Goal: Task Accomplishment & Management: Manage account settings

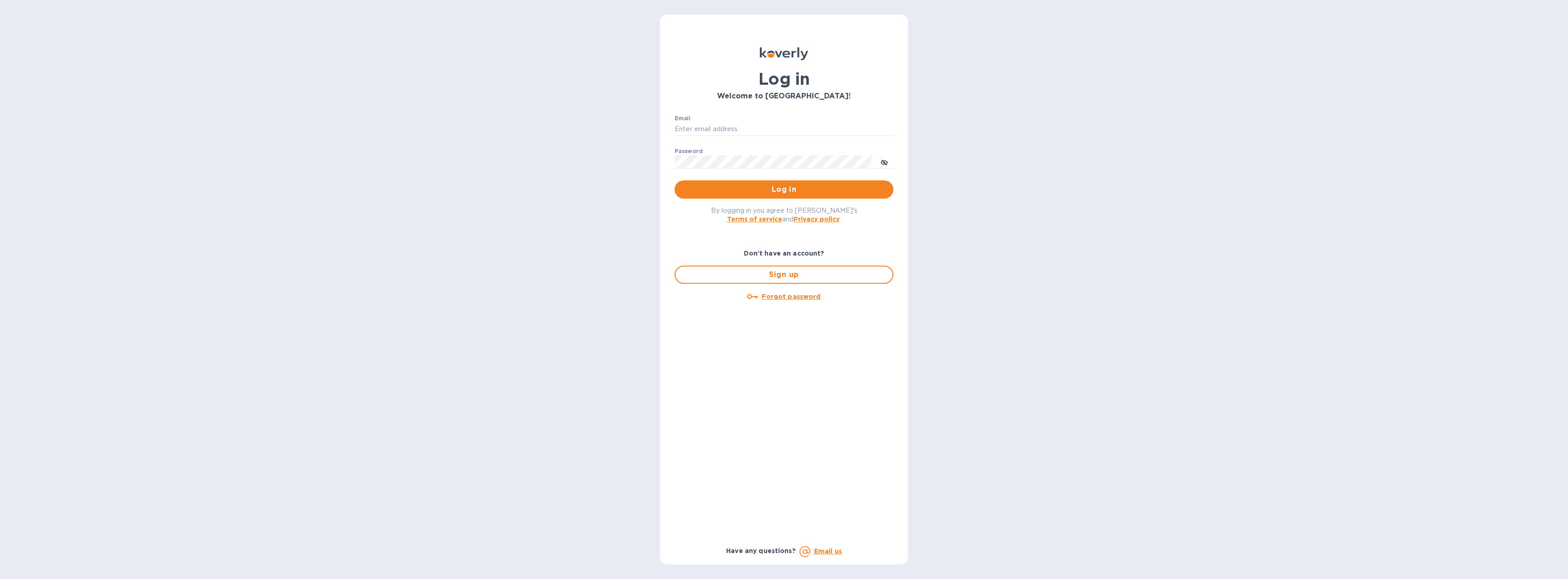
type input "[EMAIL_ADDRESS][DOMAIN_NAME]"
click at [720, 186] on span "Log in" at bounding box center [783, 190] width 204 height 11
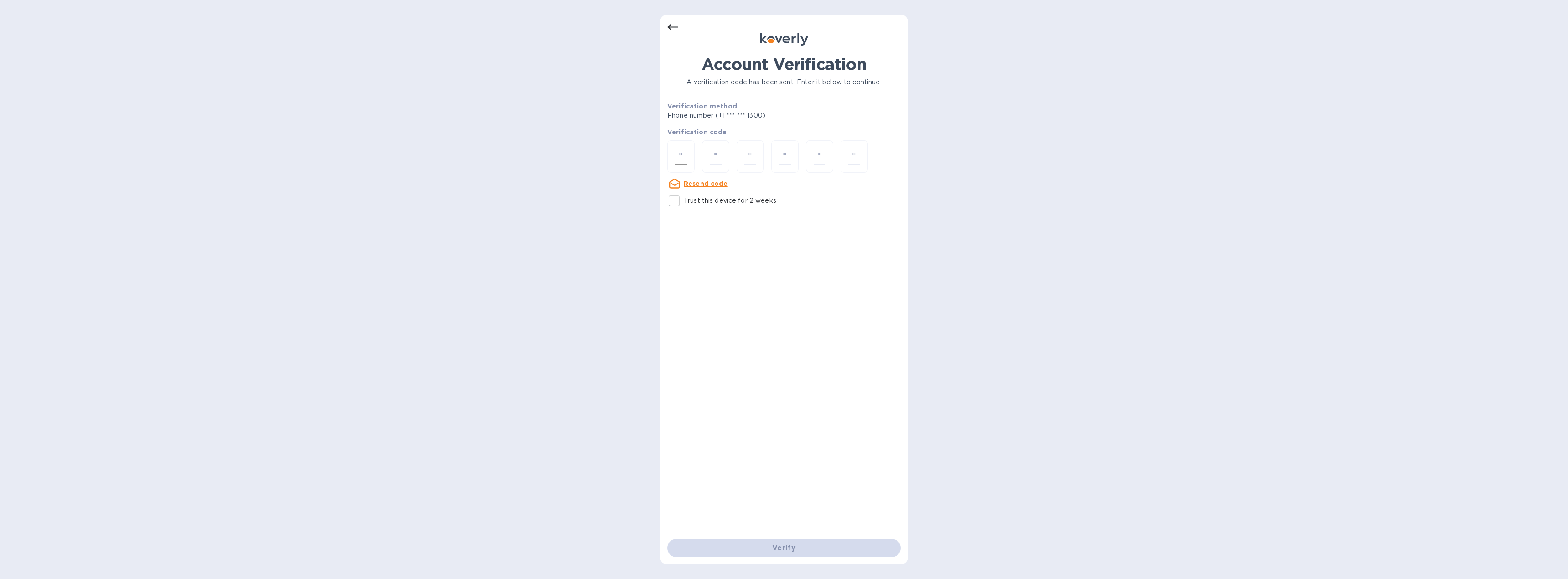
click at [681, 153] on input "number" at bounding box center [681, 156] width 12 height 17
type input "6"
type input "2"
type input "8"
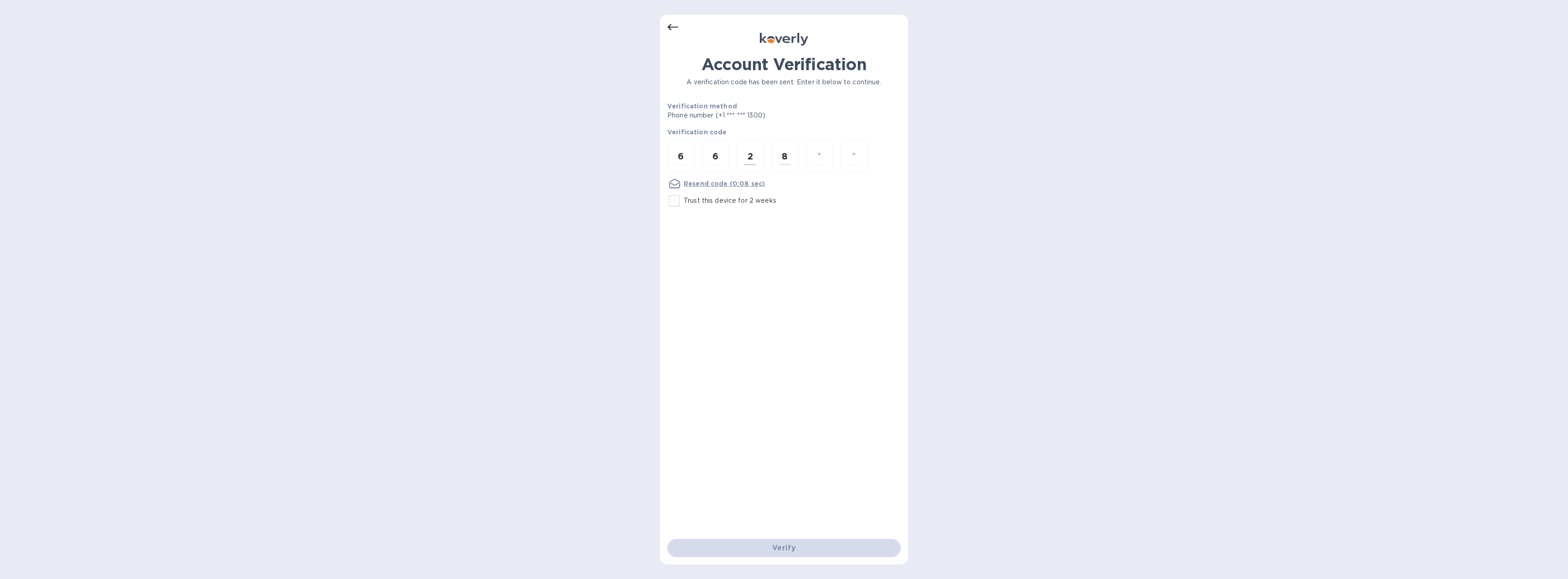
type input "1"
type input "8"
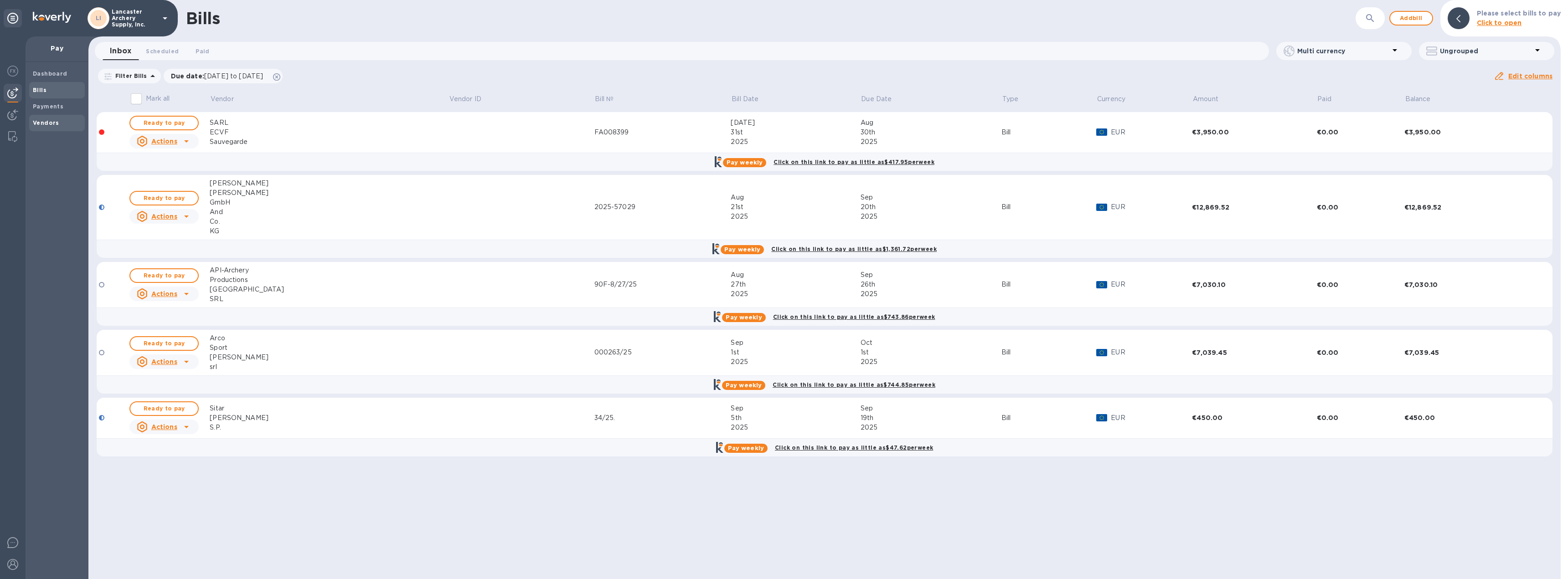
click at [46, 124] on b "Vendors" at bounding box center [46, 122] width 26 height 7
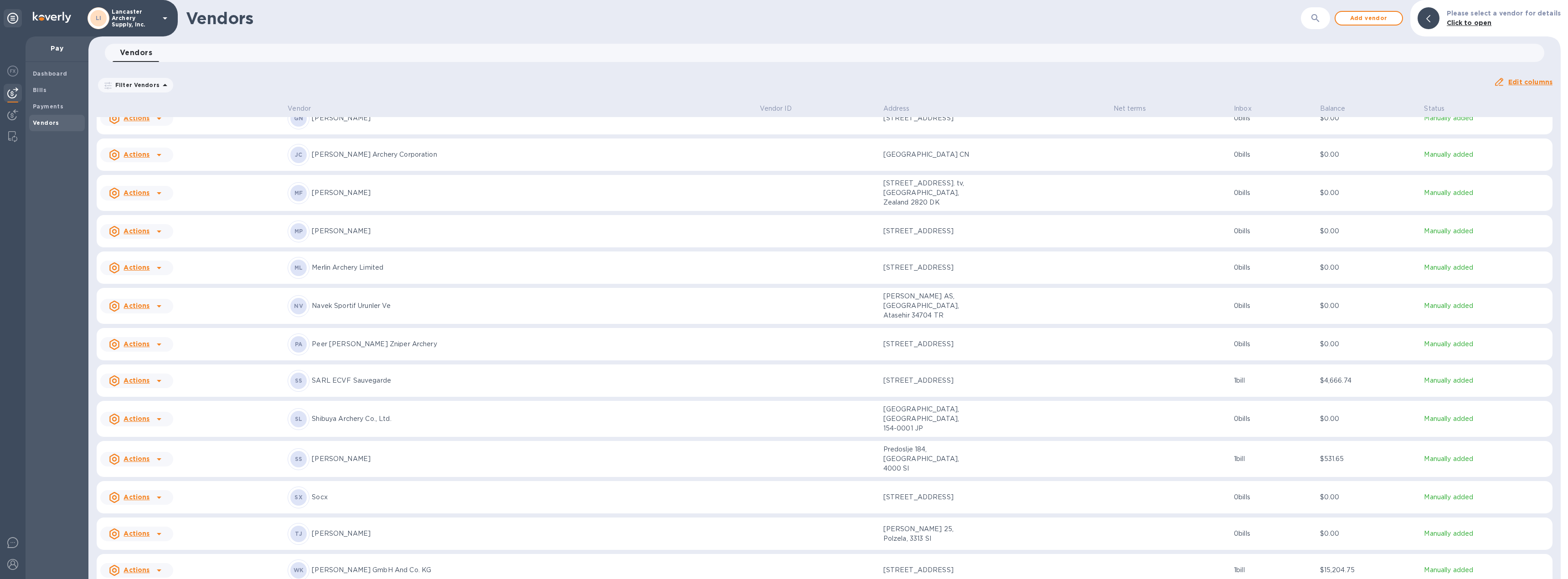
scroll to position [463, 0]
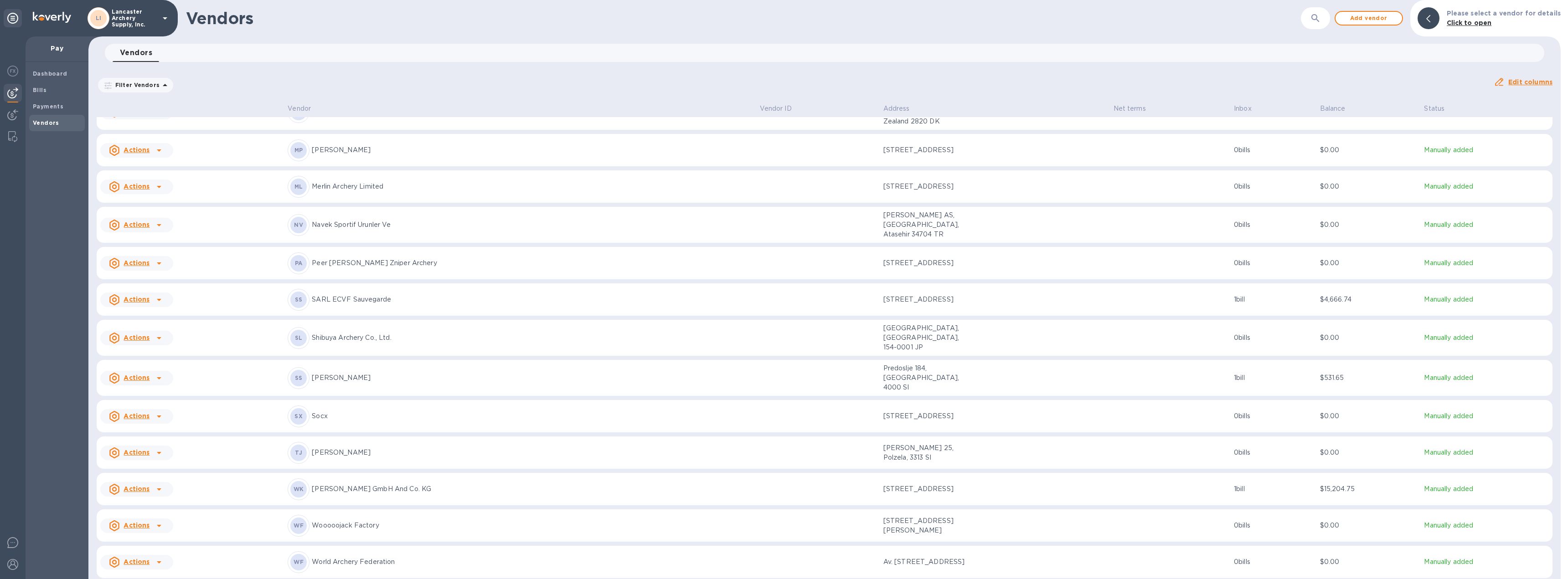
click at [152, 539] on b "Add new bill" at bounding box center [147, 538] width 43 height 7
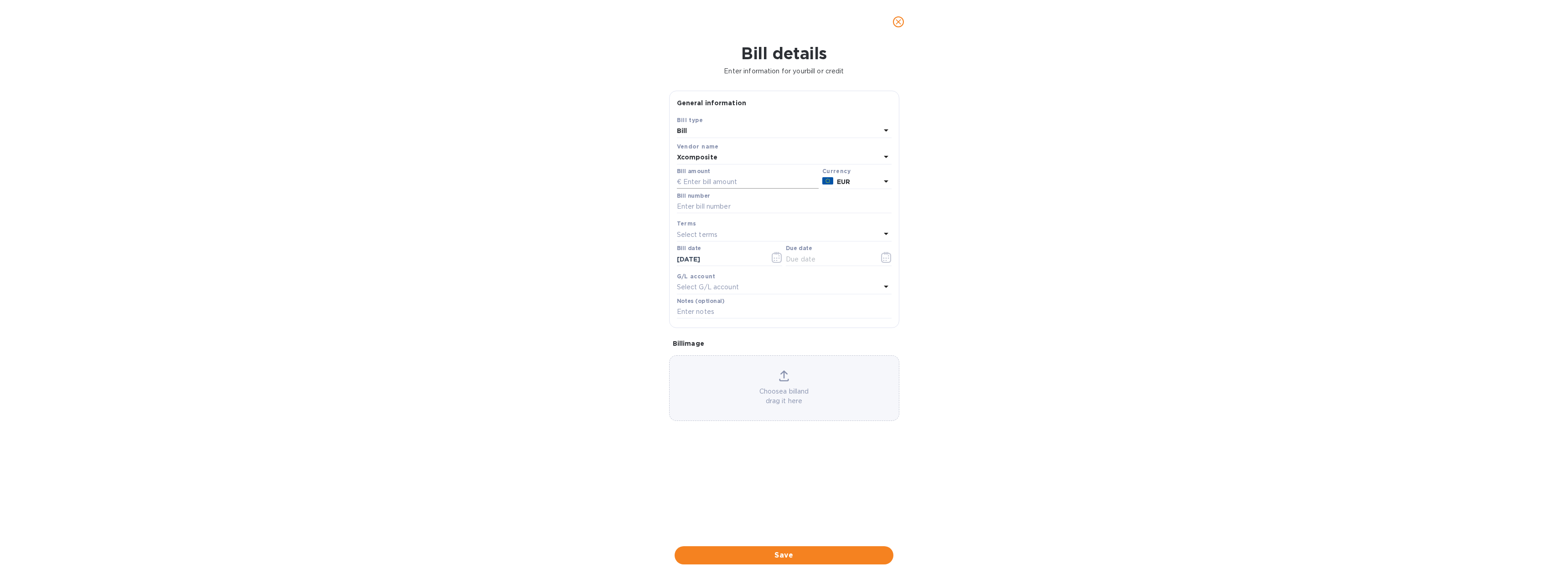
click at [713, 187] on input "text" at bounding box center [747, 182] width 142 height 13
type input "11,545.55"
type input "FA2507-23251"
type input "07/08/2025"
type input "08/07/2025"
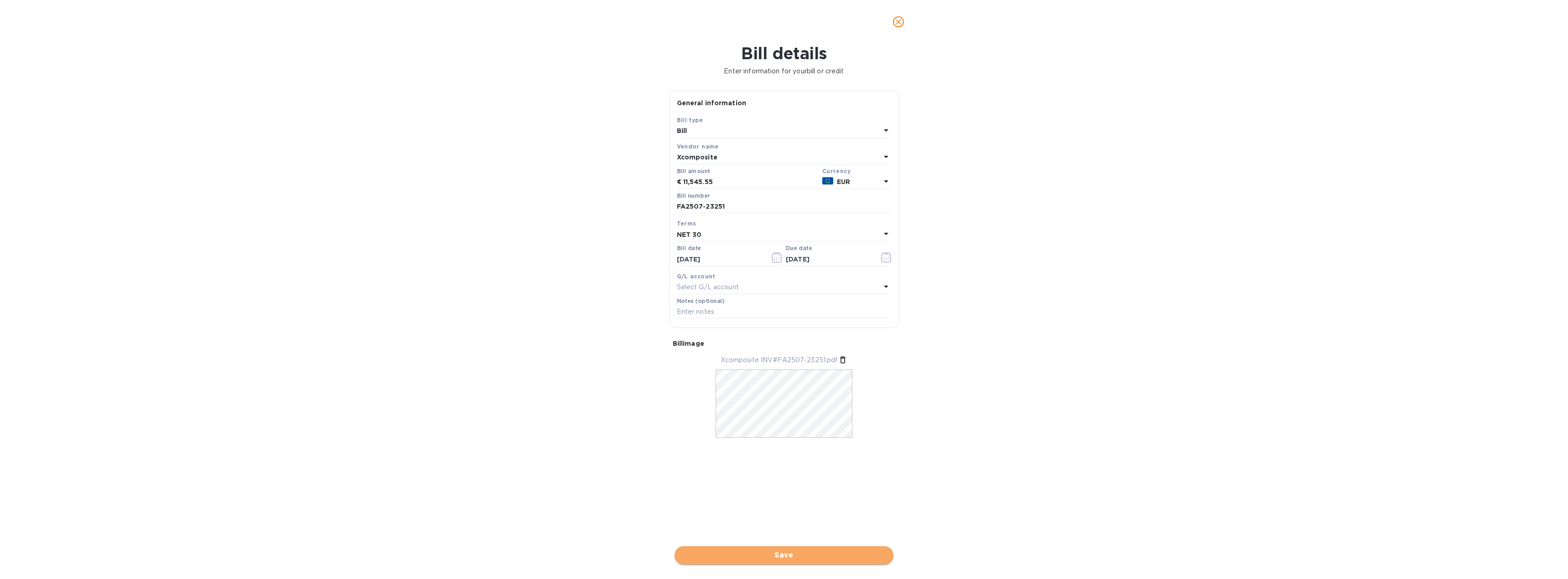
click at [792, 556] on span "Save" at bounding box center [783, 555] width 204 height 11
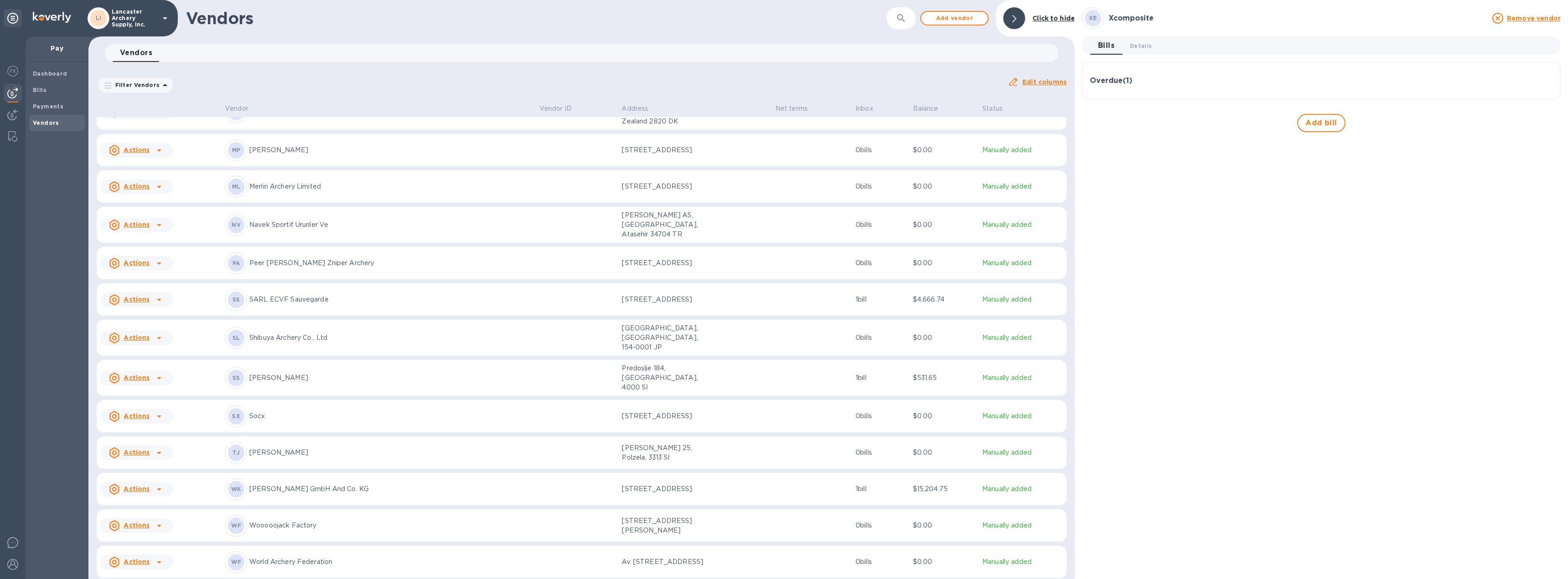
click at [1217, 81] on div "Overdue ( 1 )" at bounding box center [1321, 81] width 463 height 9
click at [1144, 44] on span "Details 0" at bounding box center [1141, 46] width 22 height 10
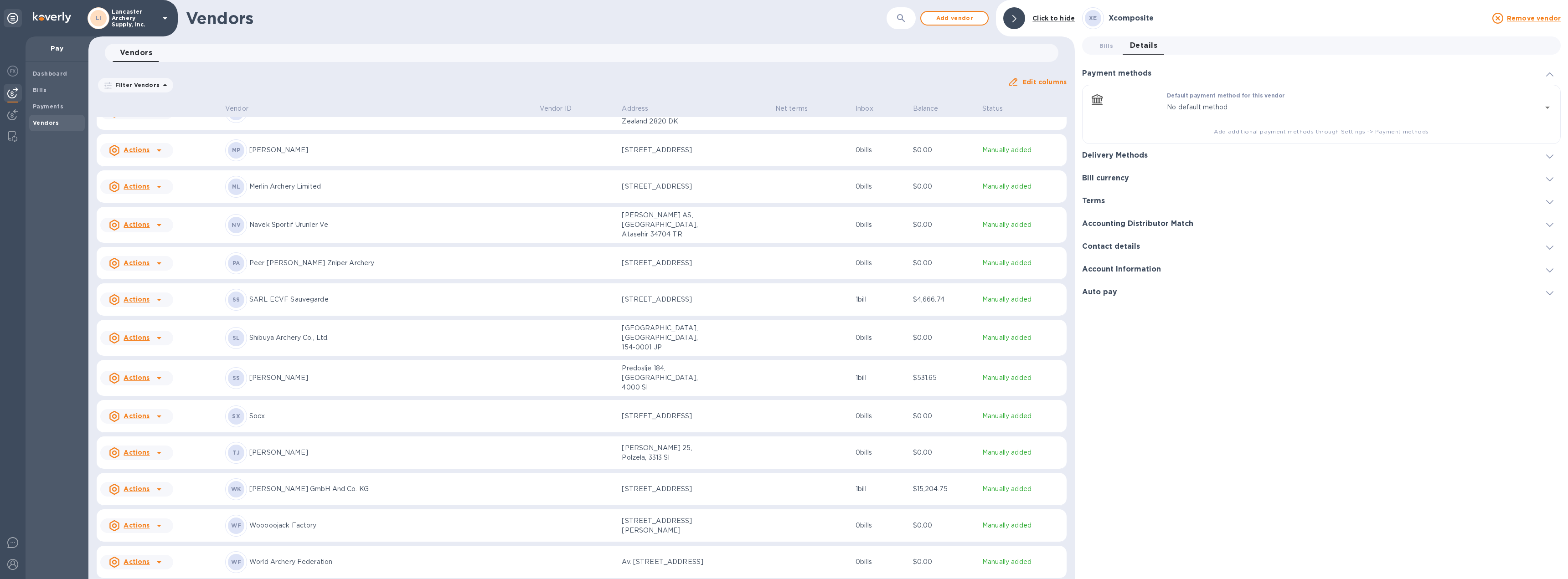
click at [1548, 160] on span at bounding box center [1550, 156] width 7 height 9
click at [1550, 119] on icon "default-method" at bounding box center [1549, 120] width 7 height 4
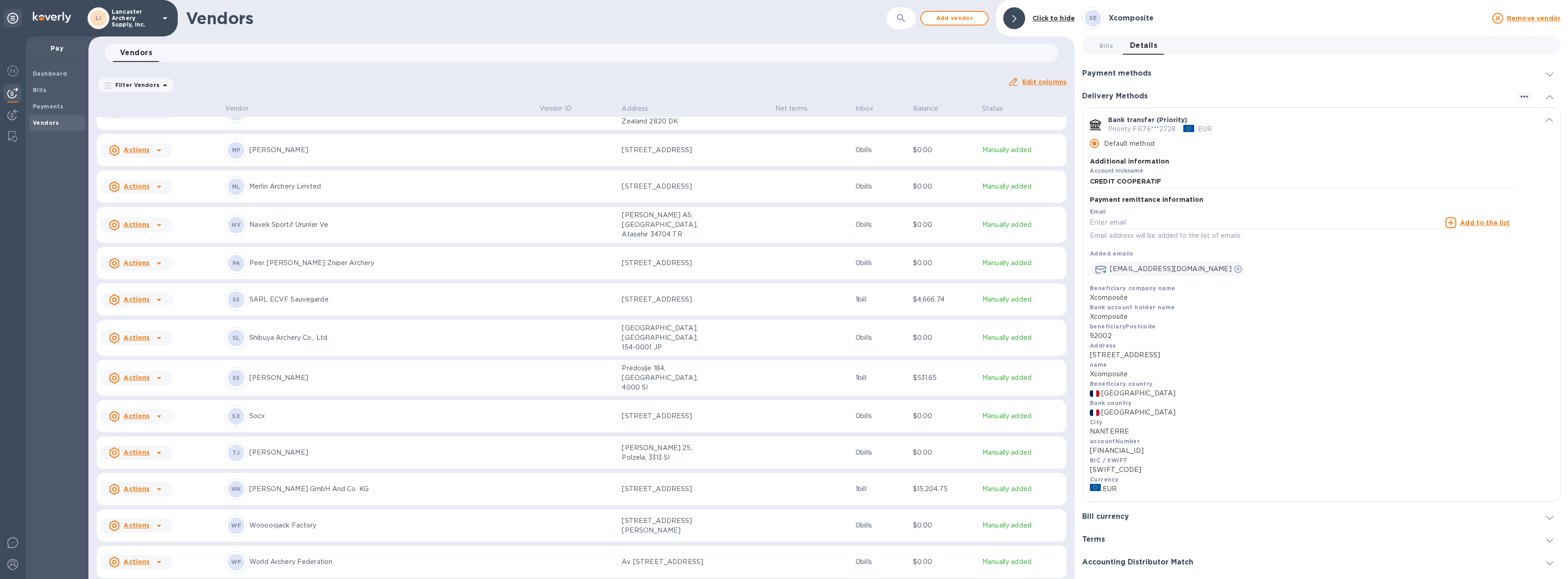
scroll to position [46, 0]
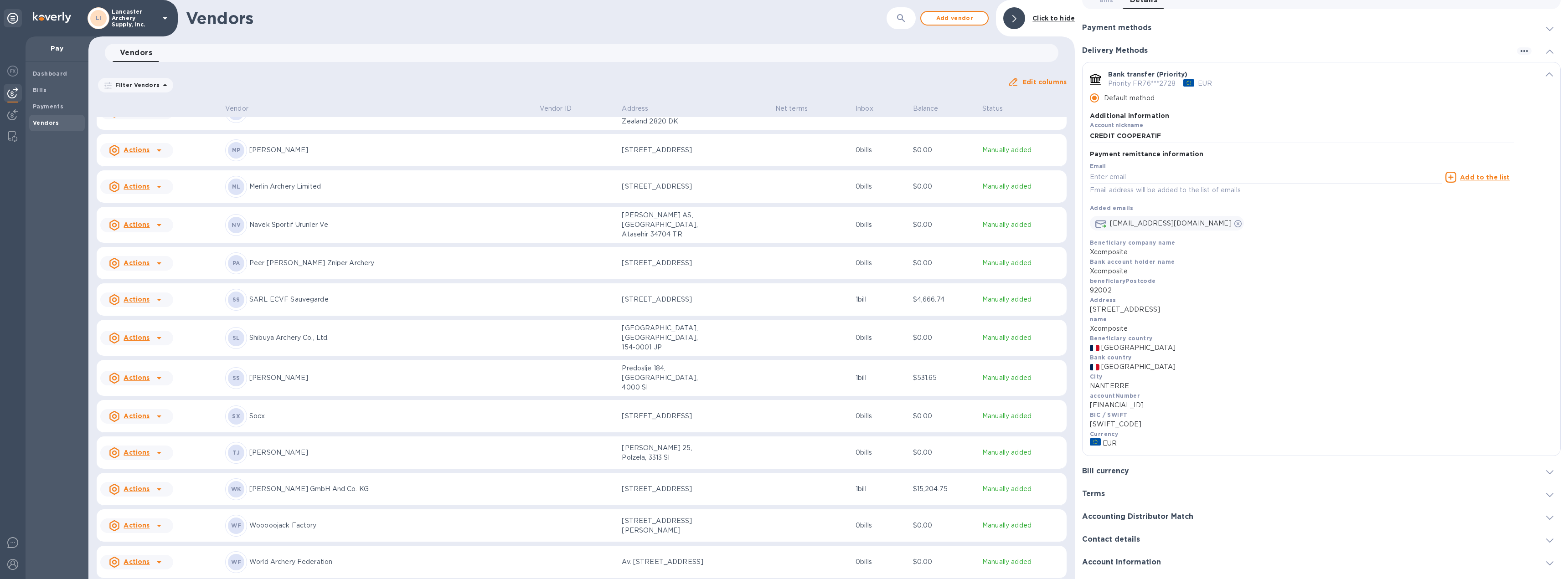
click at [1547, 72] on span "default-method" at bounding box center [1549, 74] width 7 height 9
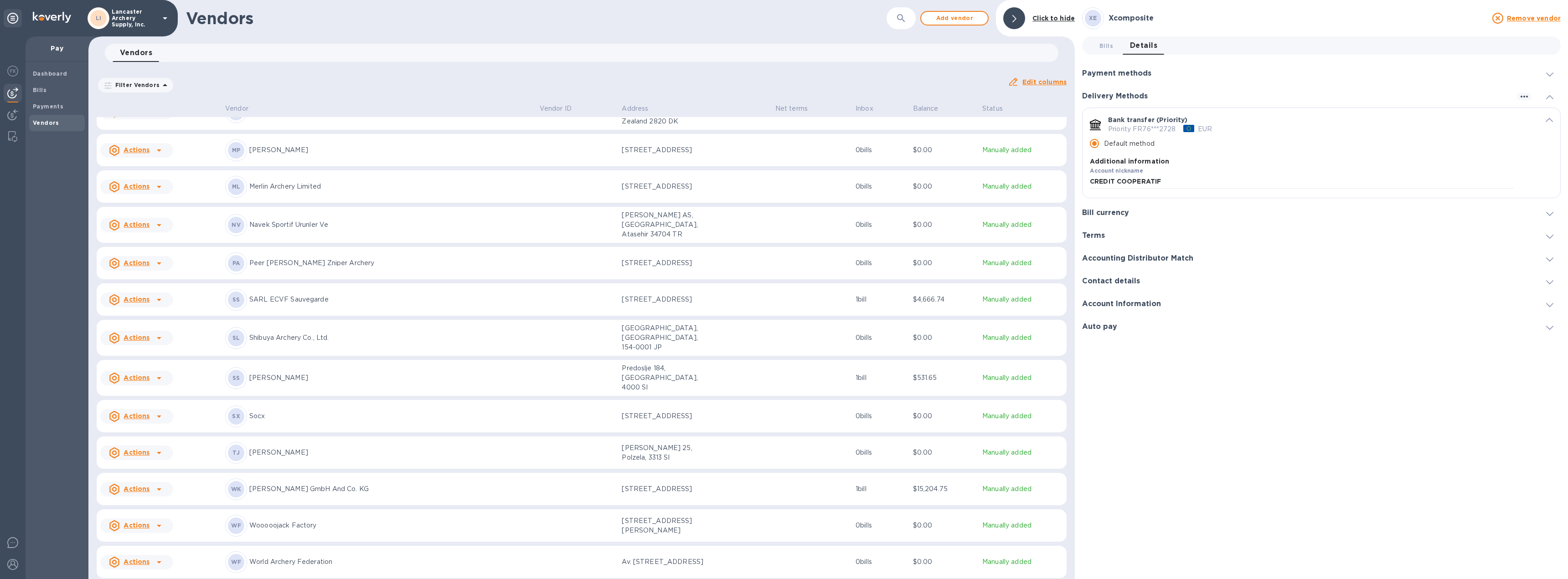
scroll to position [0, 0]
click at [39, 90] on b "Bills" at bounding box center [40, 89] width 13 height 7
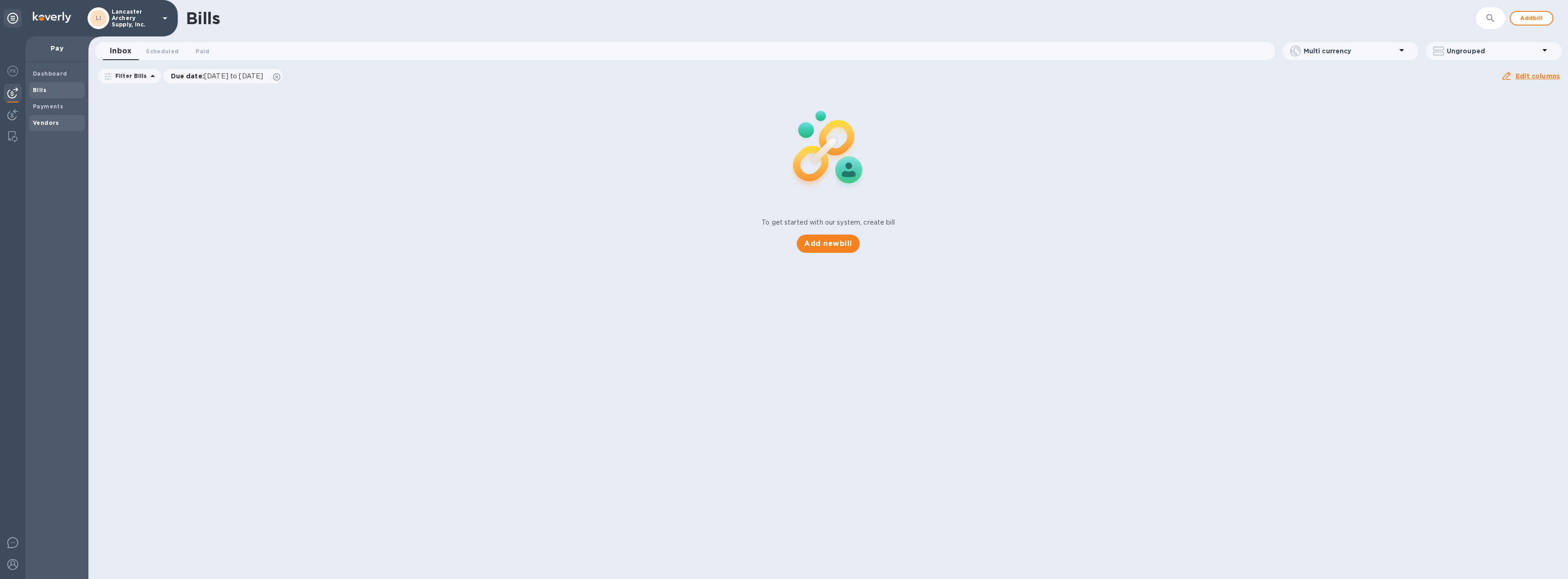
drag, startPoint x: 43, startPoint y: 106, endPoint x: 46, endPoint y: 115, distance: 9.5
click at [43, 106] on b "Payments" at bounding box center [48, 106] width 30 height 7
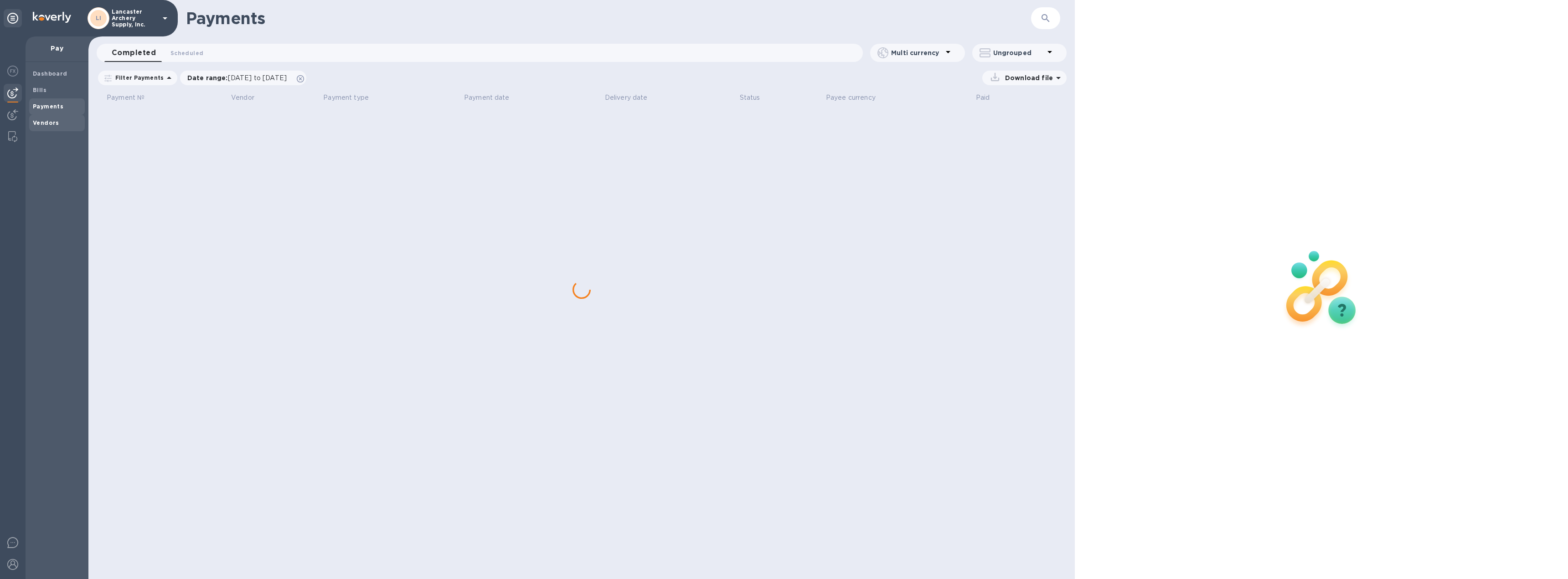
click at [46, 119] on span "Vendors" at bounding box center [46, 123] width 26 height 9
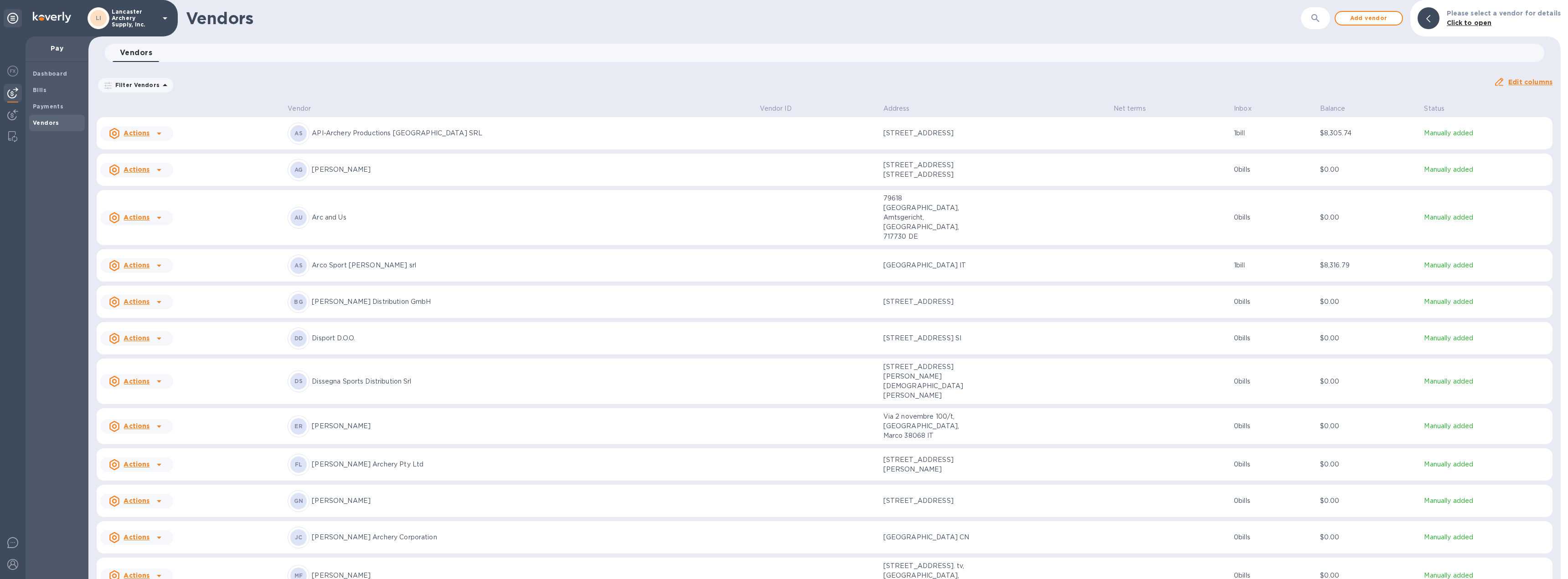
click at [446, 260] on p "Arco Sport [PERSON_NAME] srl" at bounding box center [531, 265] width 440 height 10
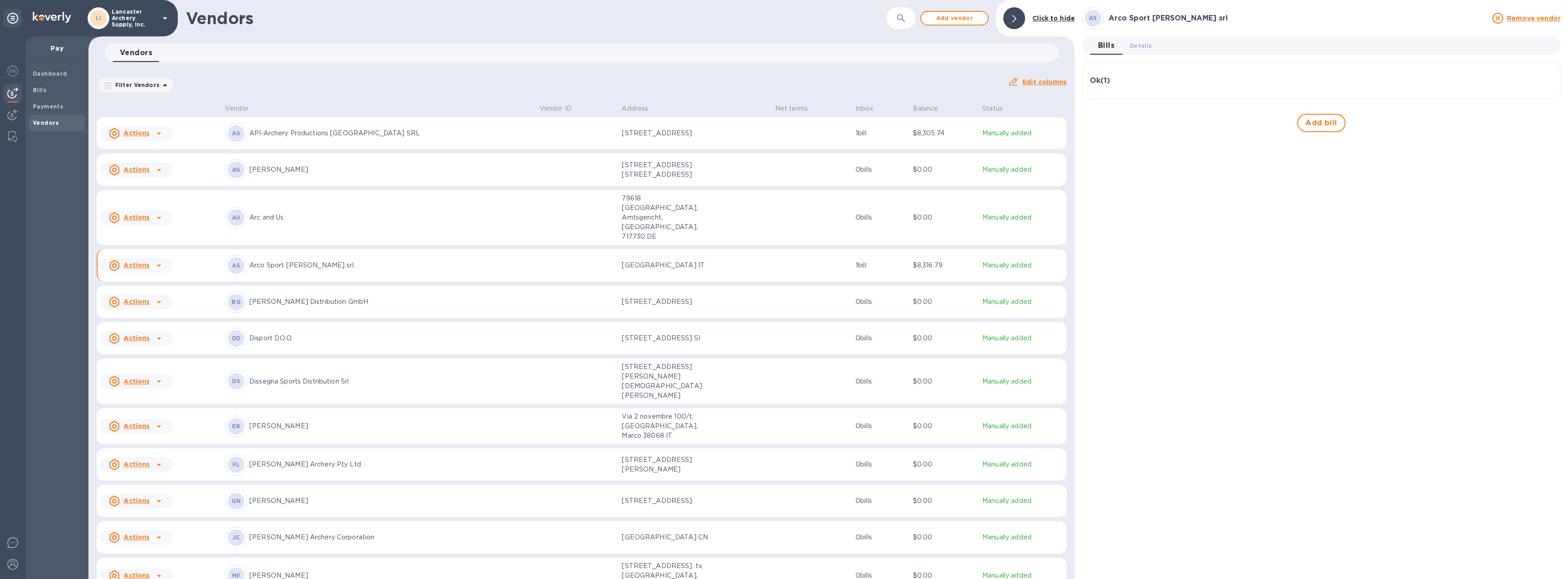
click at [1170, 74] on div "Ok ( 1 )" at bounding box center [1321, 81] width 463 height 22
click at [10, 564] on img at bounding box center [13, 564] width 11 height 11
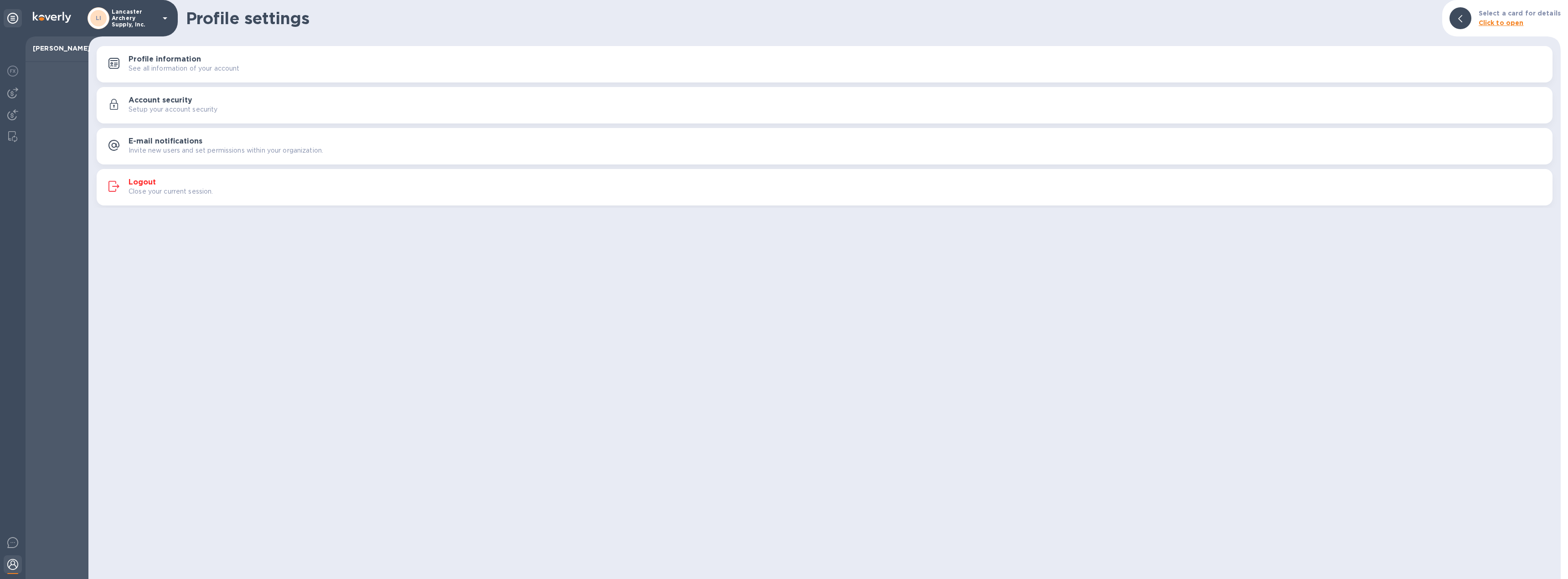
click at [149, 187] on p "Close your current session." at bounding box center [170, 192] width 85 height 10
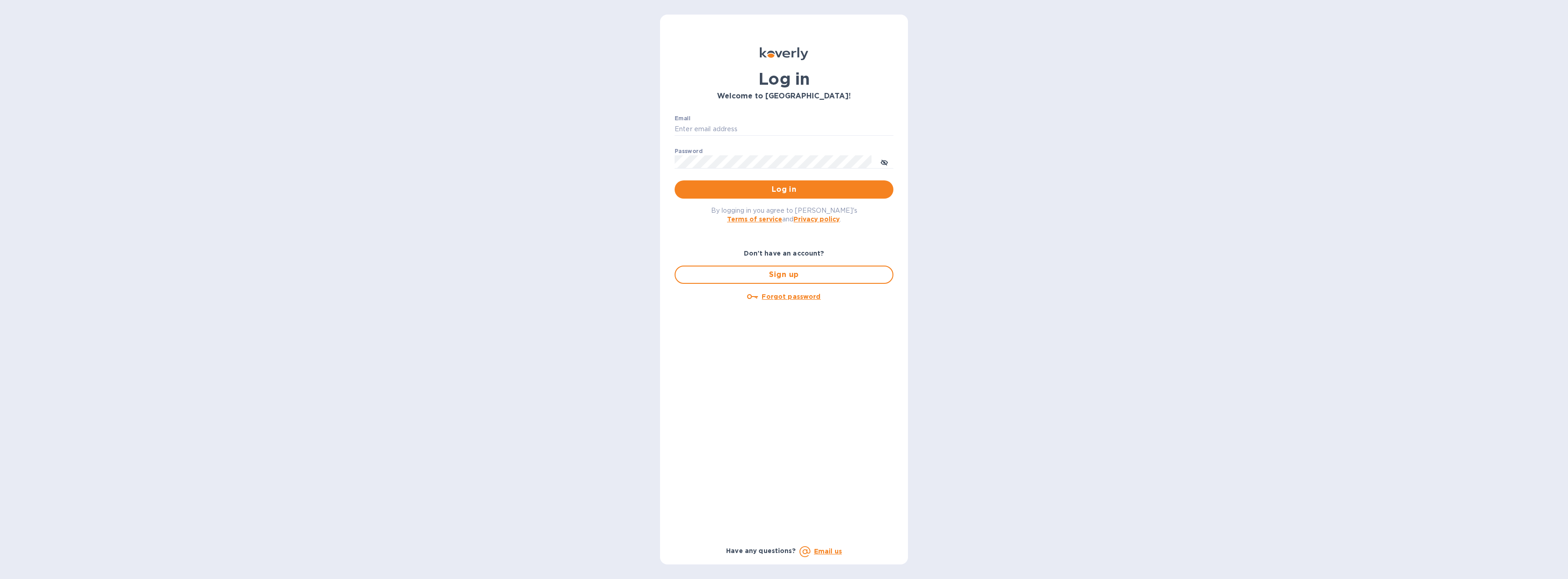
type input "[EMAIL_ADDRESS][DOMAIN_NAME]"
click at [710, 188] on span "Log in" at bounding box center [783, 190] width 204 height 11
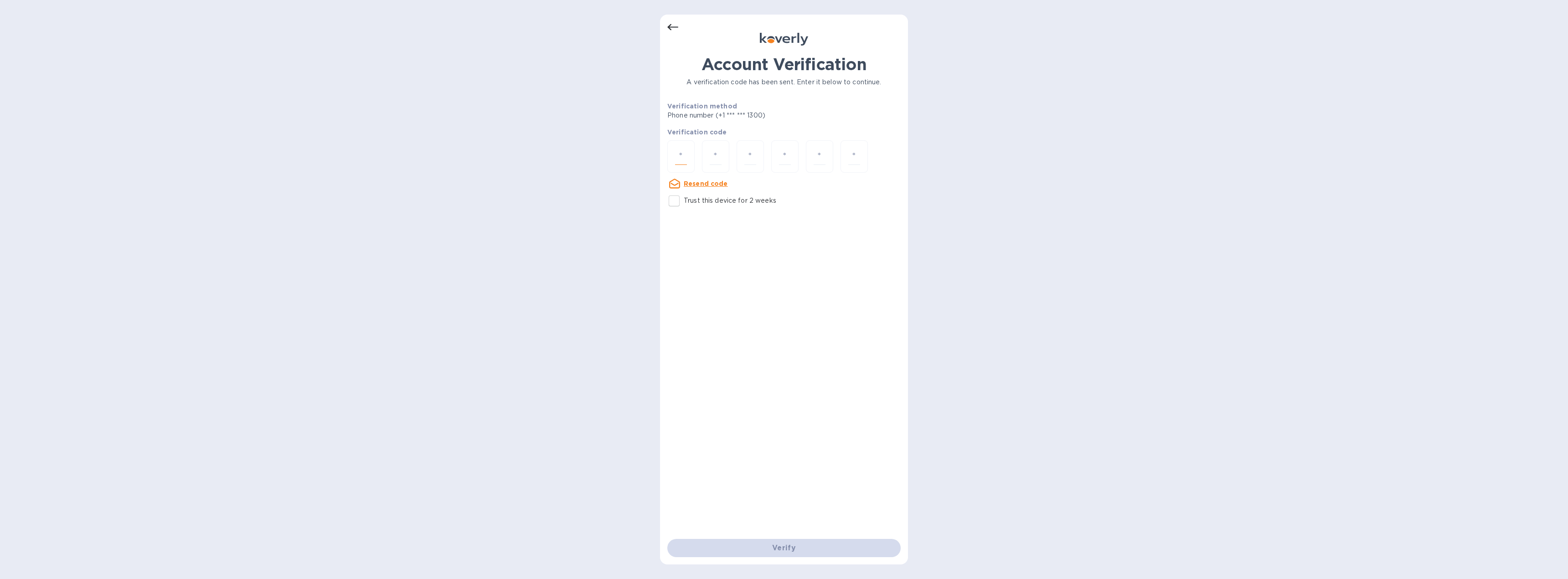
click at [681, 157] on input "number" at bounding box center [681, 156] width 12 height 17
click at [699, 185] on u "Resend code" at bounding box center [705, 184] width 44 height 7
click at [679, 157] on input "number" at bounding box center [681, 156] width 12 height 17
type input "8"
type input "0"
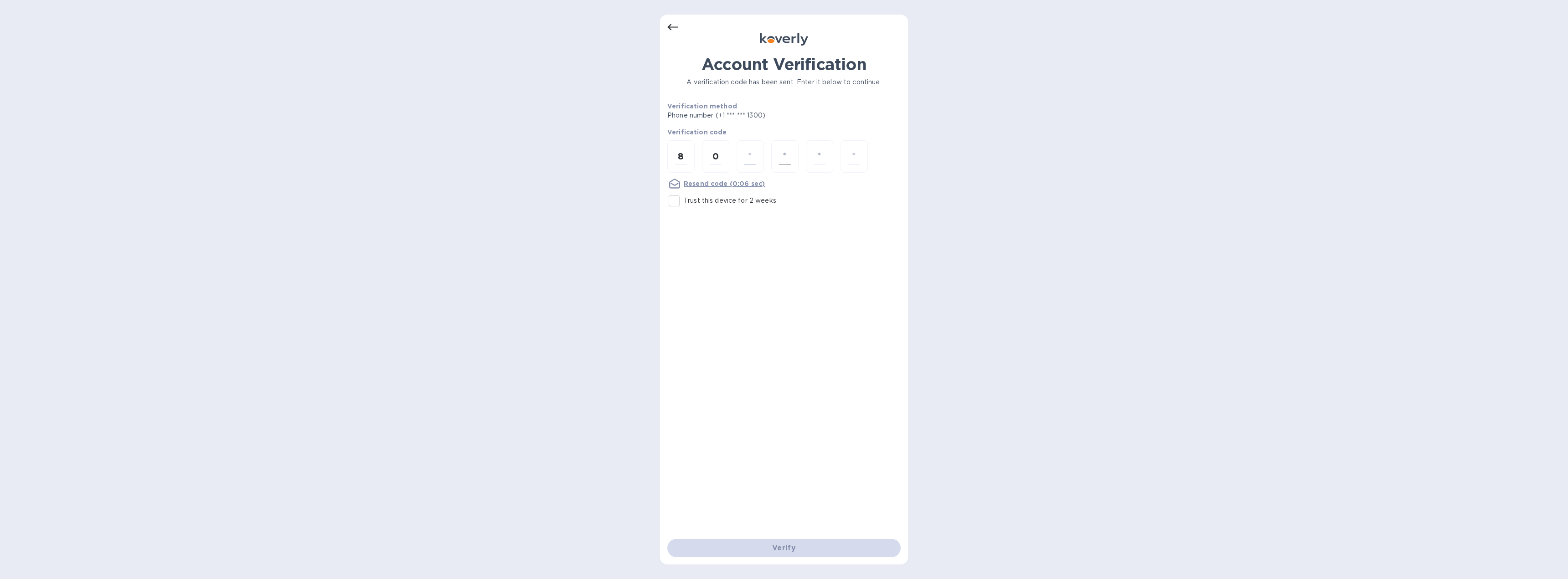
type input "4"
type input "8"
click at [682, 162] on input "number" at bounding box center [681, 156] width 12 height 17
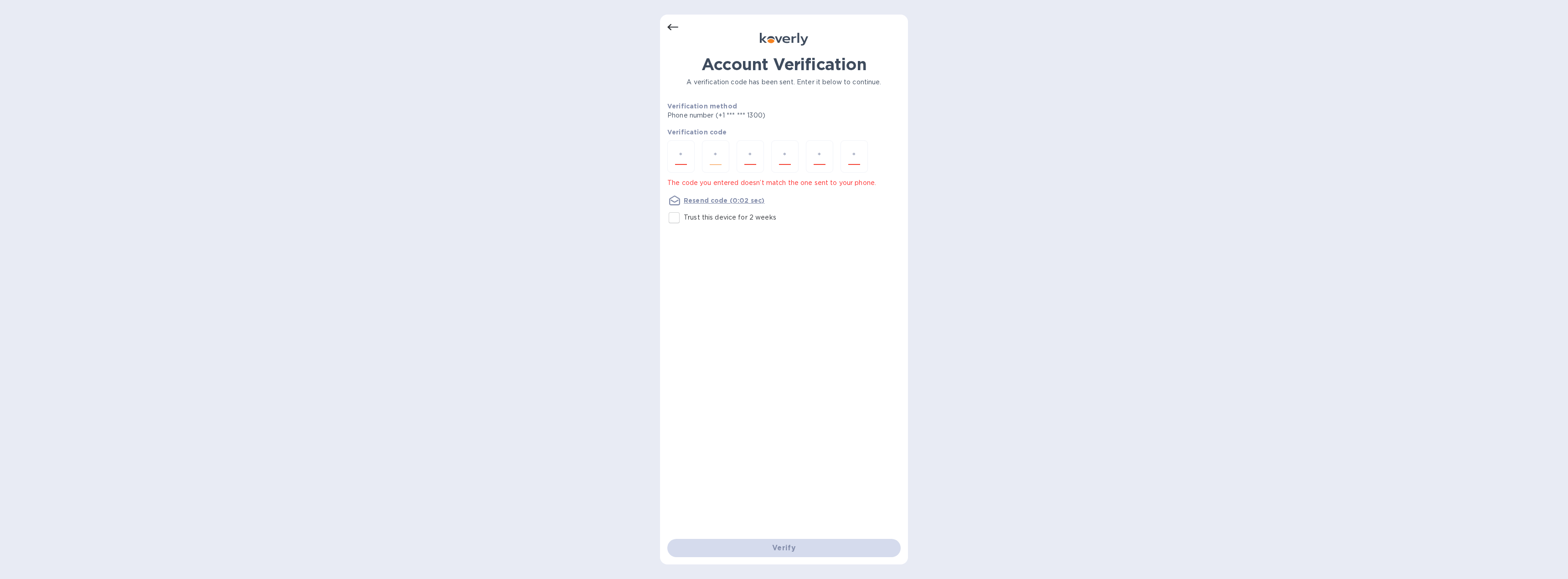
type input "8"
type input "0"
type input "4"
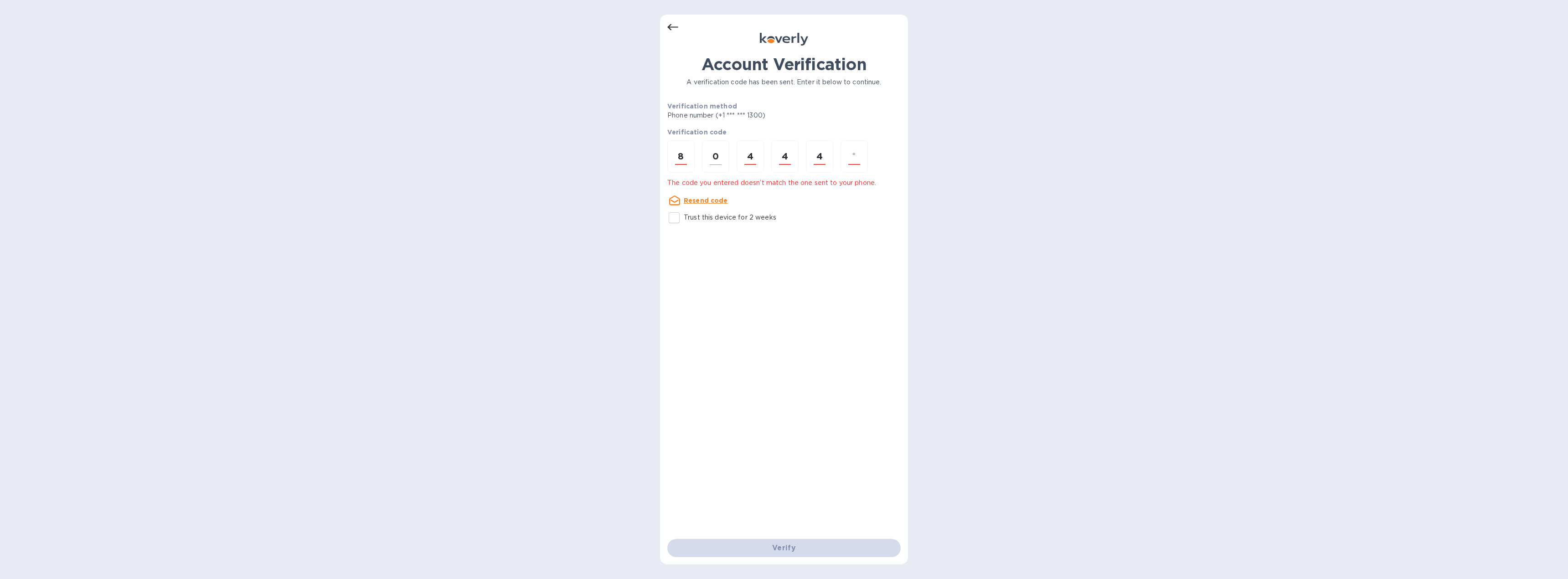
type input "8"
click at [682, 162] on input "number" at bounding box center [681, 156] width 12 height 17
type input "1"
type input "9"
type input "1"
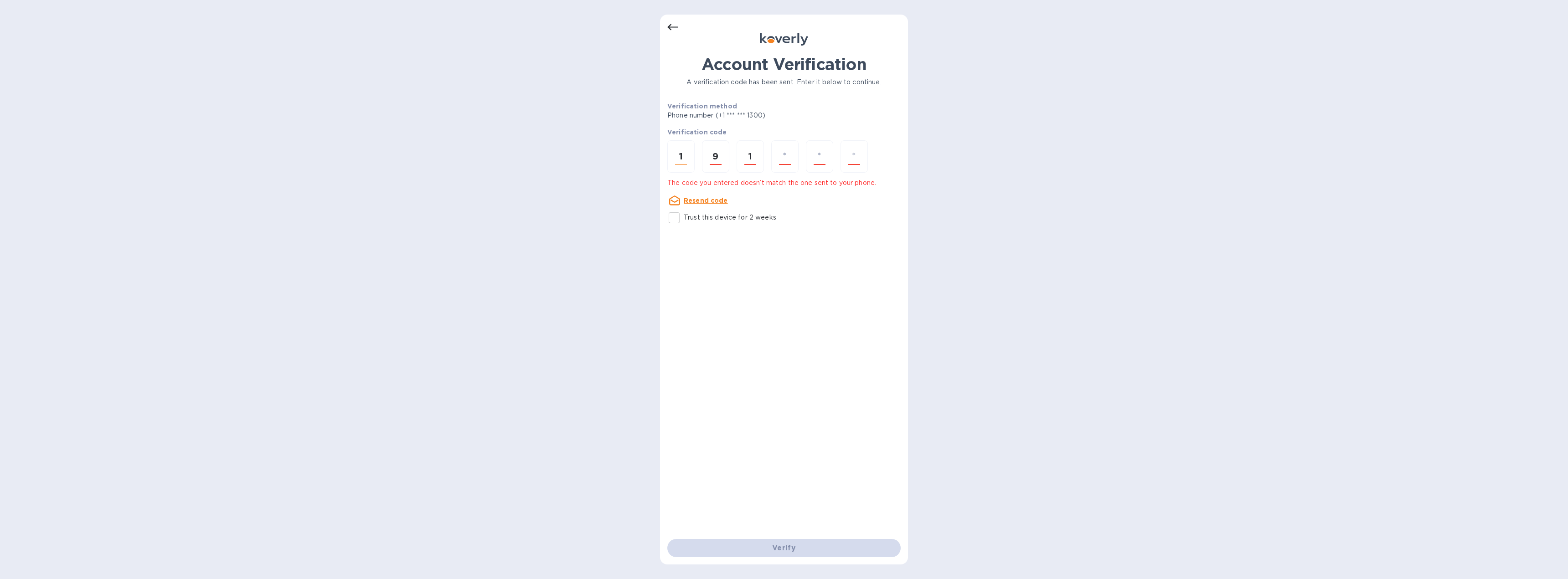
type input "0"
type input "5"
type input "2"
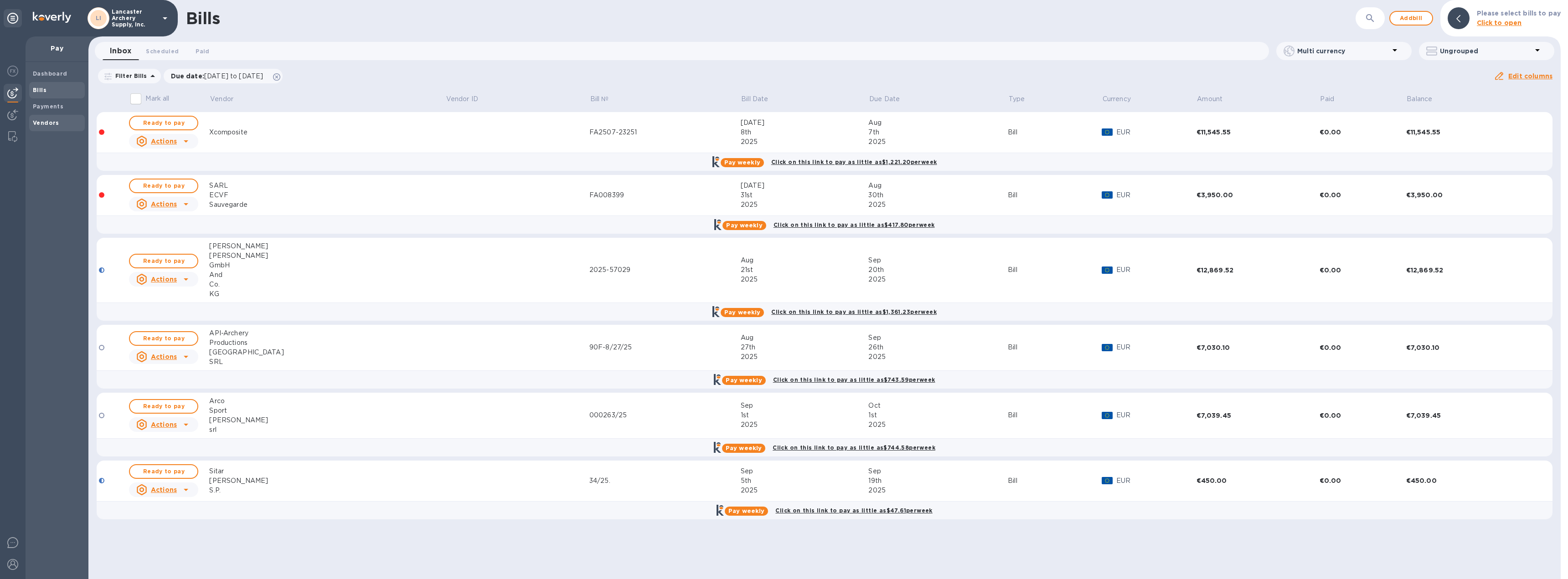
click at [51, 123] on b "Vendors" at bounding box center [46, 122] width 26 height 7
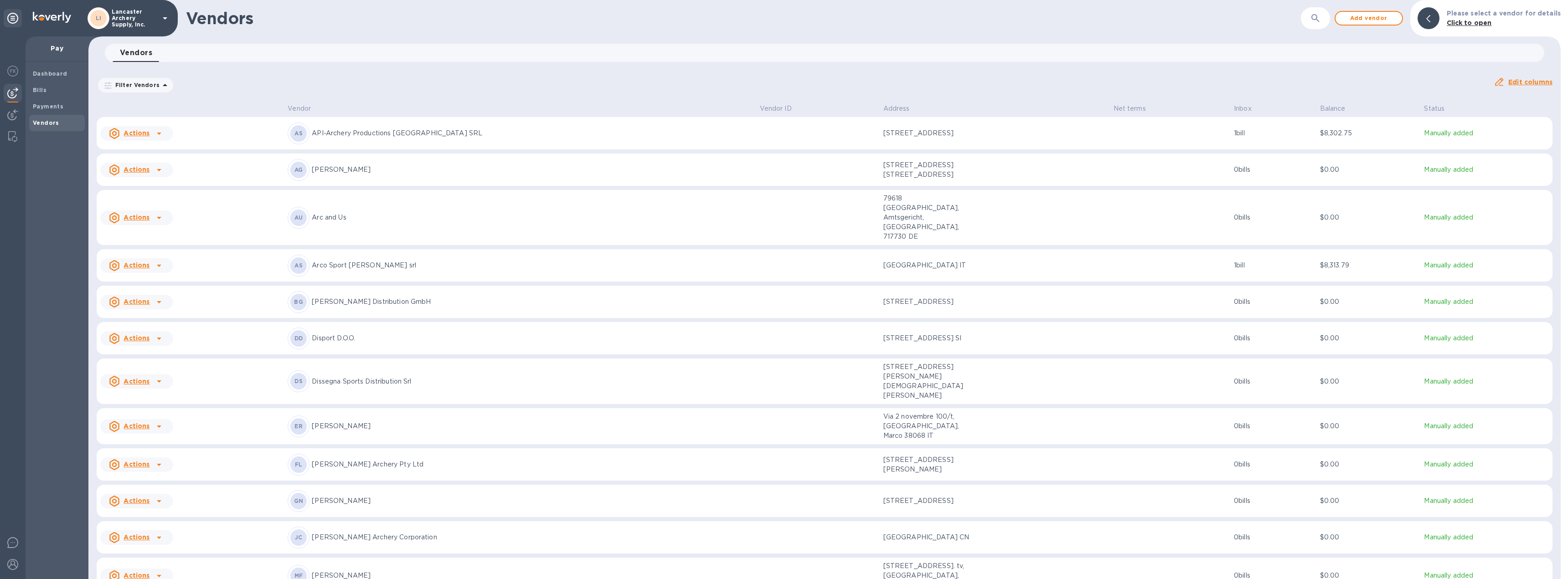
click at [632, 256] on div "AS Arco Sport Spigarelli srl" at bounding box center [520, 266] width 464 height 22
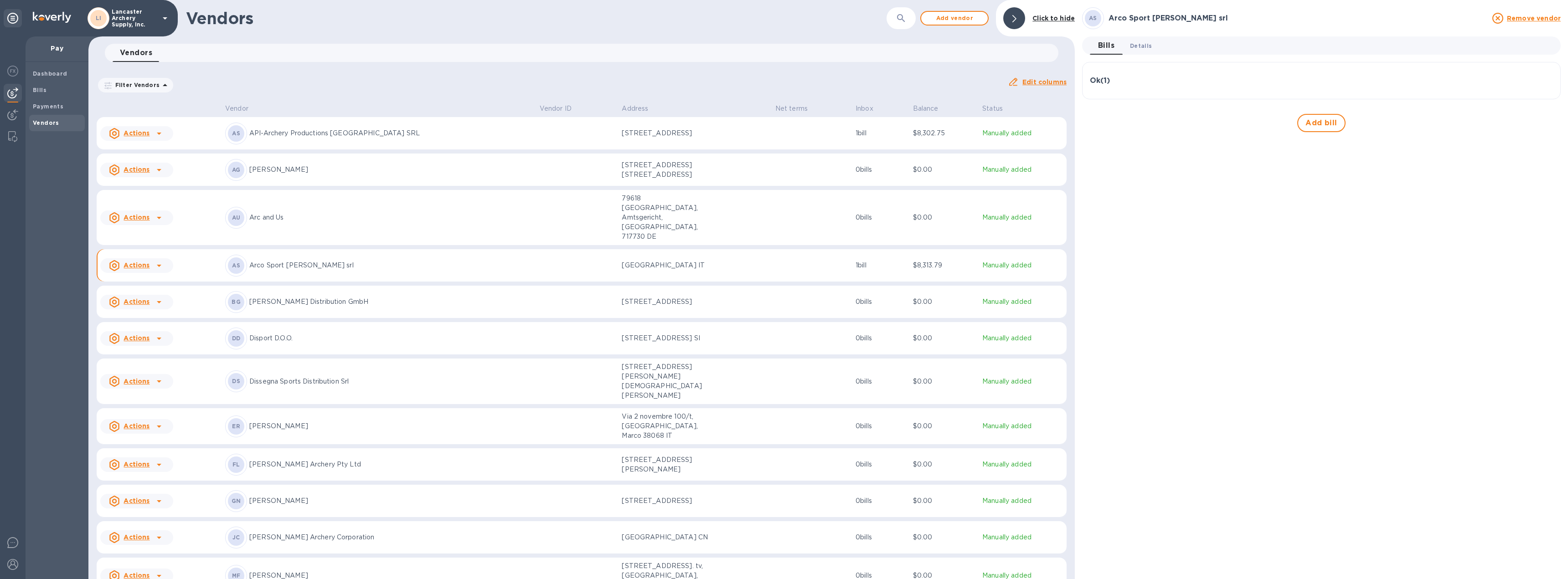
click at [1144, 48] on span "Details 0" at bounding box center [1141, 46] width 22 height 10
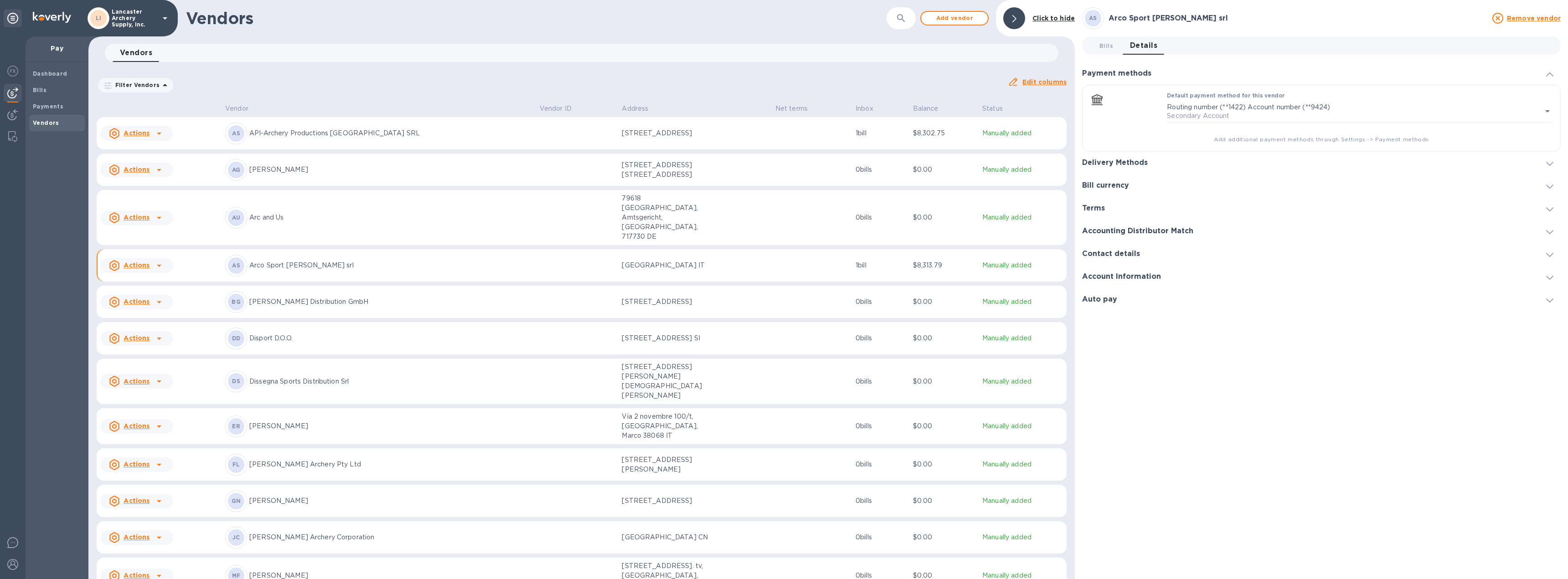
click at [1549, 162] on icon at bounding box center [1550, 164] width 7 height 4
click at [1553, 119] on icon "default-method" at bounding box center [1549, 120] width 7 height 4
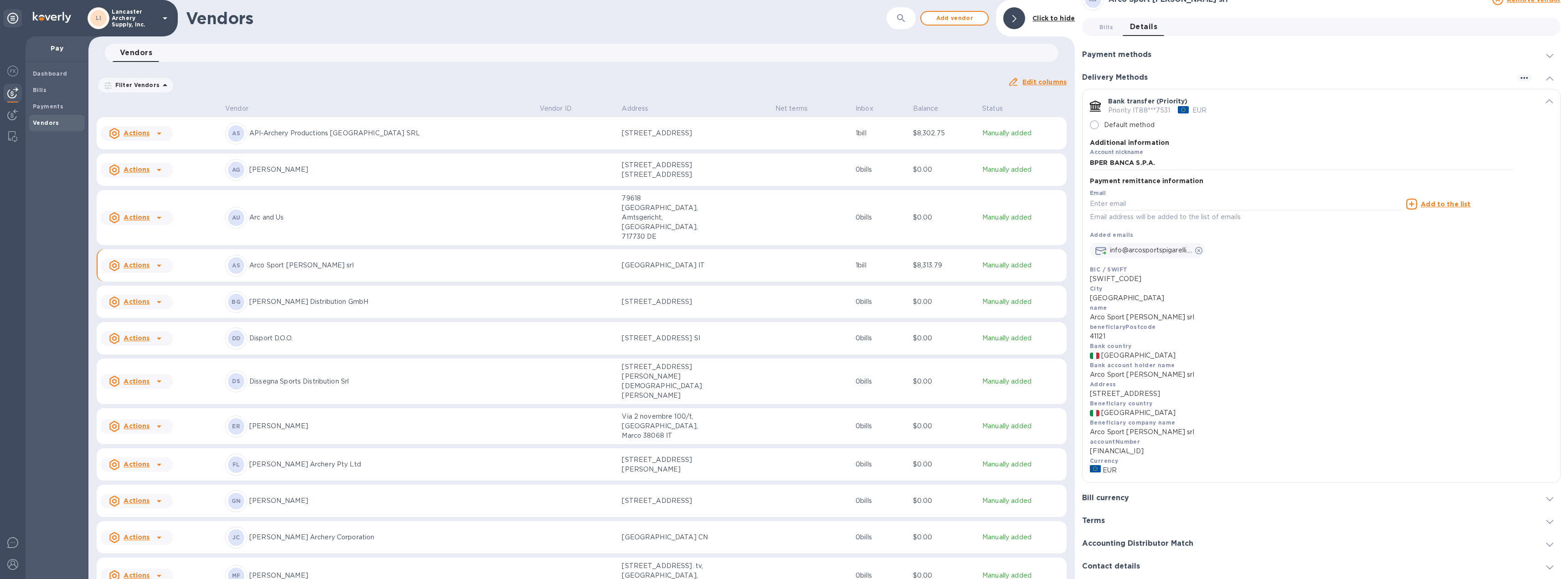
scroll to position [63, 0]
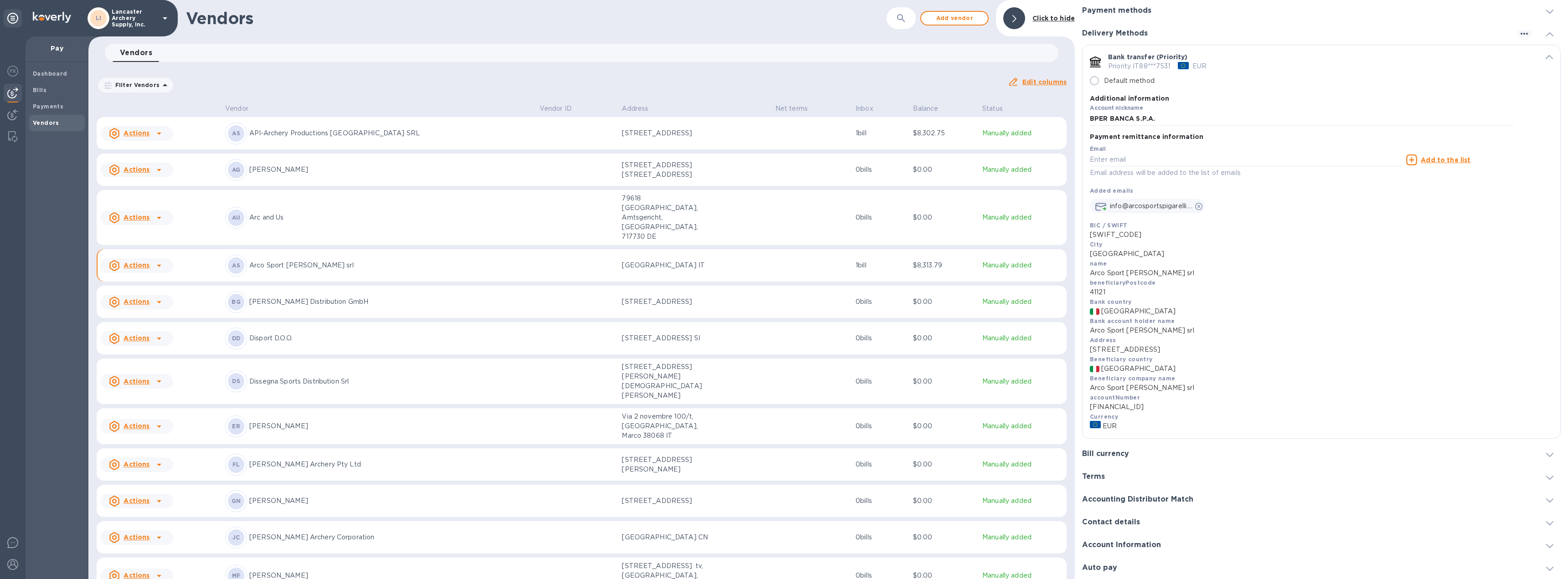
click at [1209, 404] on p "IT88M0538703213000065297531" at bounding box center [1321, 407] width 463 height 10
click at [1097, 83] on input "Default method" at bounding box center [1094, 80] width 19 height 19
radio input "true"
click at [1093, 81] on input "Default method" at bounding box center [1094, 80] width 19 height 19
click at [1214, 111] on div "Account nickname BPER BANCA S.P.A." at bounding box center [1301, 115] width 424 height 21
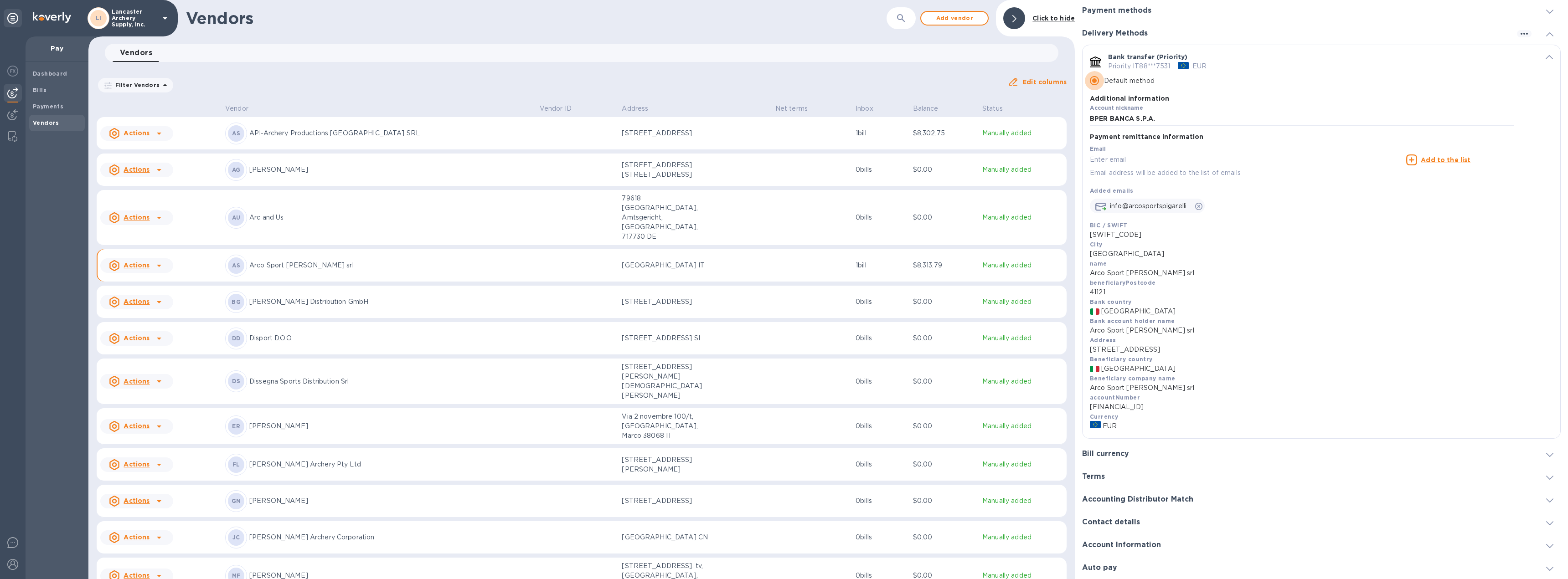
click at [1095, 84] on input "Default method" at bounding box center [1094, 80] width 19 height 19
click at [1538, 57] on div "default-method" at bounding box center [1534, 57] width 39 height 9
click at [1545, 57] on icon "default-method" at bounding box center [1549, 57] width 7 height 4
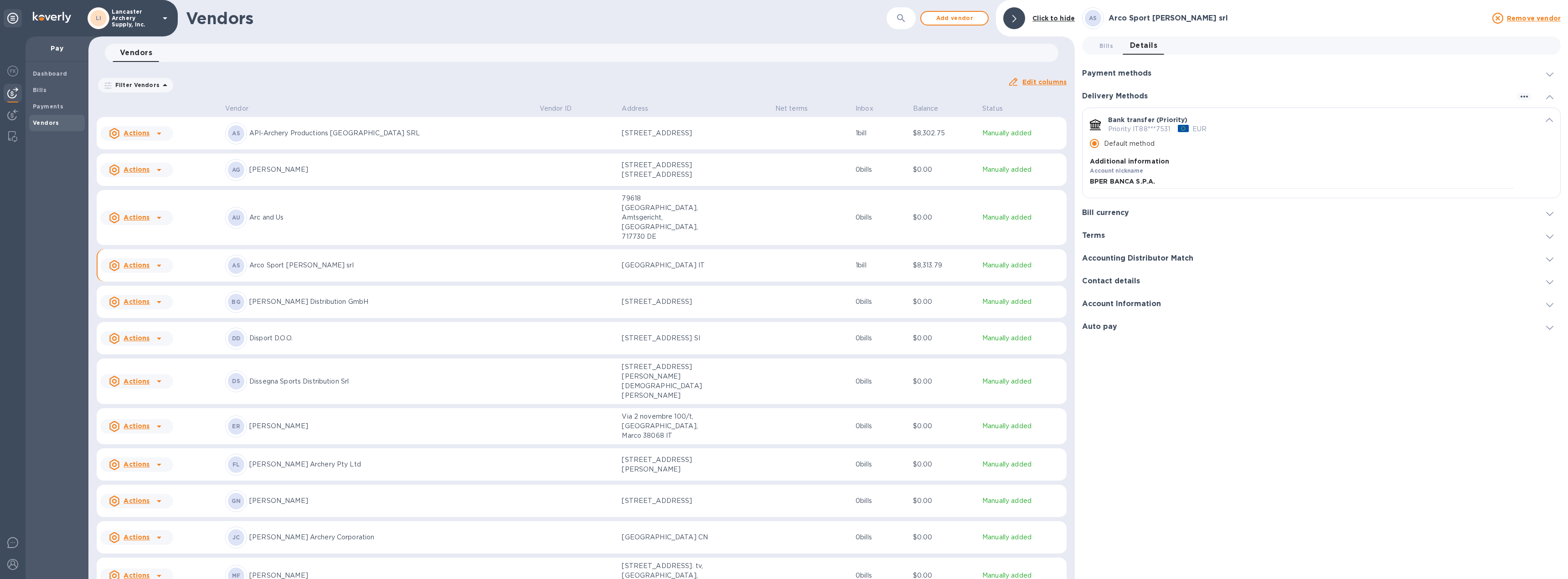
scroll to position [0, 0]
click at [1527, 96] on icon "button" at bounding box center [1524, 96] width 7 height 2
click at [1525, 114] on p "Add new" at bounding box center [1535, 115] width 30 height 9
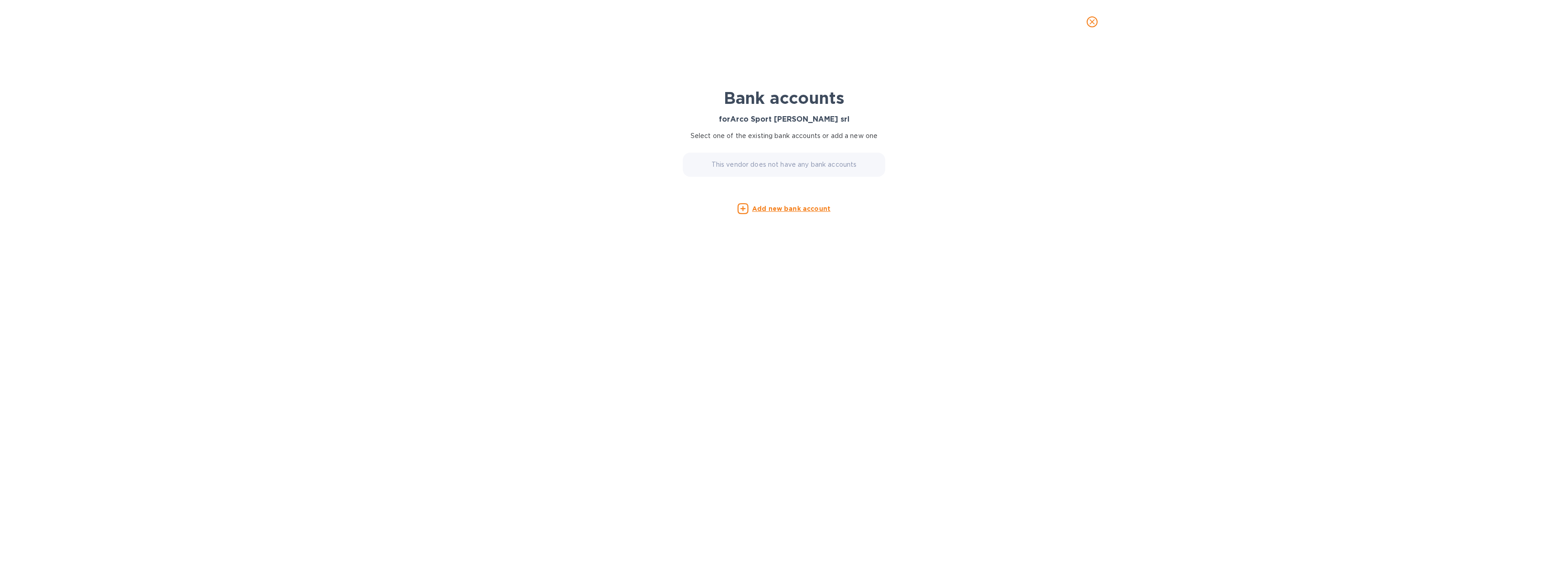
click at [1092, 21] on icon "close" at bounding box center [1092, 21] width 9 height 9
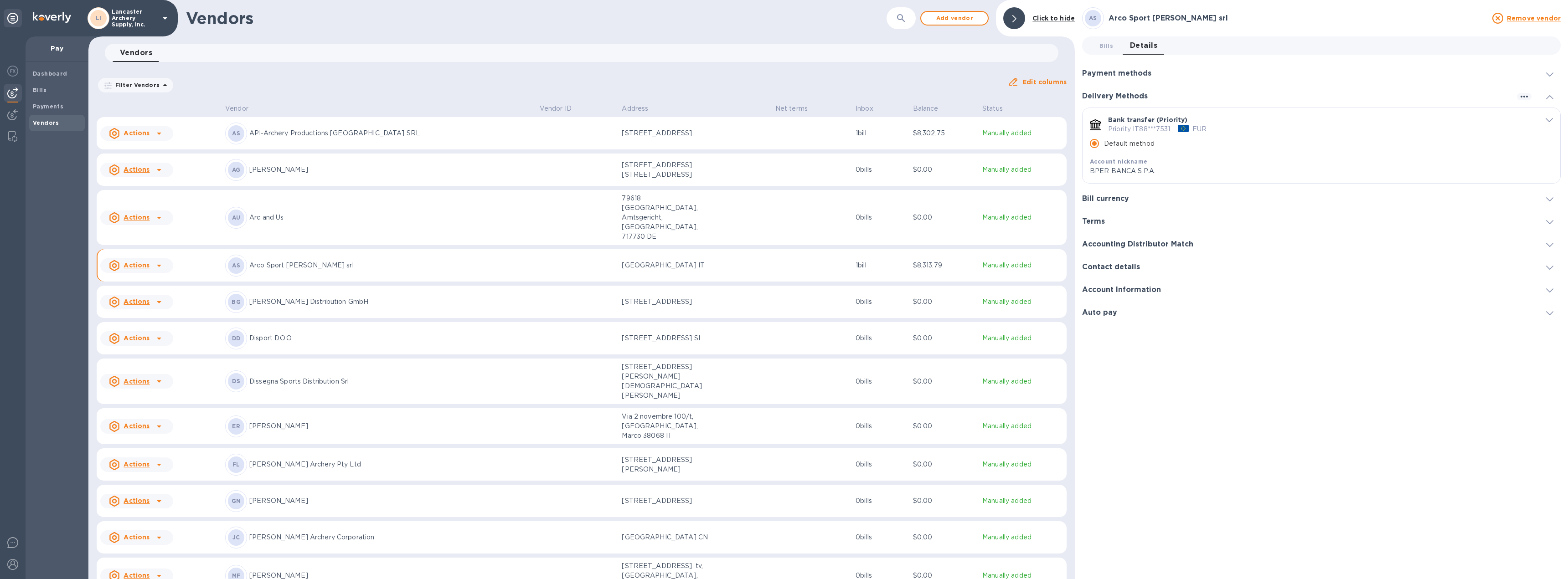
click at [1549, 98] on icon at bounding box center [1550, 97] width 7 height 4
click at [1547, 119] on icon "default-method" at bounding box center [1549, 120] width 7 height 4
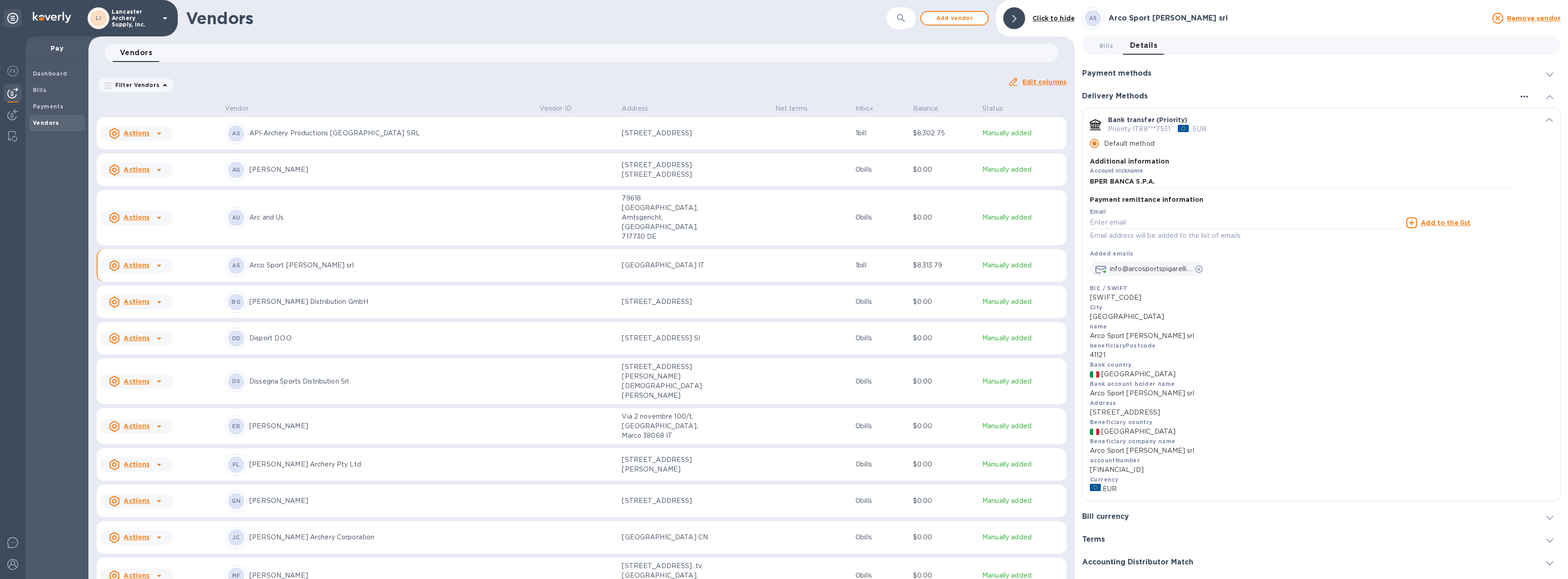
click at [1520, 95] on icon "button" at bounding box center [1524, 97] width 11 height 11
click at [1529, 111] on p "Add new" at bounding box center [1535, 115] width 30 height 9
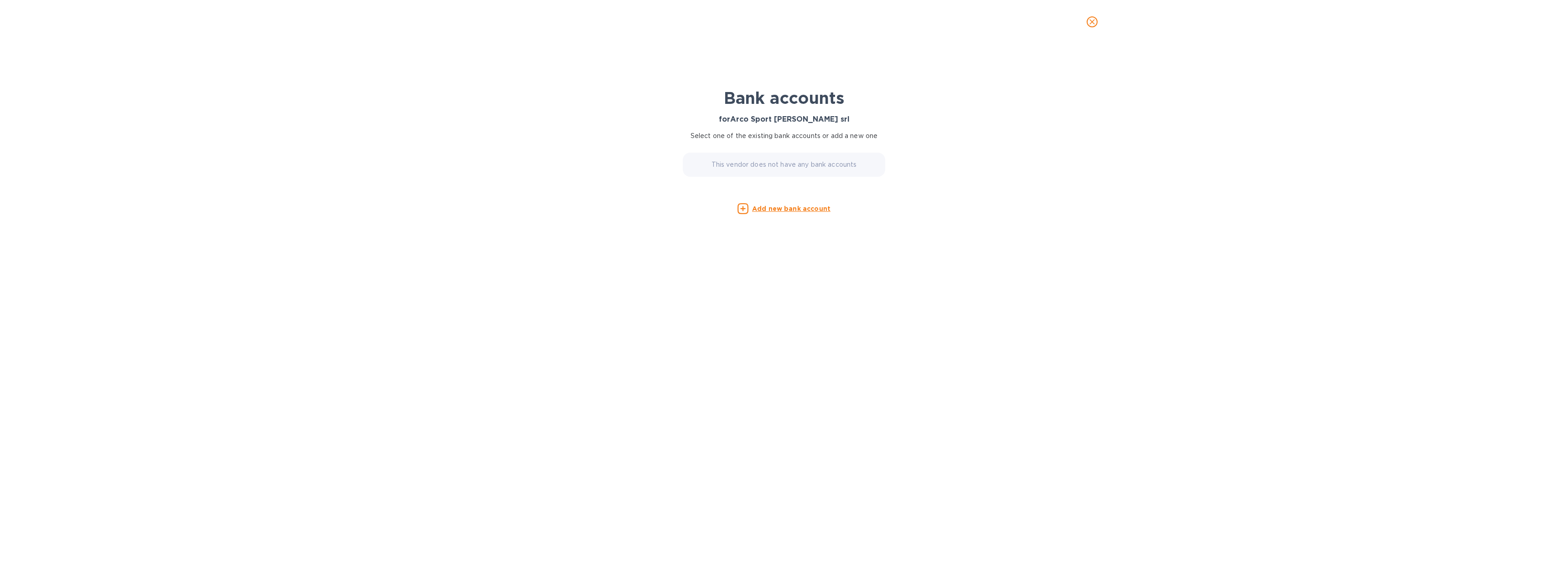
click at [788, 207] on u "Add new bank account" at bounding box center [791, 209] width 79 height 7
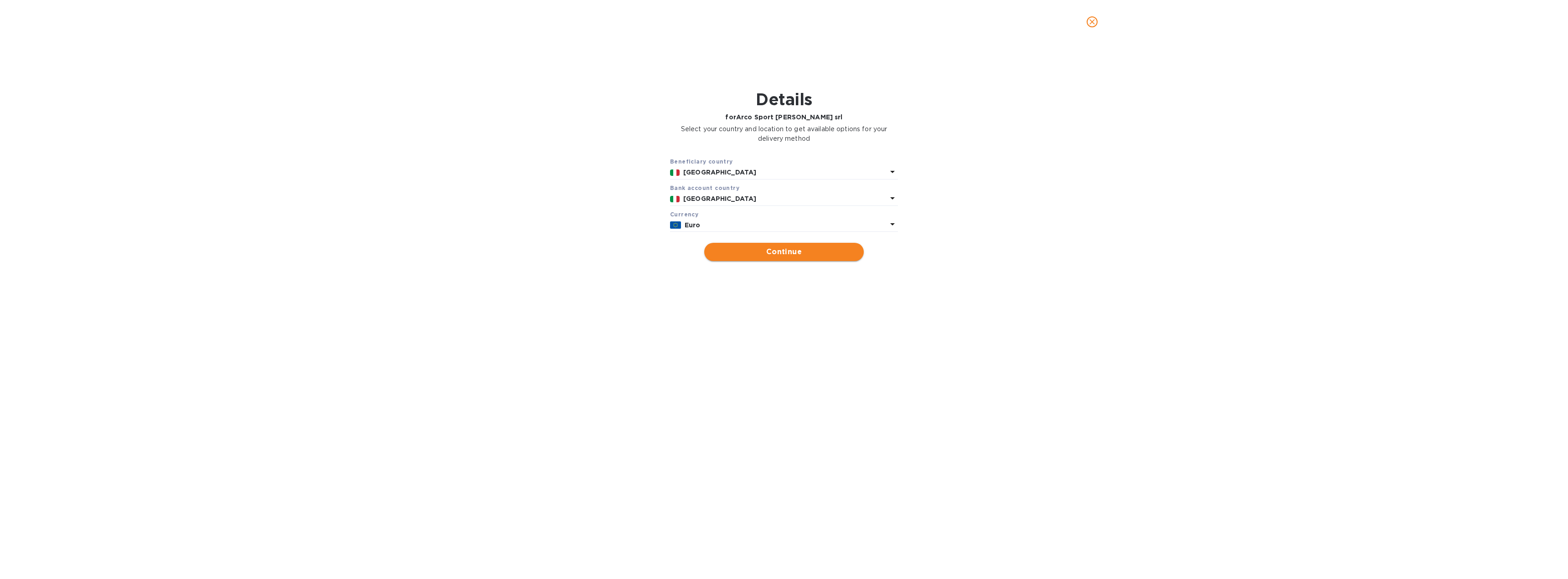
click at [801, 251] on span "Continue" at bounding box center [784, 252] width 145 height 11
type input "Arco Sport [PERSON_NAME] srl"
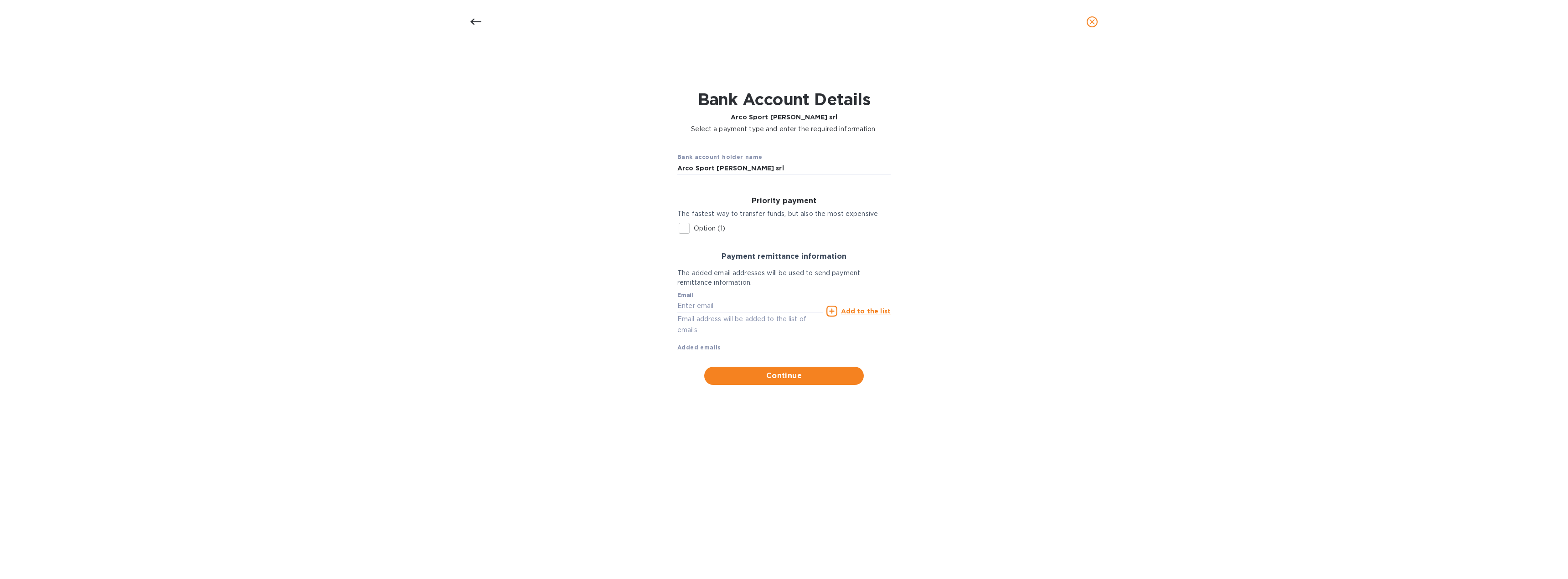
click at [686, 226] on input "Option (1)" at bounding box center [684, 227] width 19 height 19
checkbox input "true"
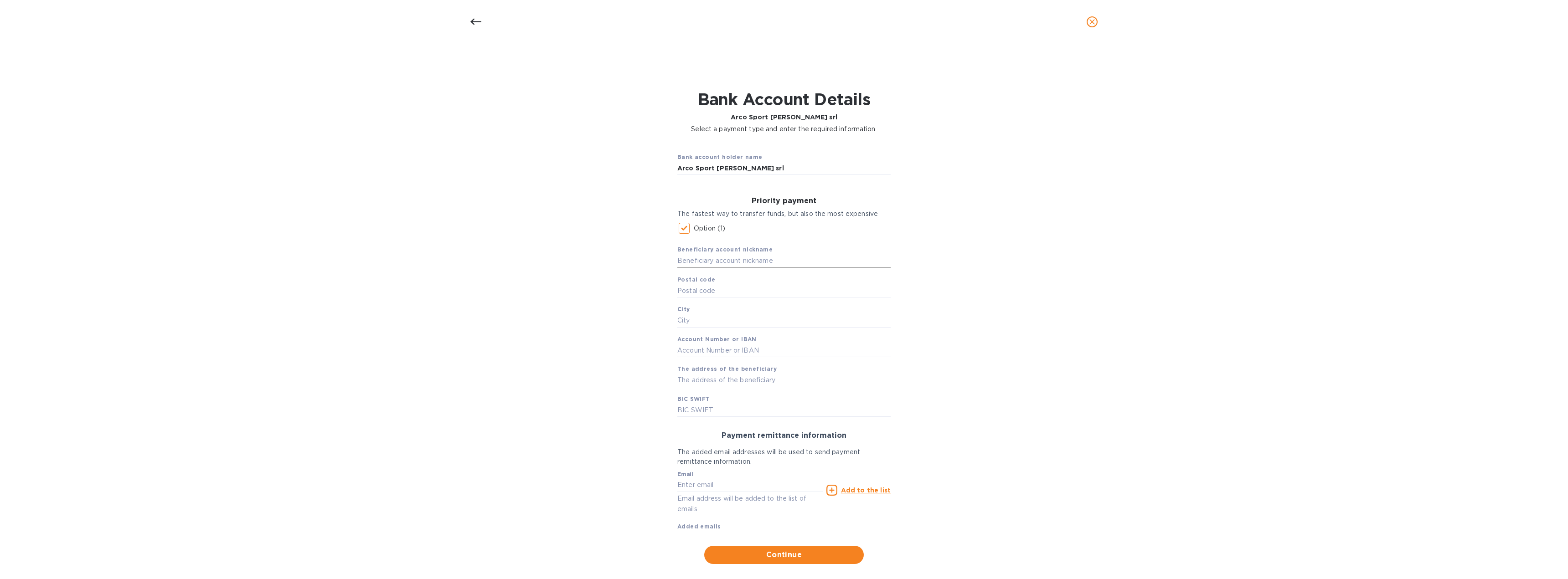
click at [713, 263] on input "text" at bounding box center [784, 261] width 213 height 13
click at [1088, 23] on icon "close" at bounding box center [1092, 21] width 9 height 9
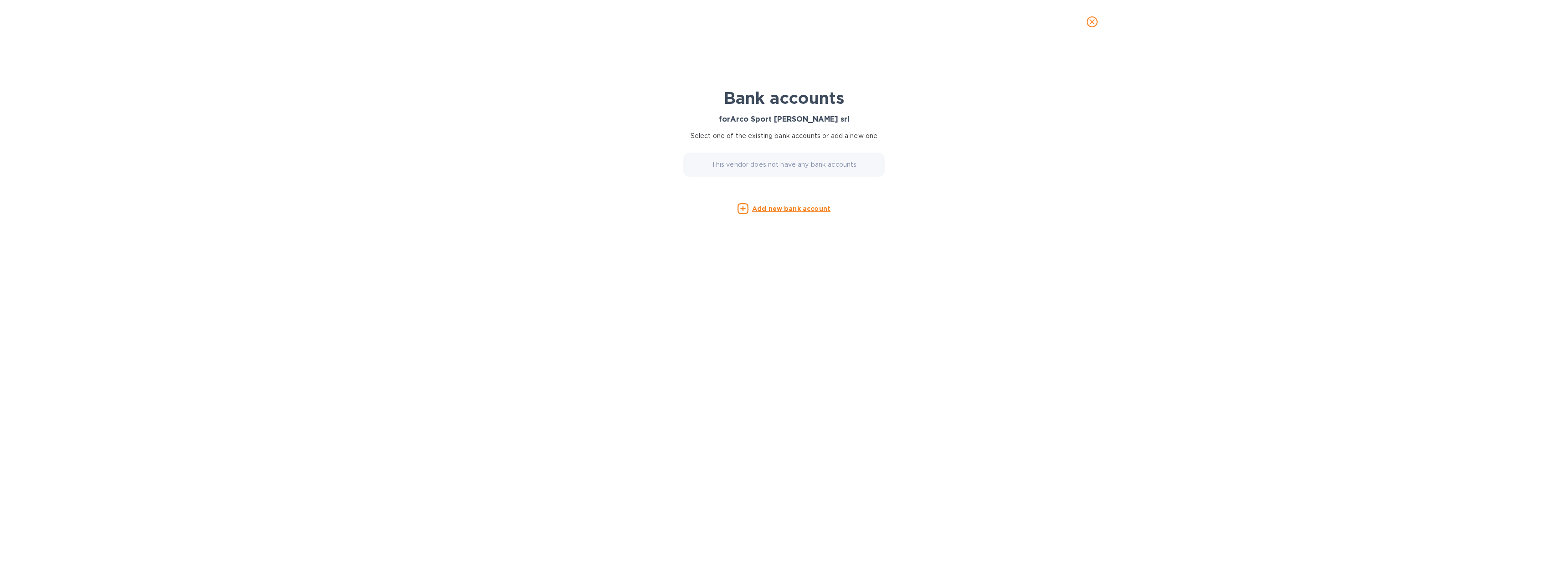
click at [1091, 21] on icon "close" at bounding box center [1092, 21] width 9 height 9
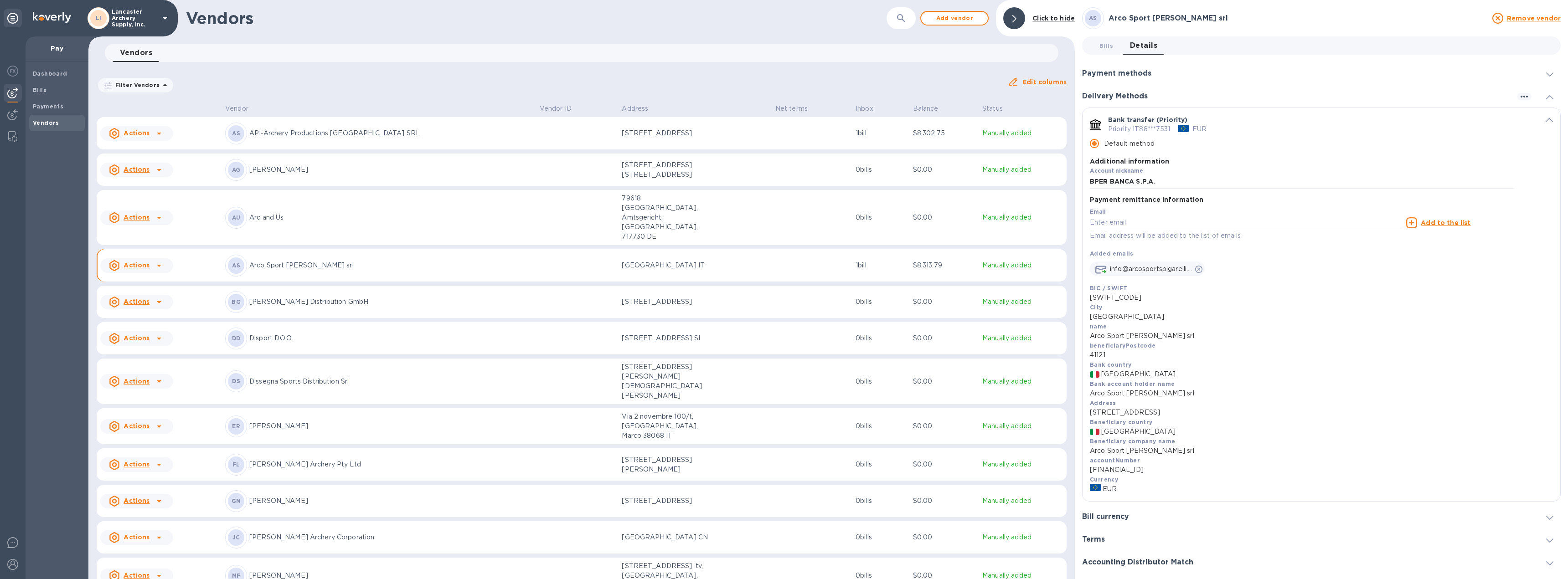
click at [1545, 119] on icon "default-method" at bounding box center [1549, 120] width 7 height 4
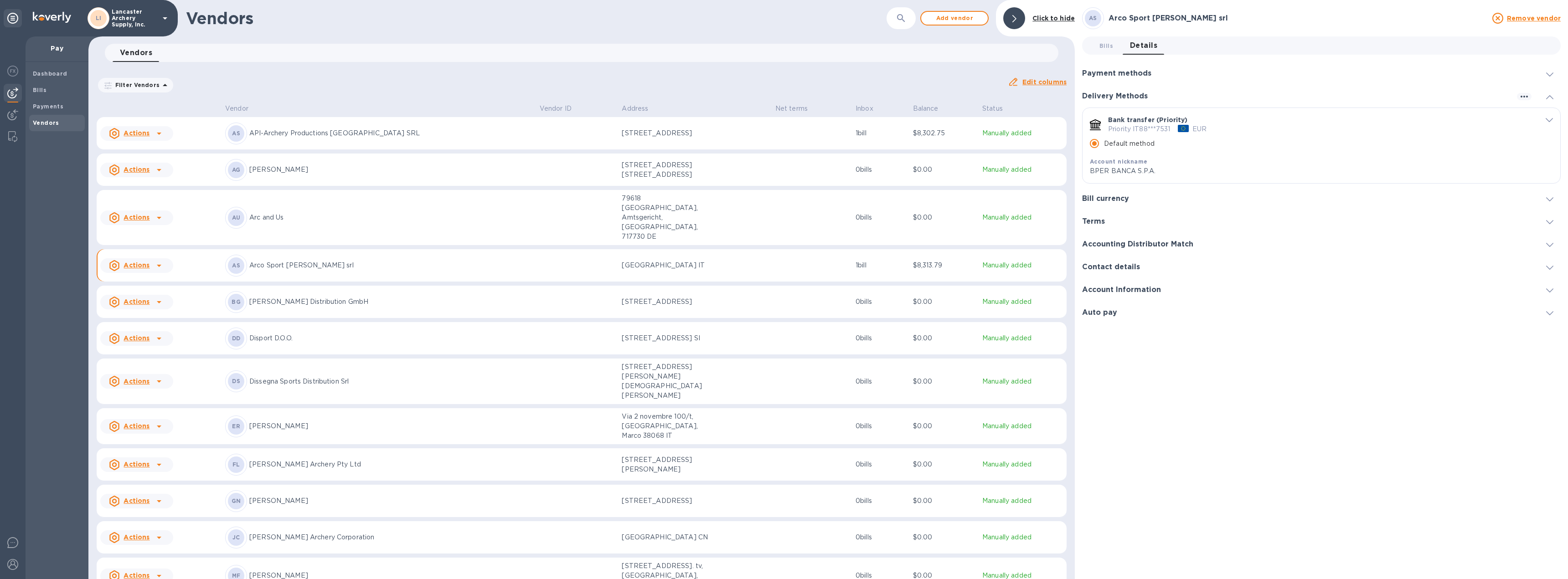
click at [1545, 117] on span "default-method" at bounding box center [1549, 119] width 7 height 9
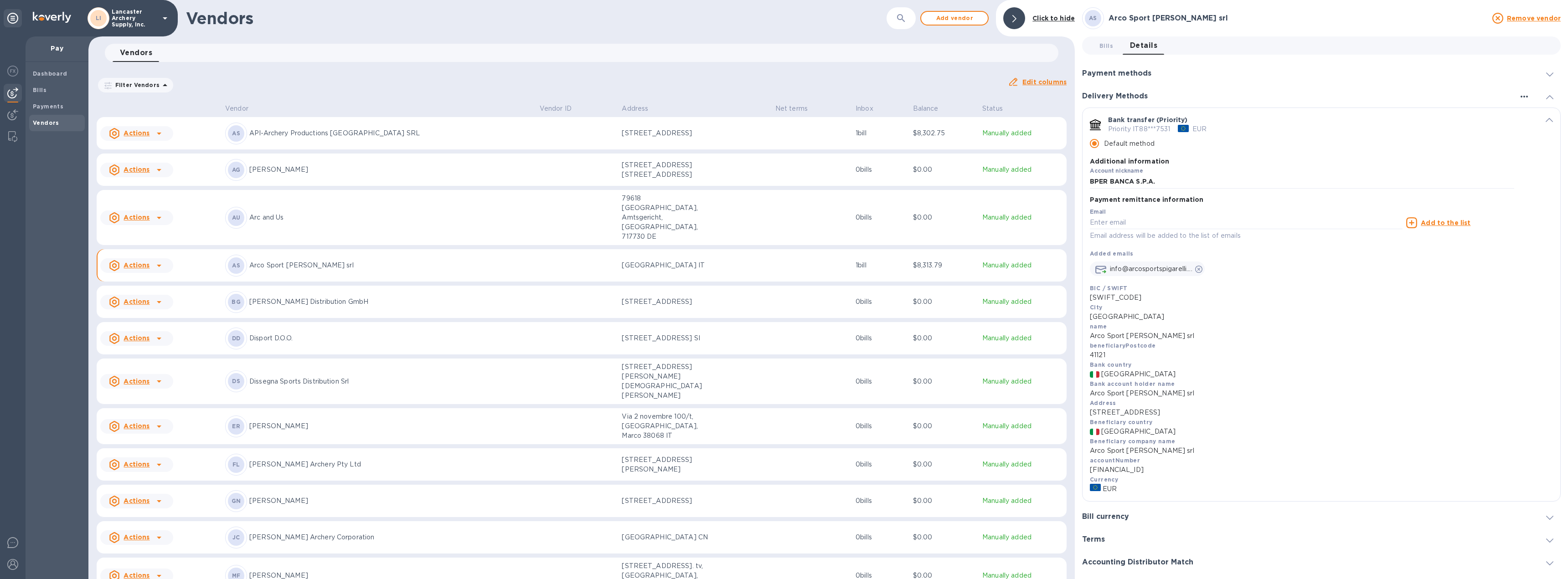
click at [1519, 97] on icon "button" at bounding box center [1524, 97] width 11 height 11
click at [1525, 115] on p "Add new" at bounding box center [1535, 115] width 30 height 9
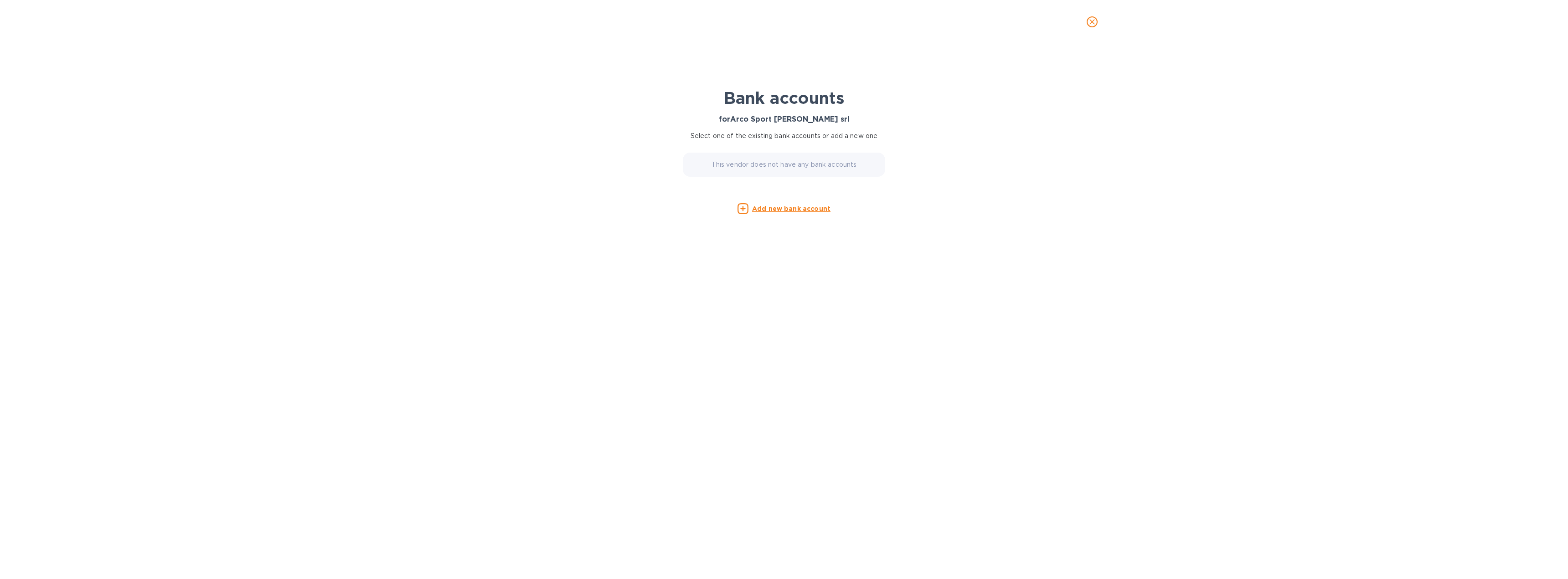
click at [779, 210] on u "Add new bank account" at bounding box center [791, 209] width 79 height 7
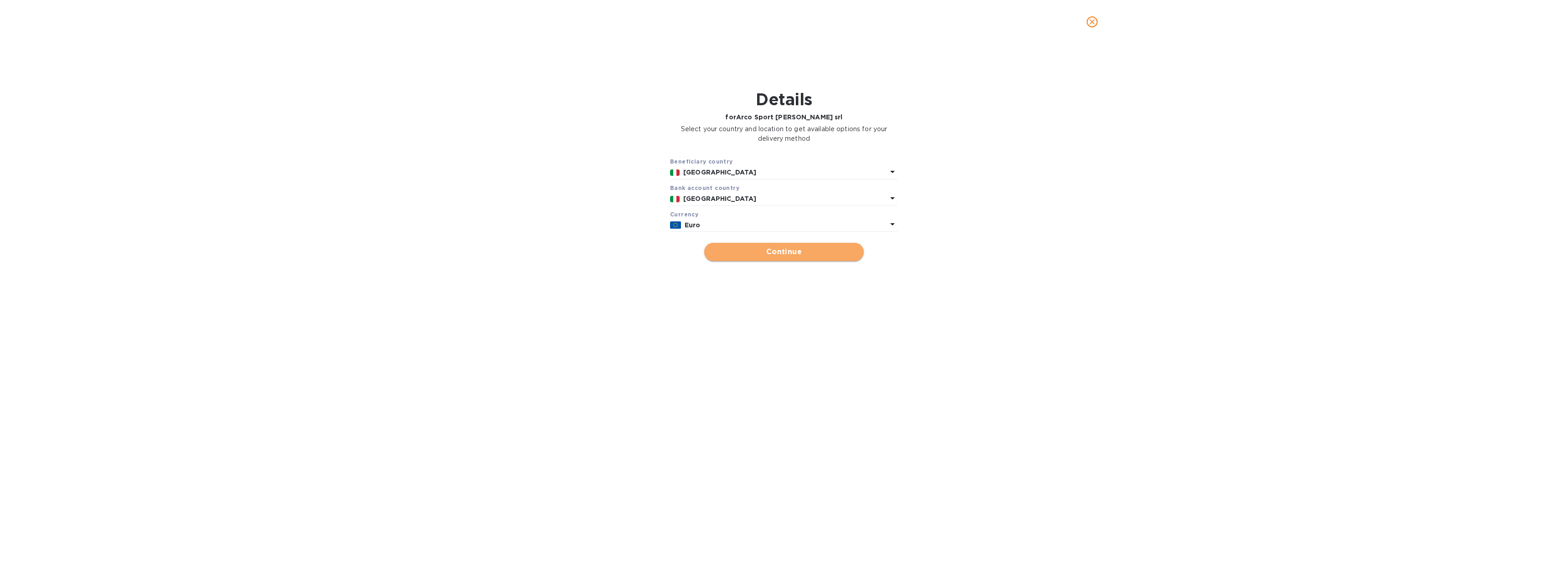
click at [774, 253] on span "Continue" at bounding box center [784, 252] width 145 height 11
type input "Arco Sport [PERSON_NAME] srl"
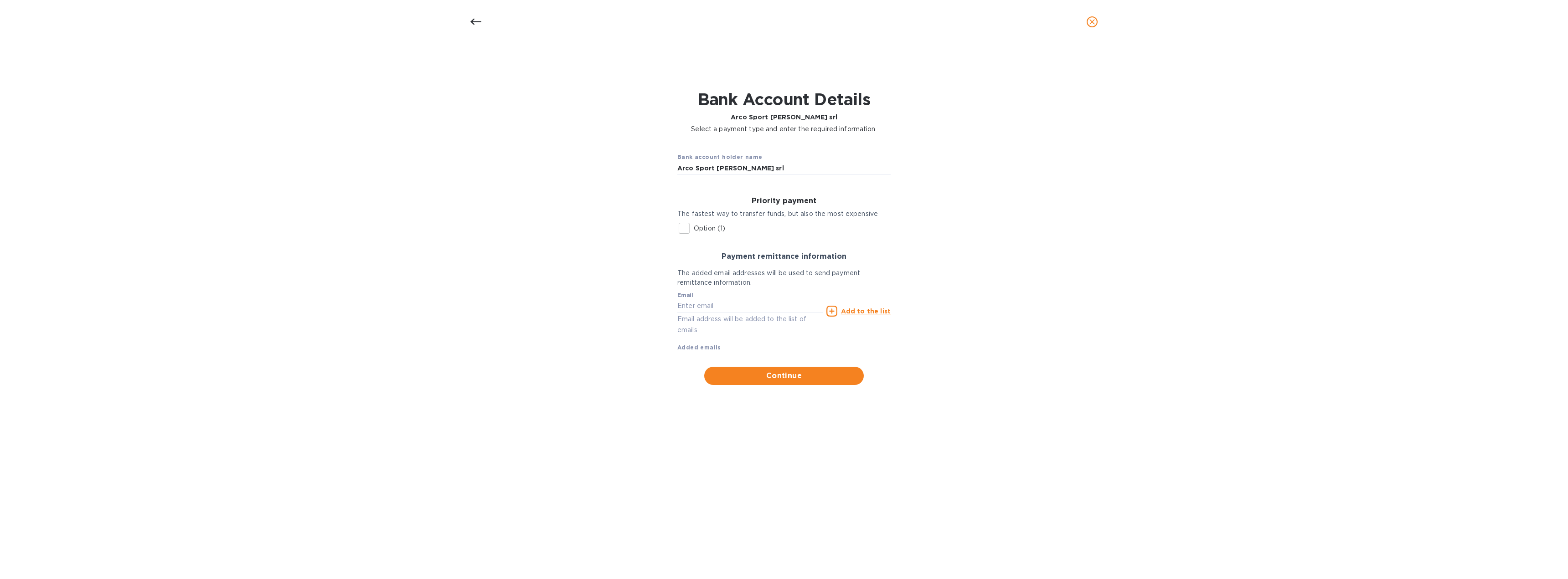
click at [684, 229] on input "Option (1)" at bounding box center [684, 227] width 19 height 19
checkbox input "true"
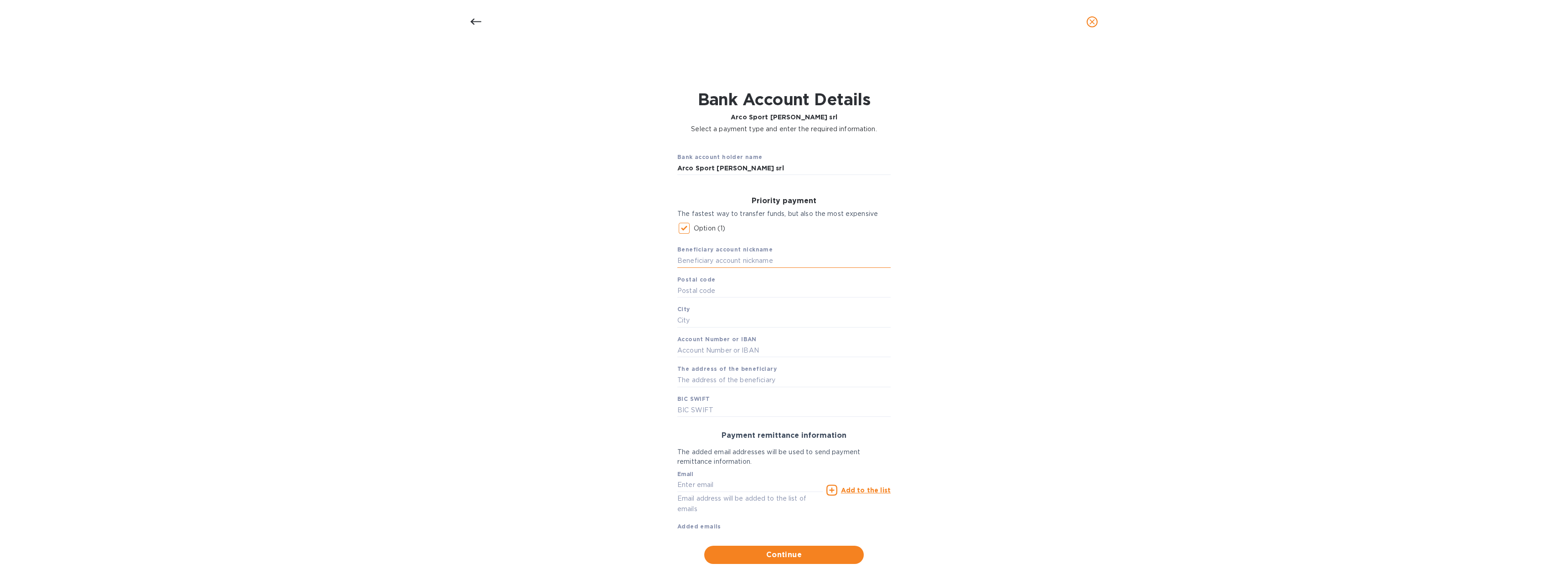
click at [727, 261] on input "text" at bounding box center [784, 261] width 213 height 13
type input "A"
click at [1090, 21] on icon "close" at bounding box center [1092, 21] width 9 height 9
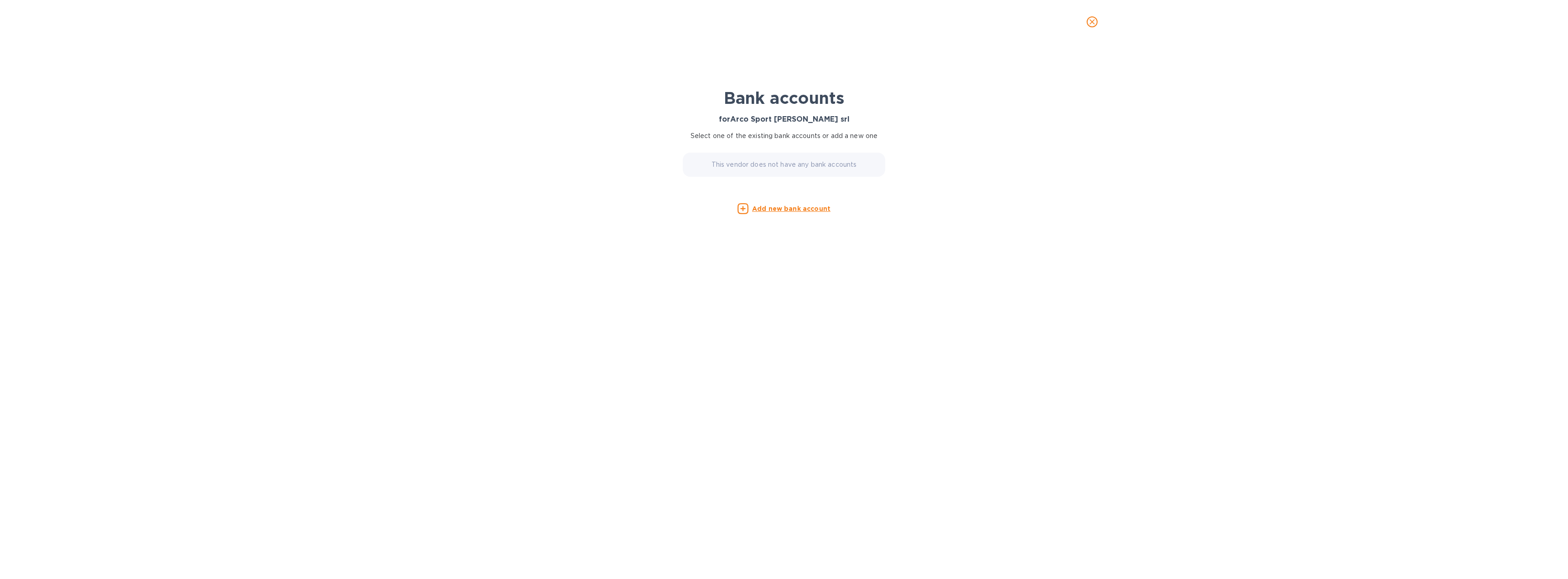
click at [1091, 23] on icon "close" at bounding box center [1092, 21] width 5 height 5
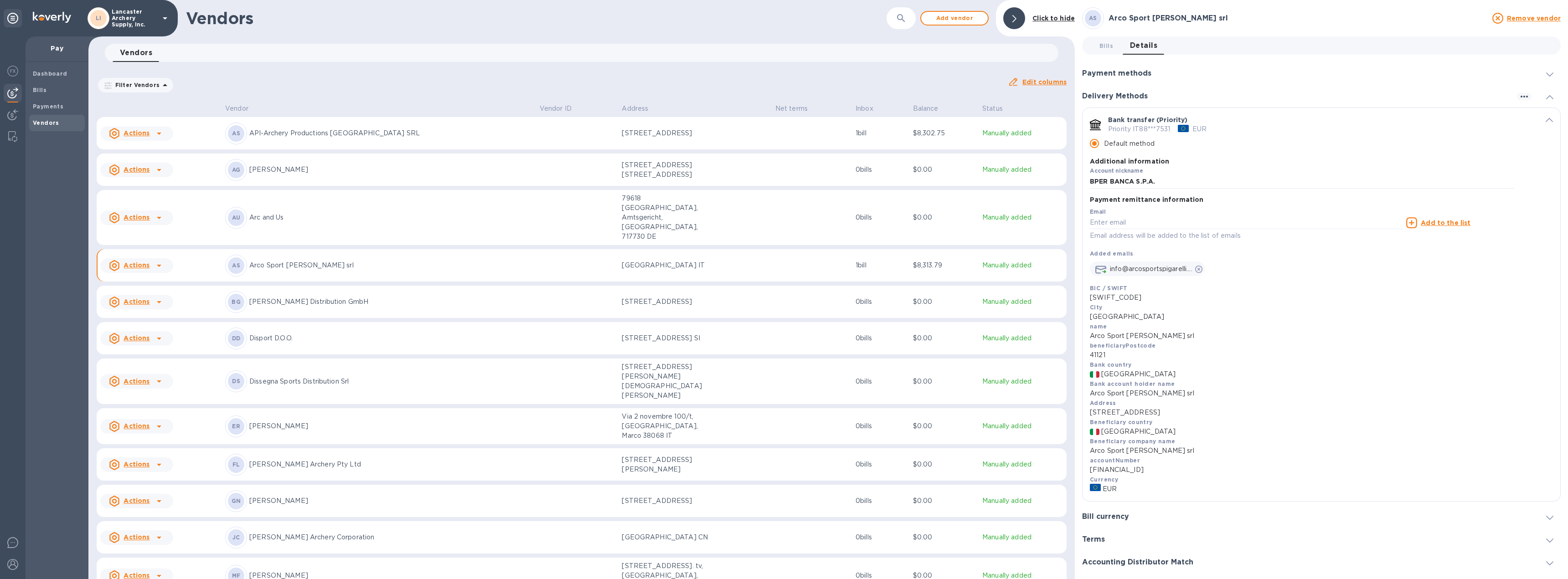
click at [1545, 120] on icon "default-method" at bounding box center [1549, 120] width 7 height 4
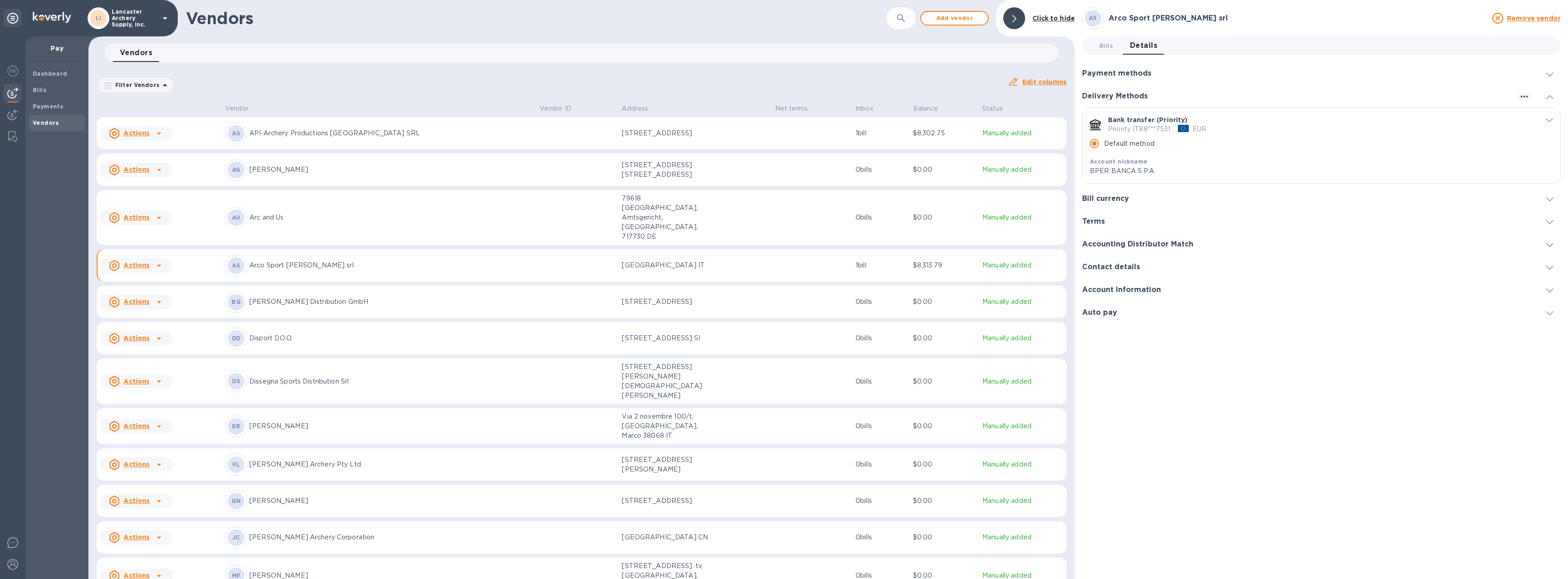
click at [1548, 119] on icon "default-method" at bounding box center [1549, 120] width 7 height 4
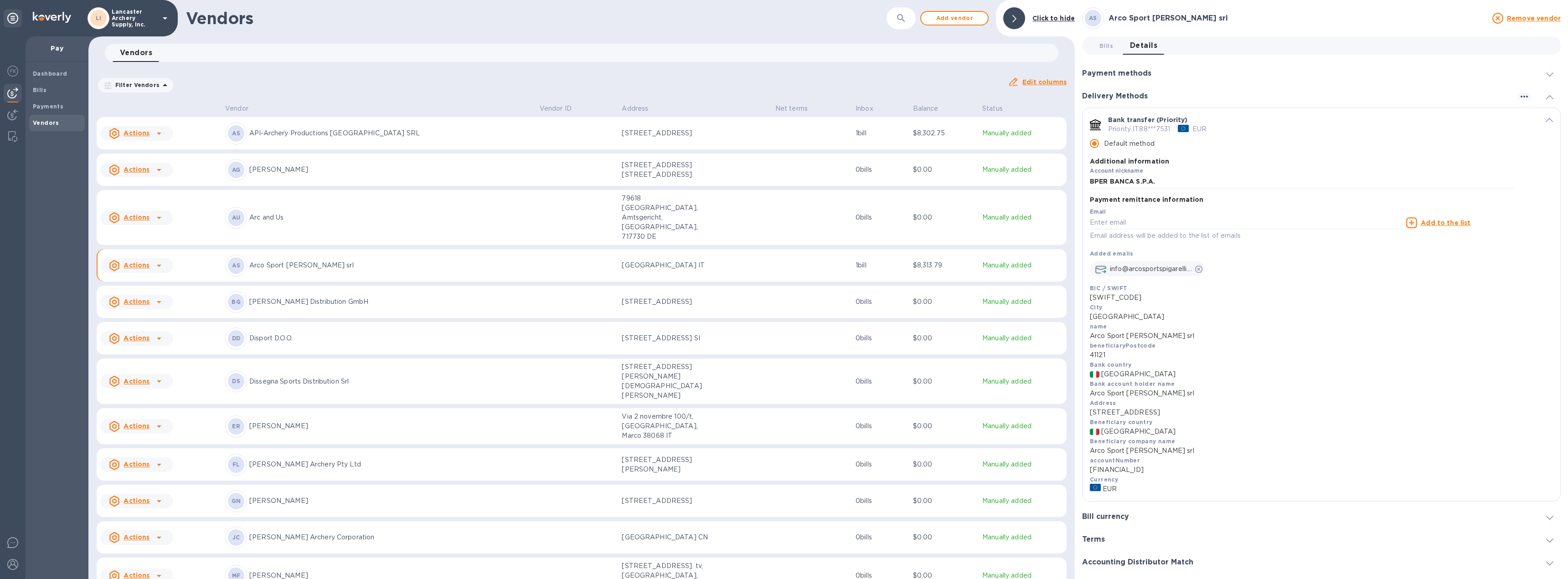
click at [1545, 117] on span "default-method" at bounding box center [1549, 119] width 7 height 9
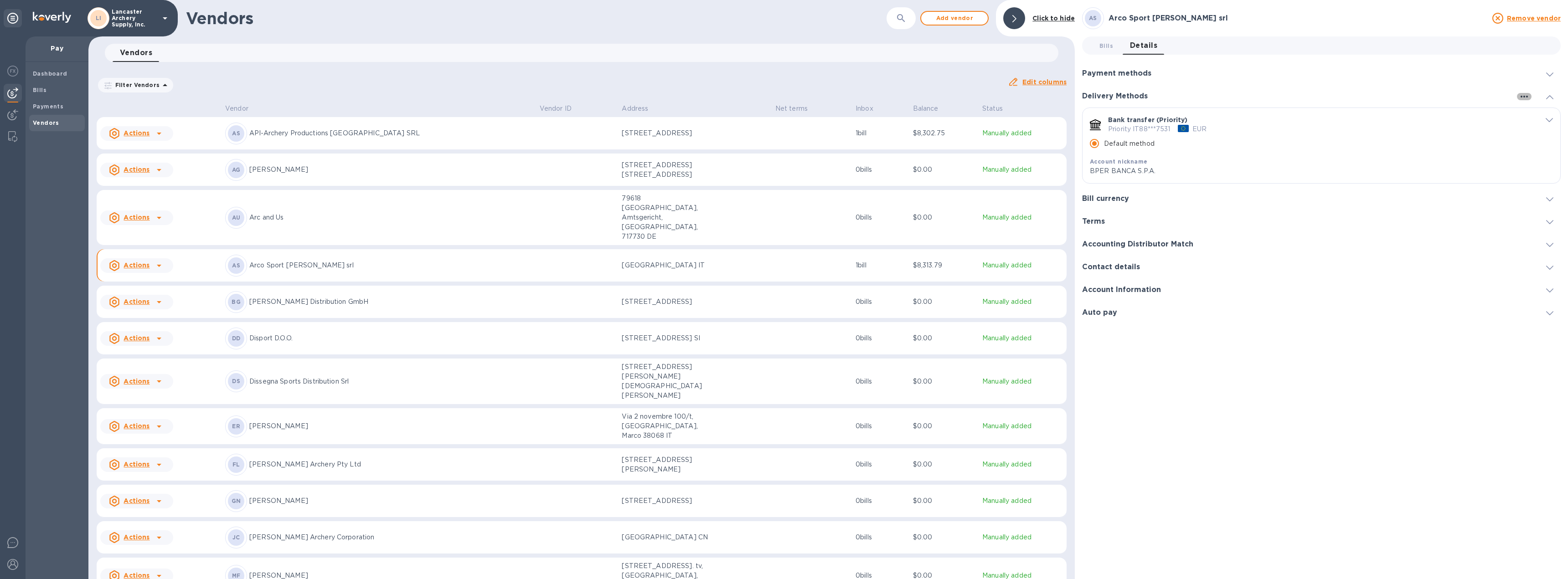
click at [1524, 99] on icon "button" at bounding box center [1524, 97] width 11 height 11
click at [1524, 115] on p "Add new" at bounding box center [1535, 115] width 30 height 9
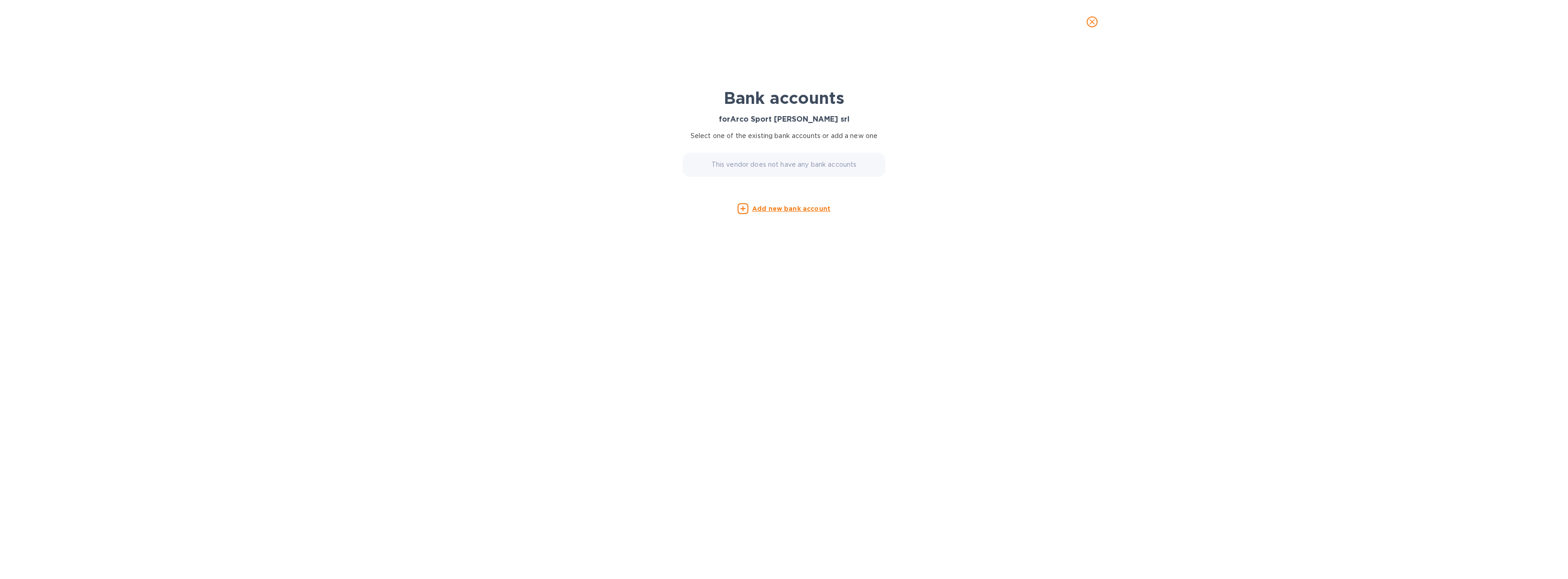
click at [794, 207] on u "Add new bank account" at bounding box center [791, 209] width 79 height 7
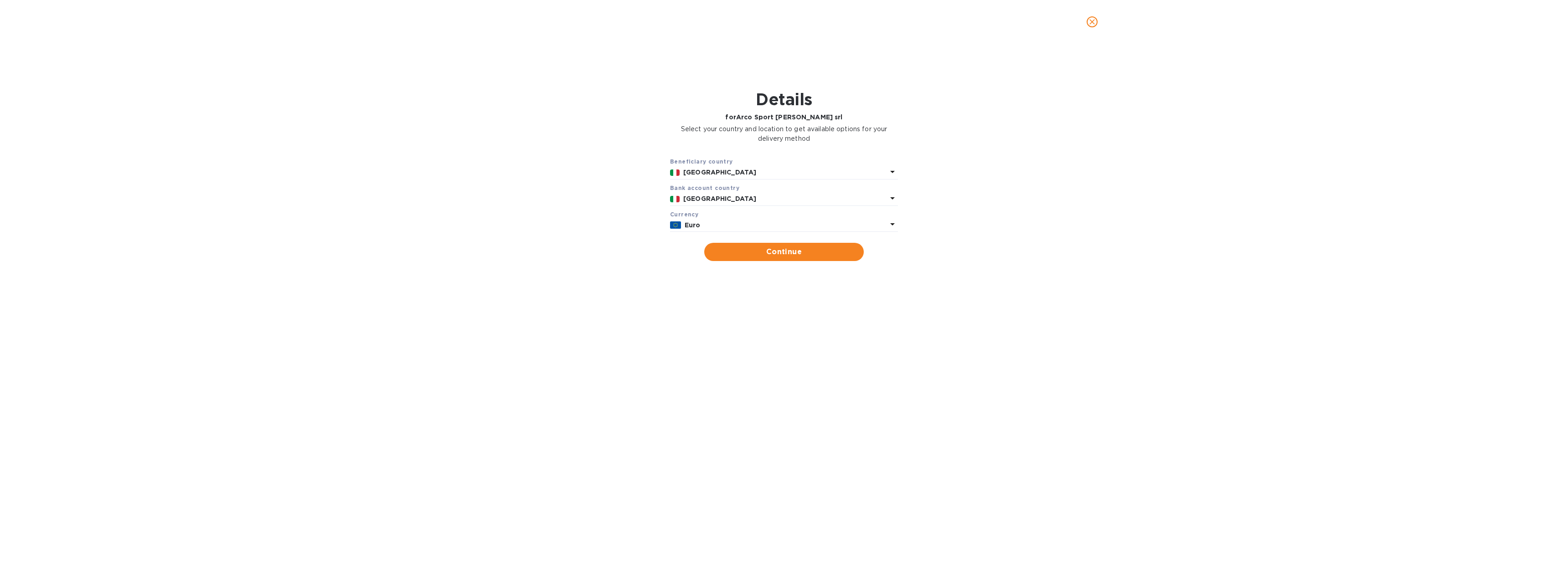
click at [836, 252] on span "Continue" at bounding box center [784, 252] width 145 height 11
type input "Arco Sport [PERSON_NAME] srl"
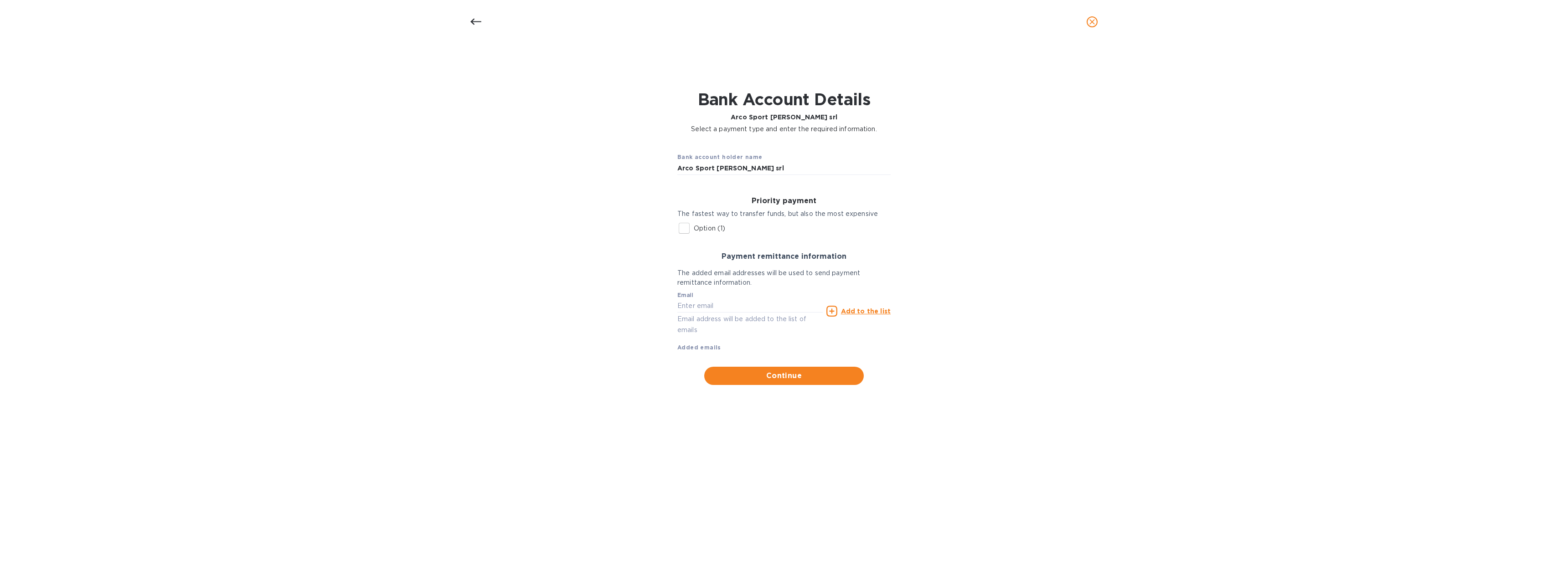
click at [688, 229] on input "Option (1)" at bounding box center [684, 227] width 19 height 19
checkbox input "true"
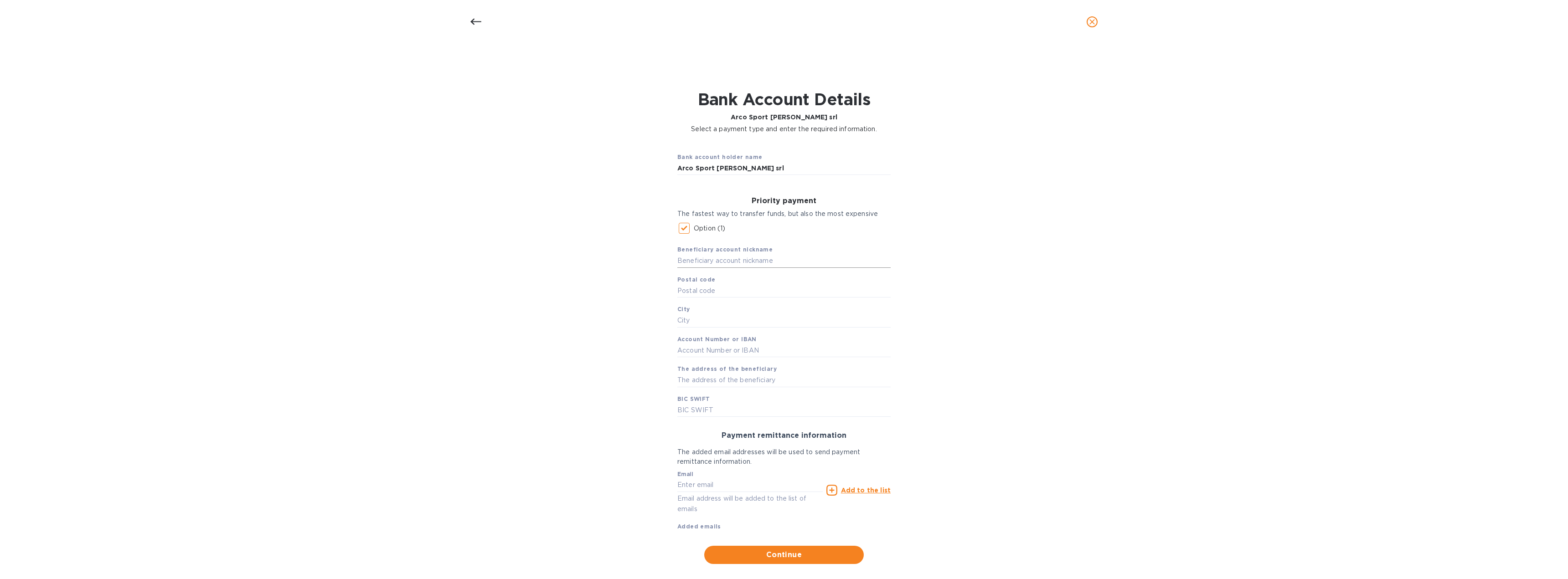
click at [720, 262] on input "text" at bounding box center [784, 261] width 213 height 13
click at [703, 415] on input "text" at bounding box center [784, 410] width 213 height 13
type input "[SWIFT_CODE]"
click at [706, 260] on input "text" at bounding box center [784, 261] width 213 height 13
type input "A"
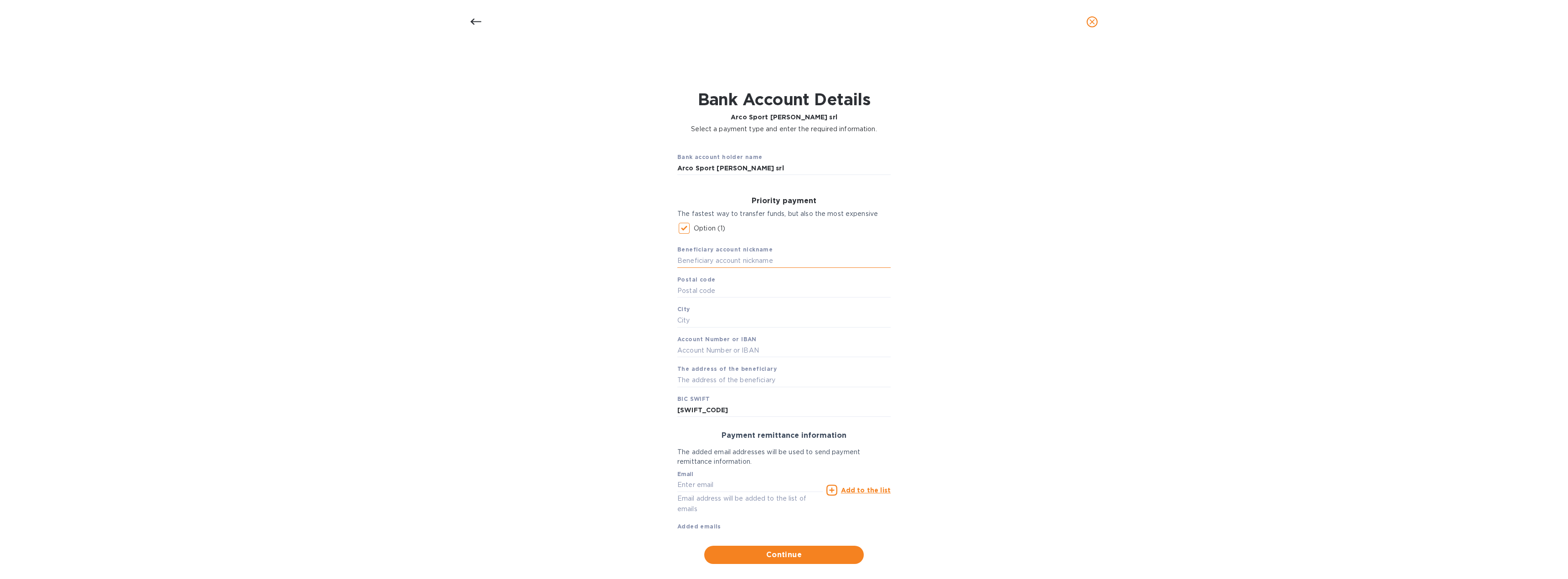
paste input "BPER BANCA S.P.A."
type input "BPER BANCA S.P.A."
click at [699, 293] on input "text" at bounding box center [784, 291] width 213 height 13
paste input "41121"
type input "41121"
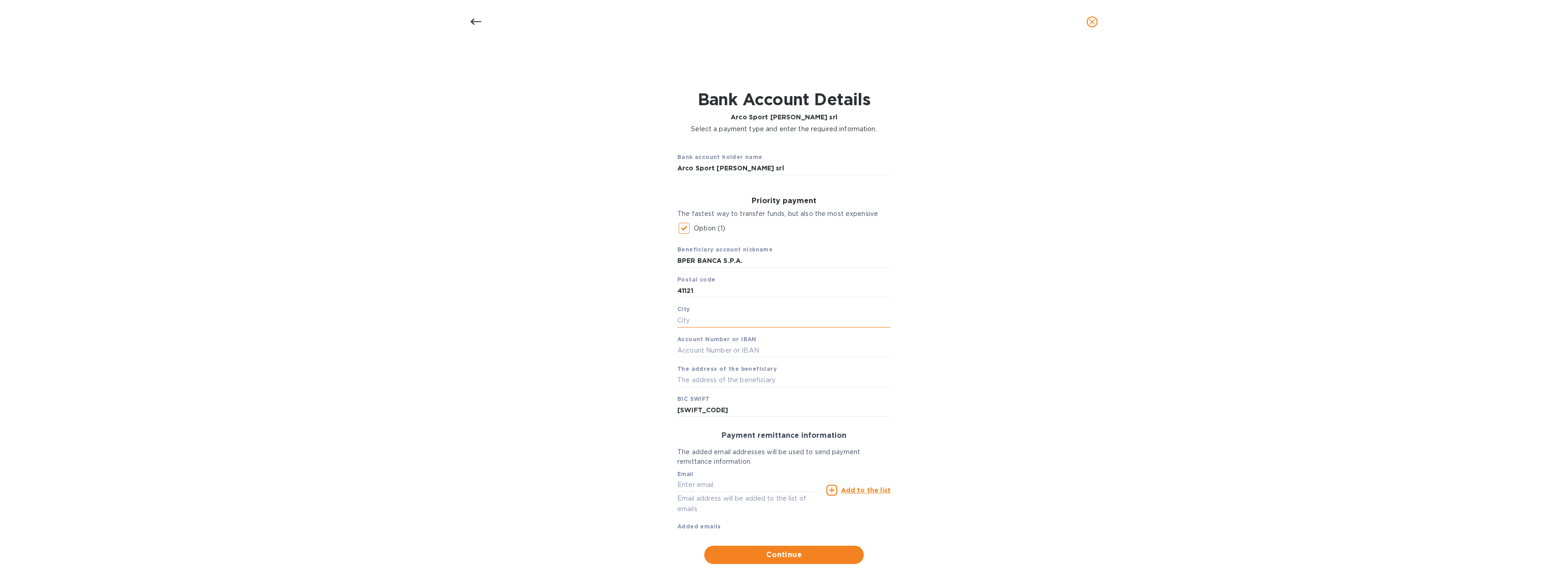
click at [724, 325] on input "text" at bounding box center [784, 321] width 213 height 13
paste input "[GEOGRAPHIC_DATA]"
type input "[GEOGRAPHIC_DATA]"
click at [705, 349] on input "text" at bounding box center [784, 350] width 213 height 13
type input "[FINANCIAL_ID]"
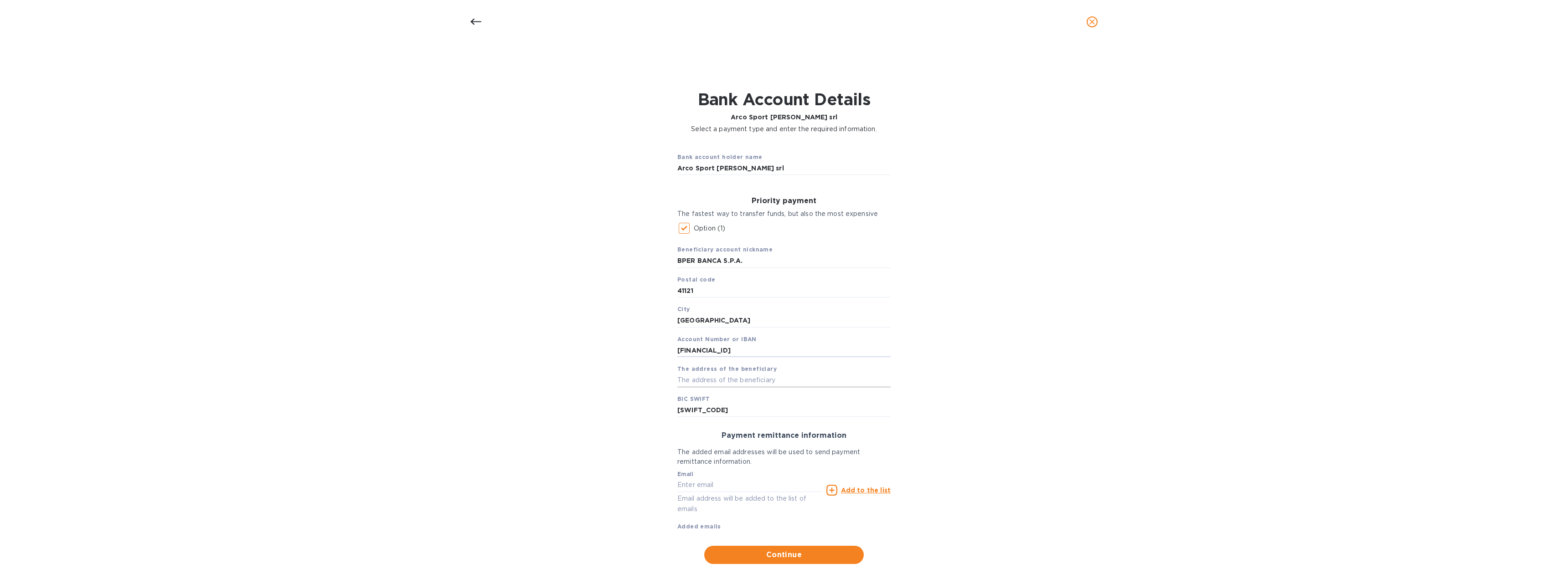
click at [708, 384] on input "text" at bounding box center [784, 380] width 213 height 13
paste input "[STREET_ADDRESS]"
drag, startPoint x: 683, startPoint y: 378, endPoint x: 688, endPoint y: 378, distance: 5.0
click at [682, 378] on input "[STREET_ADDRESS]" at bounding box center [784, 380] width 213 height 13
type input "[STREET_ADDRESS]"
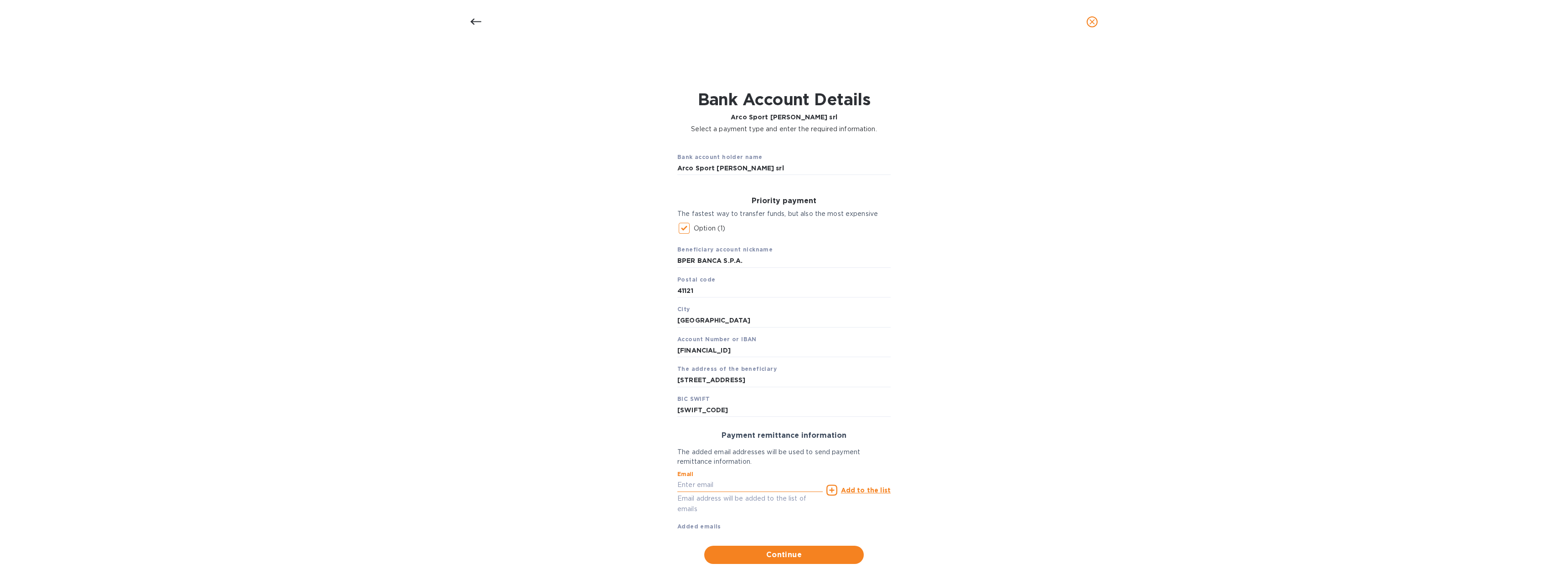
click at [705, 483] on input "text" at bounding box center [750, 485] width 145 height 13
type input "[EMAIL_ADDRESS][DOMAIN_NAME]"
click at [785, 557] on span "Continue" at bounding box center [784, 555] width 145 height 11
click at [787, 544] on span "Continue" at bounding box center [784, 544] width 145 height 11
click at [838, 485] on div "Add to the list" at bounding box center [859, 485] width 65 height 11
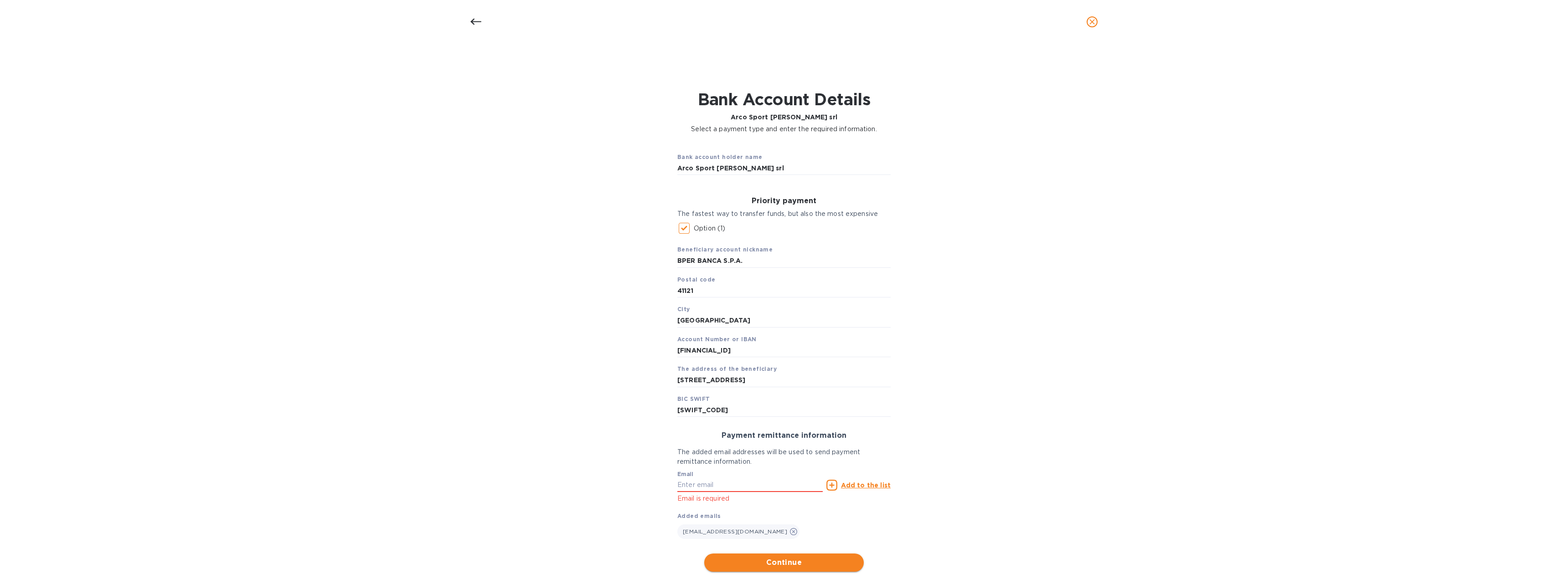
click at [776, 566] on span "Continue" at bounding box center [784, 563] width 145 height 11
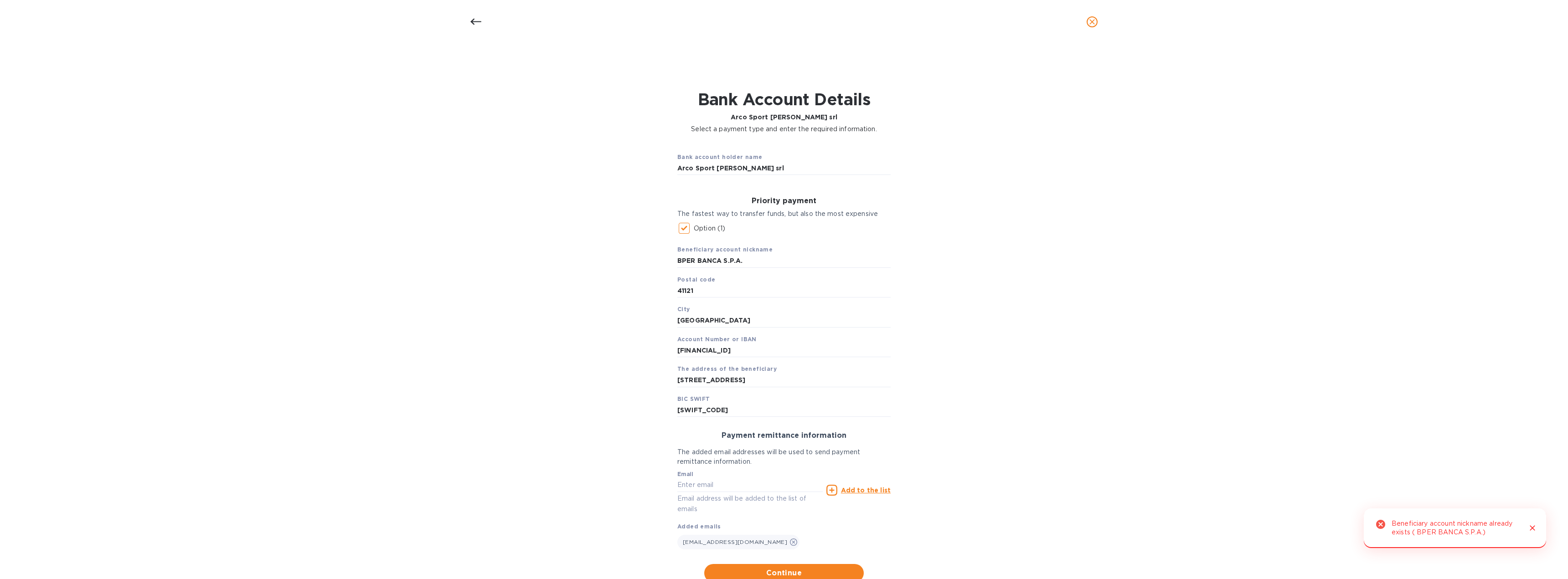
scroll to position [32, 0]
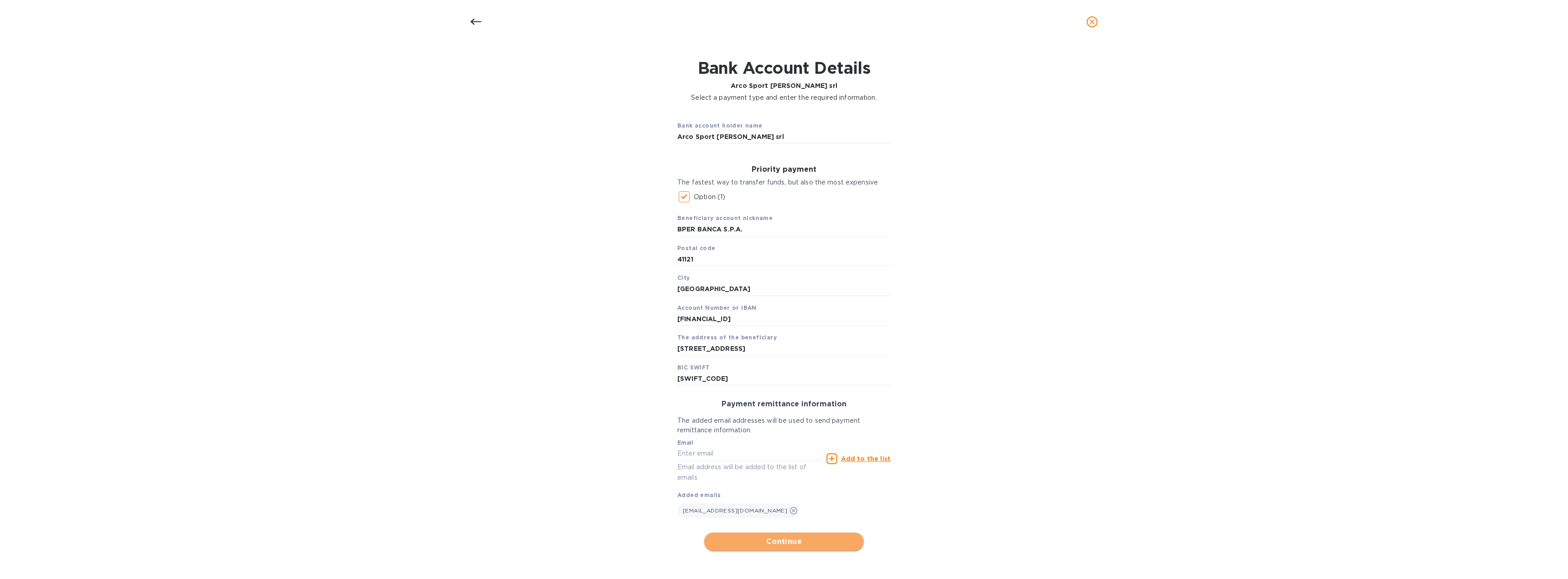
click at [792, 538] on span "Continue" at bounding box center [784, 541] width 145 height 11
click at [804, 533] on button "Continue" at bounding box center [784, 541] width 159 height 18
click at [1533, 529] on icon "Close" at bounding box center [1532, 527] width 9 height 9
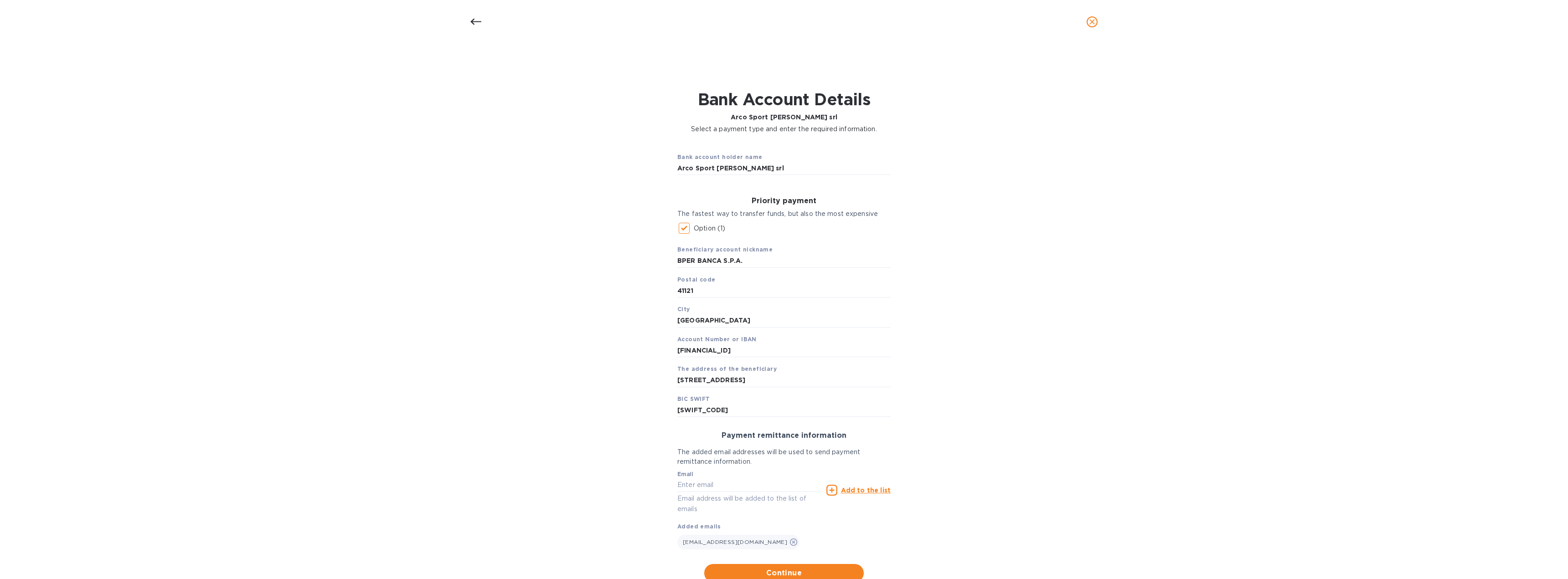
click at [1091, 24] on icon "close" at bounding box center [1092, 21] width 9 height 9
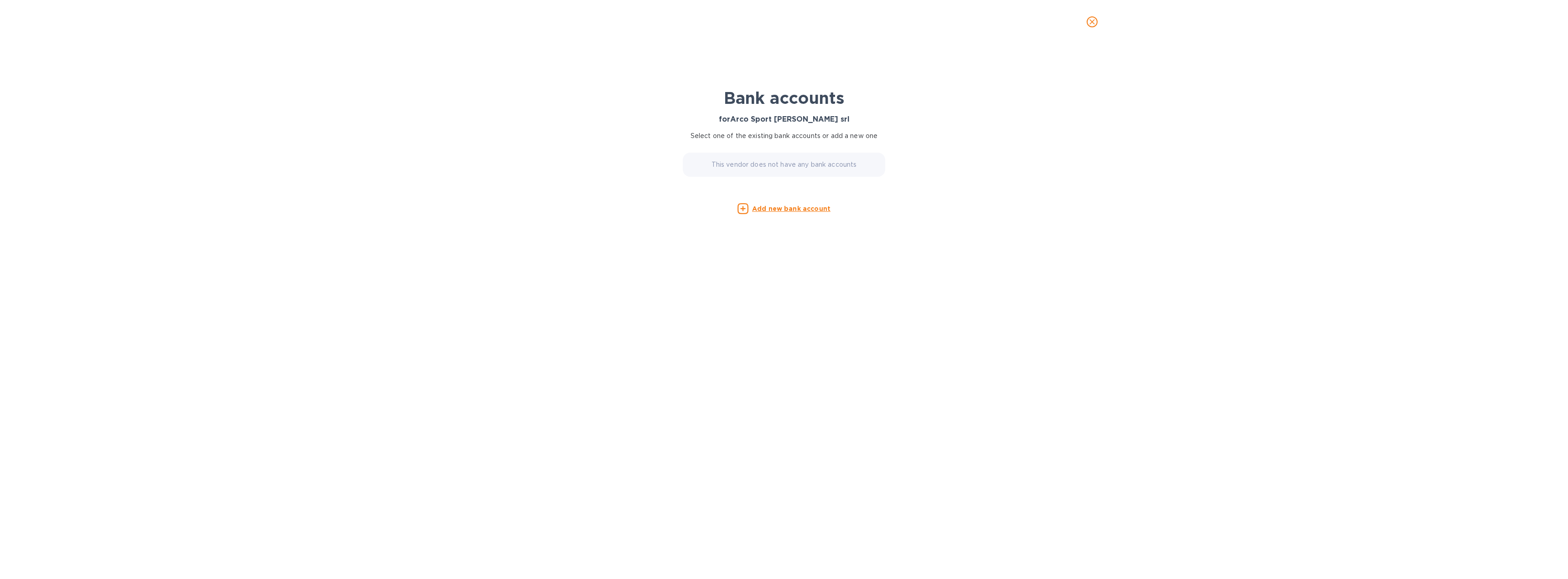
click at [1093, 24] on icon "close" at bounding box center [1092, 21] width 5 height 5
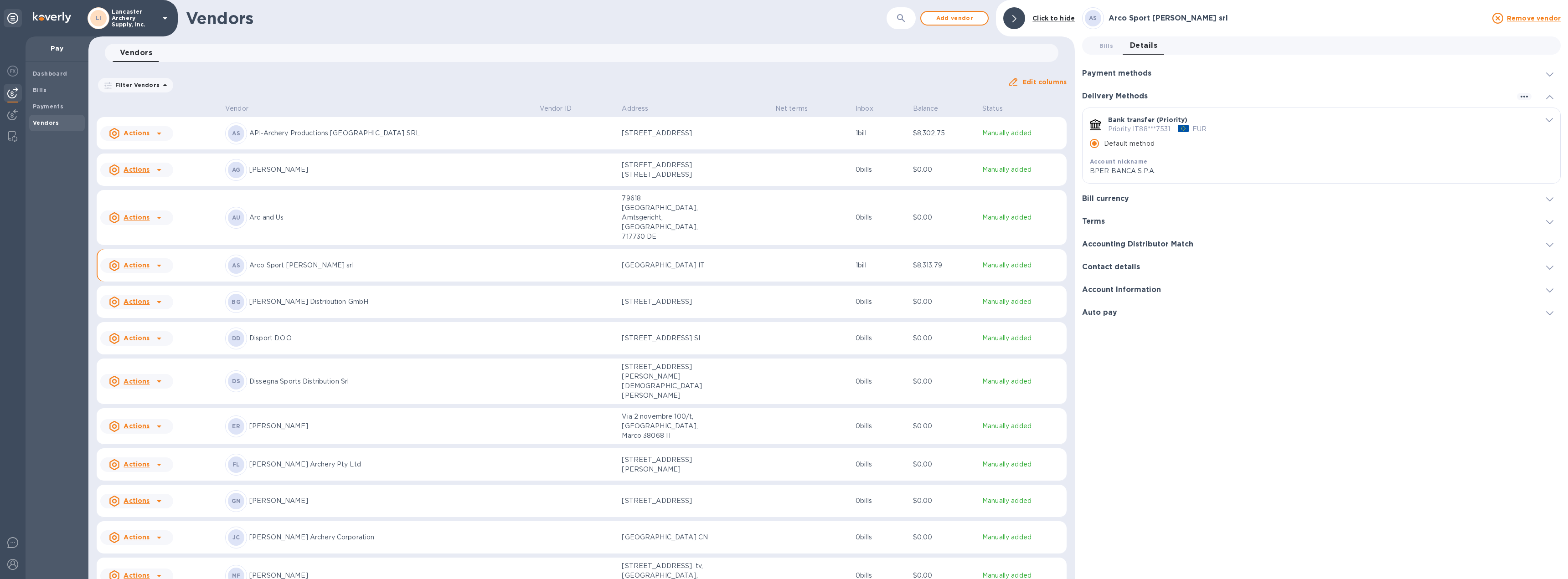
click at [1548, 117] on span "default-method" at bounding box center [1549, 119] width 7 height 9
click at [1545, 119] on icon "default-method" at bounding box center [1549, 120] width 7 height 4
click at [1104, 44] on span "Bills 0" at bounding box center [1106, 46] width 13 height 10
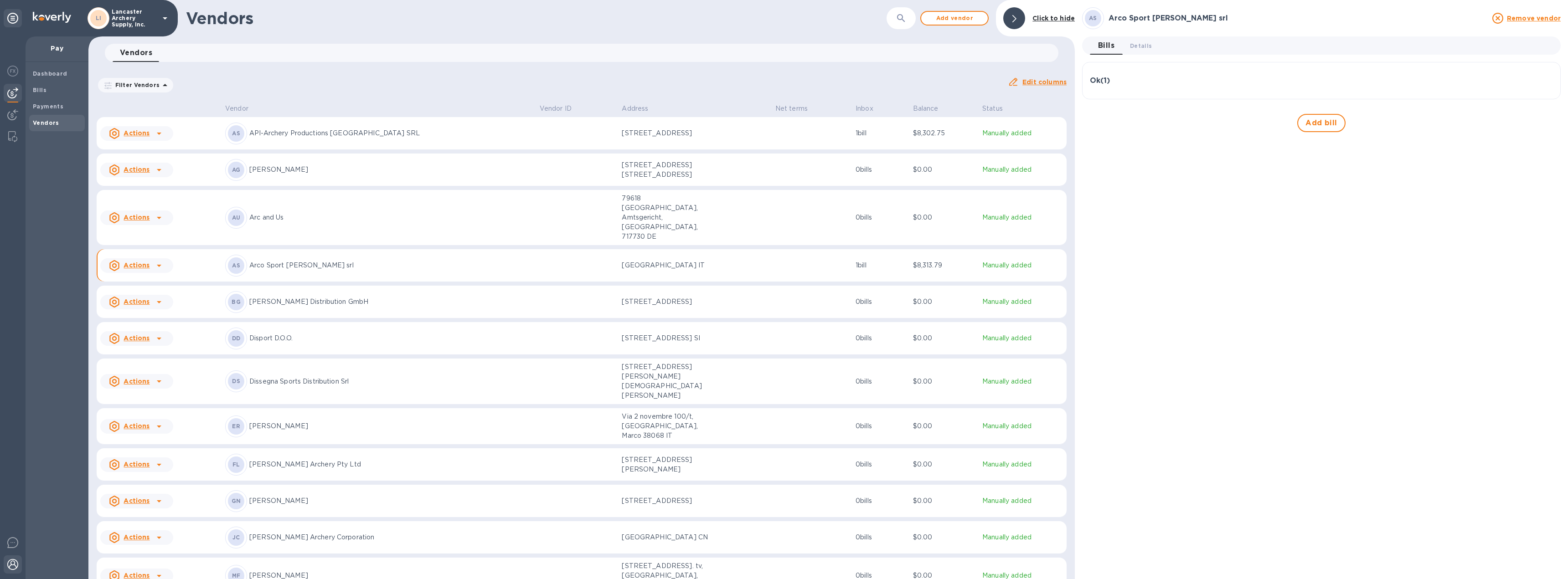
click at [20, 558] on div at bounding box center [13, 565] width 18 height 20
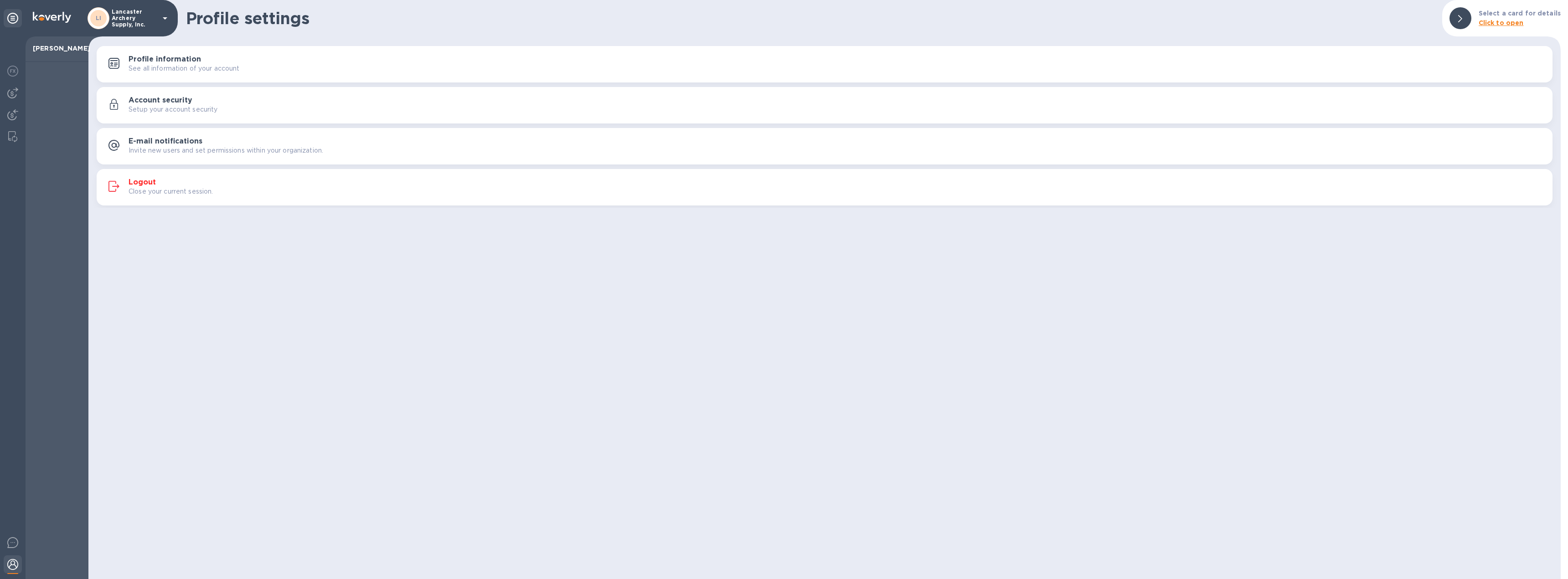
click at [156, 181] on div "Logout Close your current session." at bounding box center [836, 187] width 1416 height 18
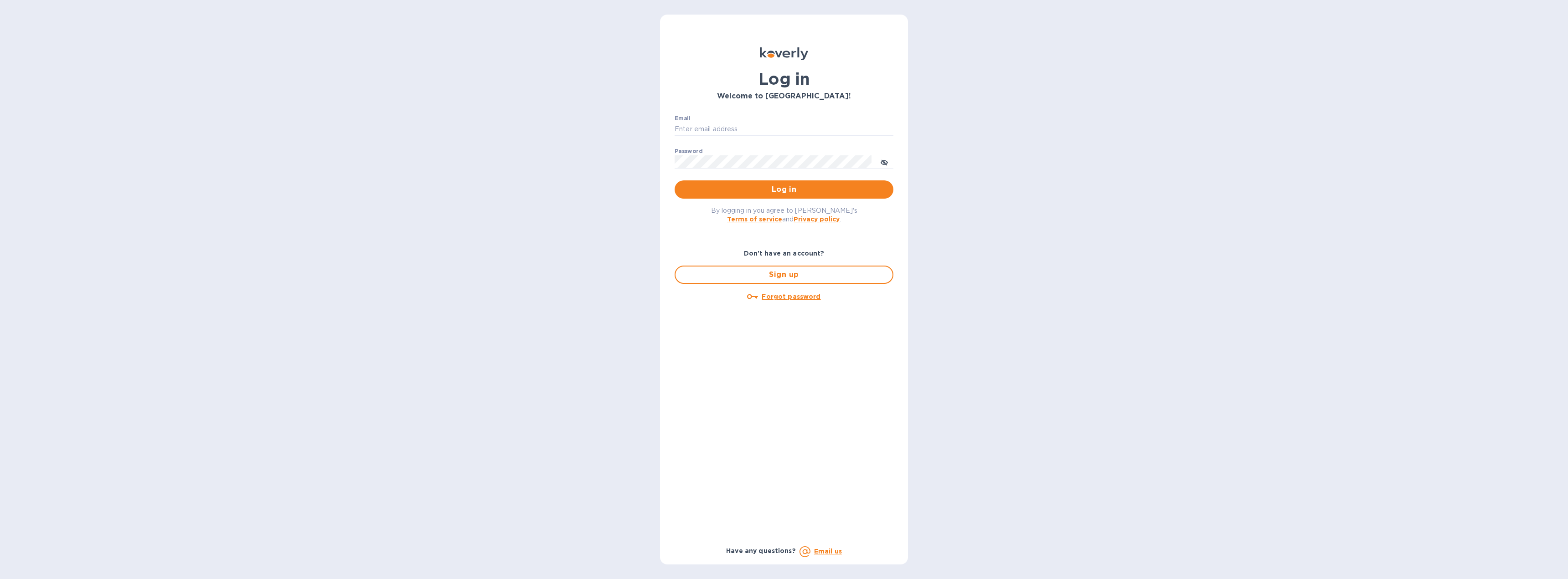
type input "[EMAIL_ADDRESS][DOMAIN_NAME]"
click at [777, 186] on span "Log in" at bounding box center [783, 190] width 204 height 11
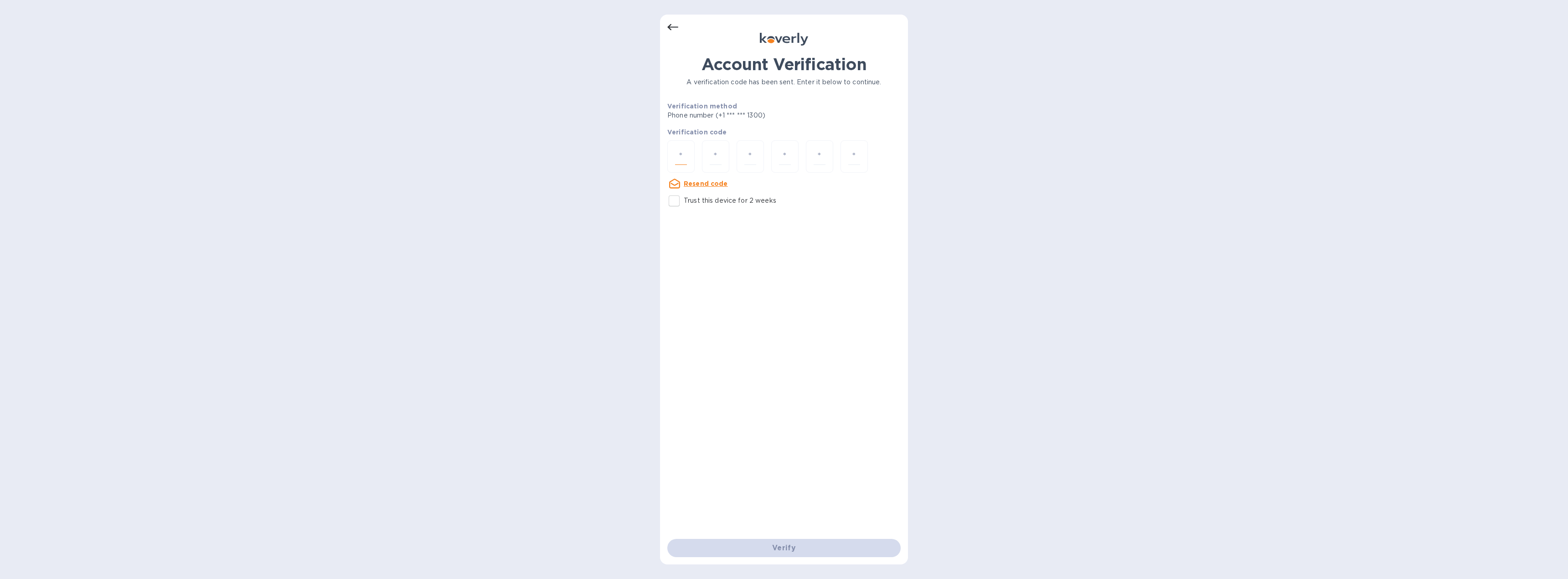
click at [683, 151] on input "number" at bounding box center [681, 156] width 12 height 17
type input "6"
type input "9"
type input "8"
type input "3"
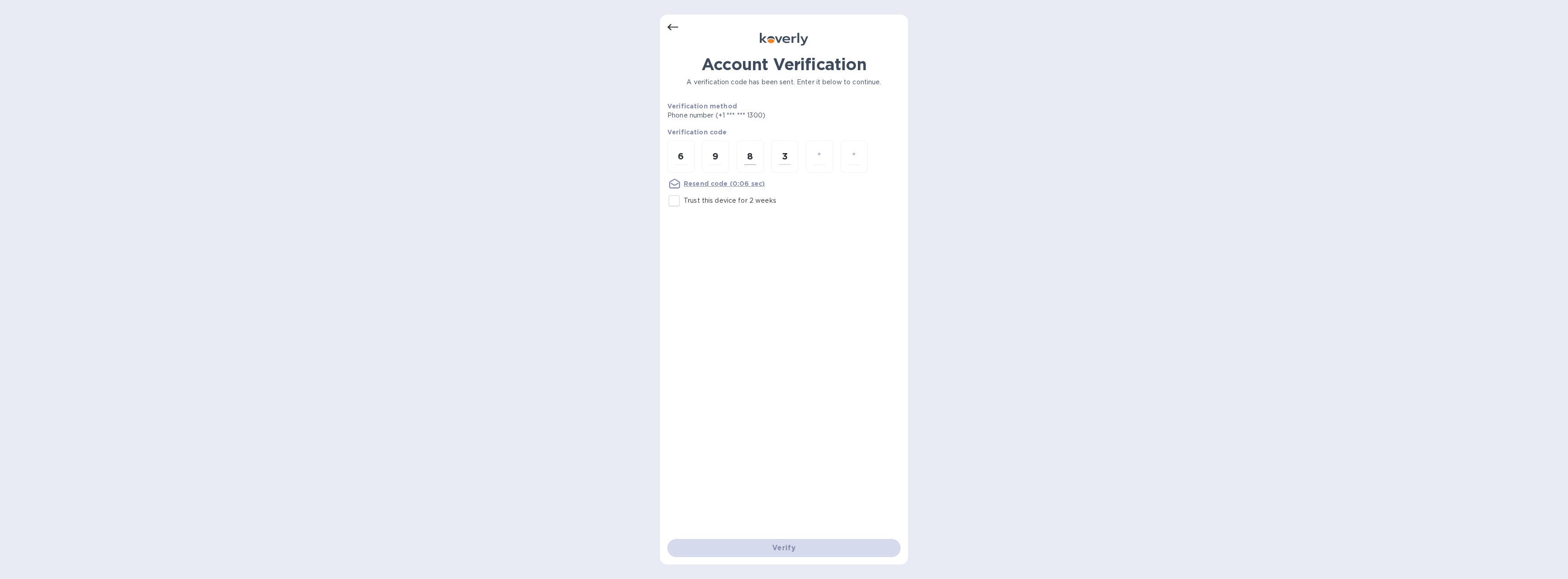
type input "0"
type input "3"
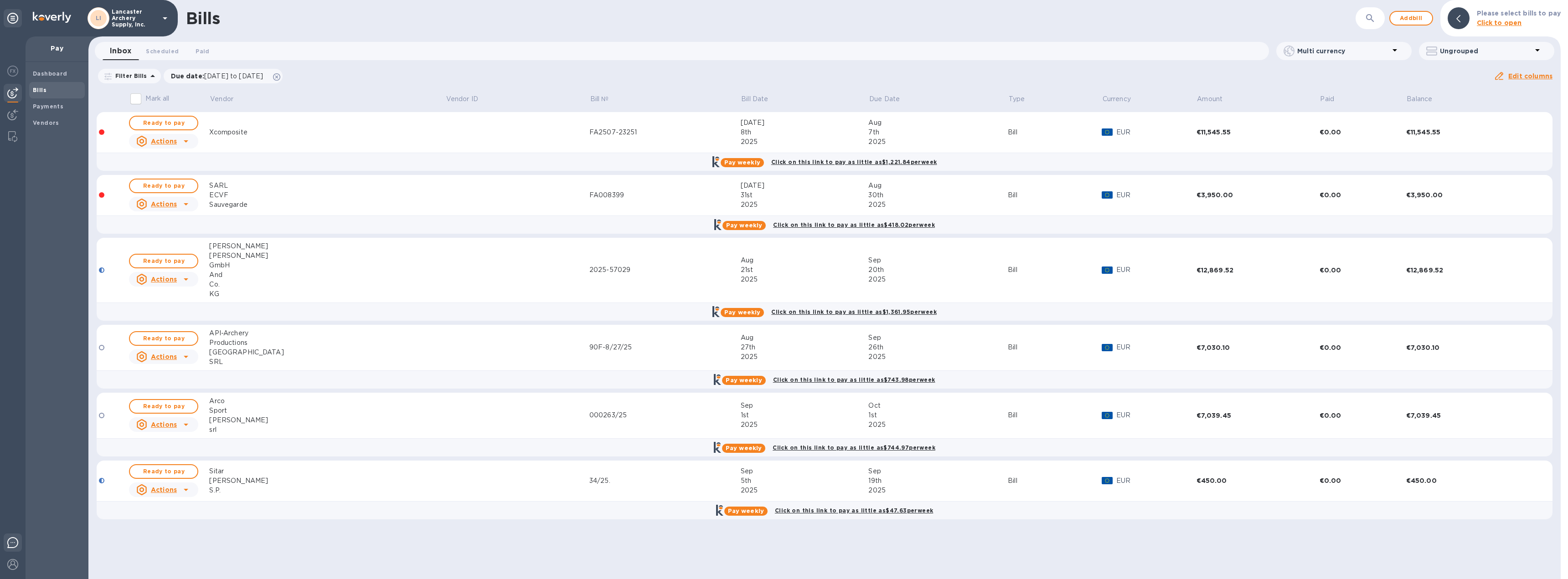
click at [9, 541] on img at bounding box center [13, 543] width 11 height 11
click at [45, 127] on span "Vendors" at bounding box center [46, 123] width 26 height 9
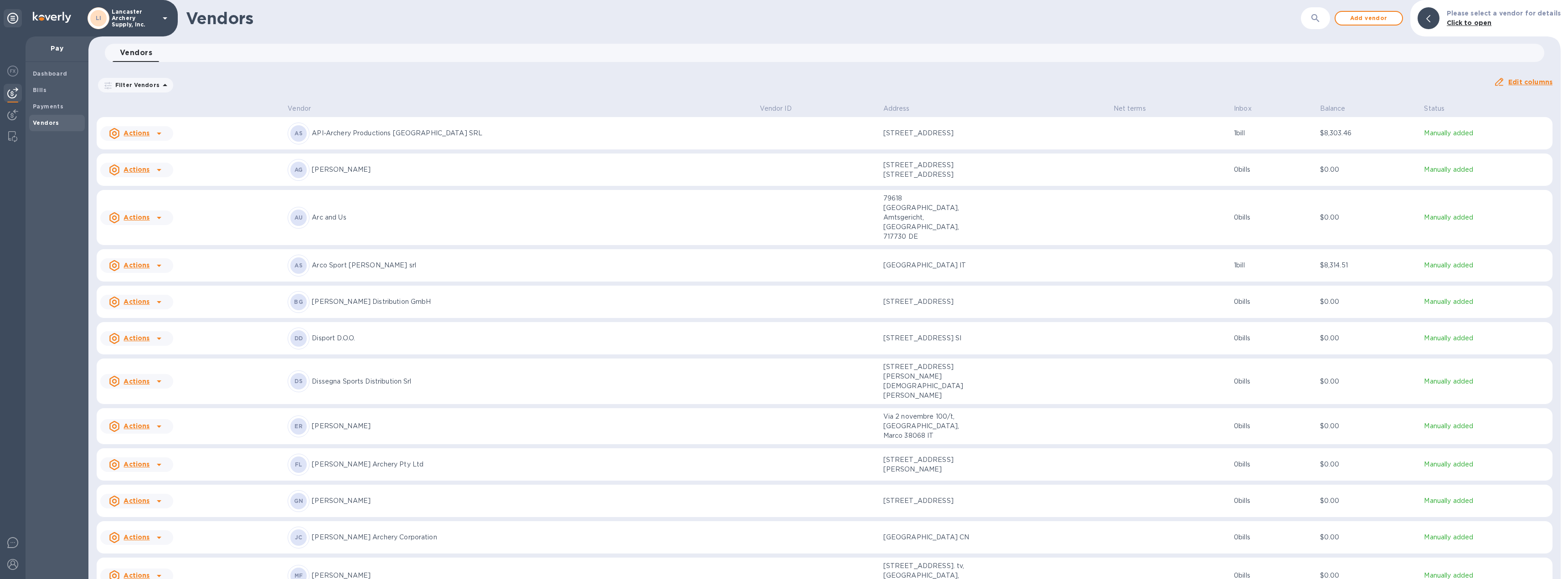
click at [1152, 249] on td at bounding box center [1170, 266] width 121 height 33
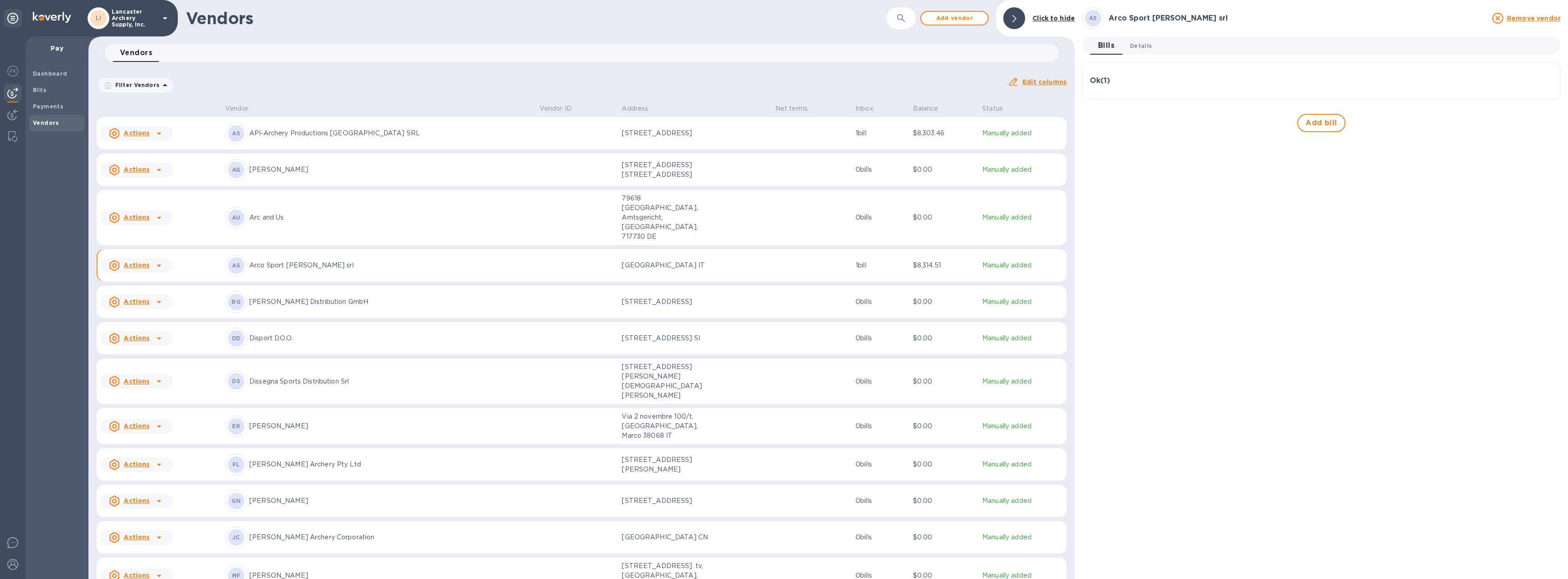
click at [1140, 47] on span "Details 0" at bounding box center [1141, 46] width 22 height 10
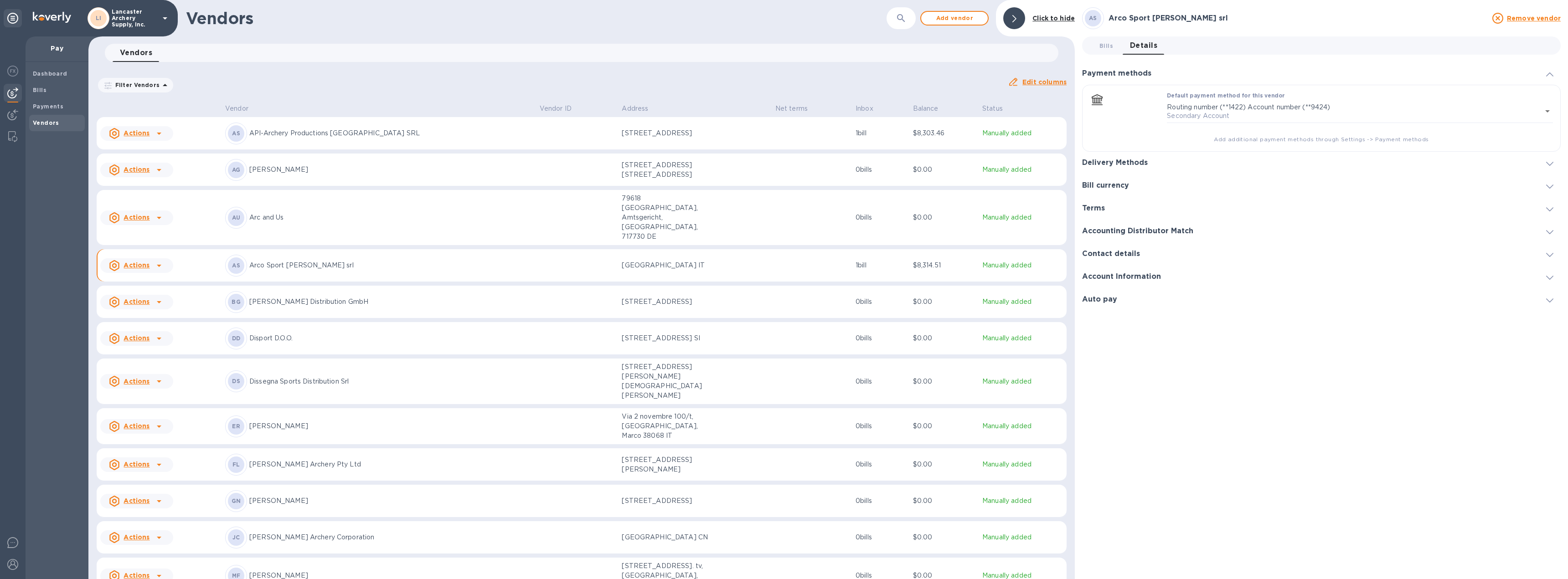
click at [1551, 162] on icon at bounding box center [1550, 164] width 7 height 4
click at [1524, 97] on icon "button" at bounding box center [1524, 97] width 11 height 11
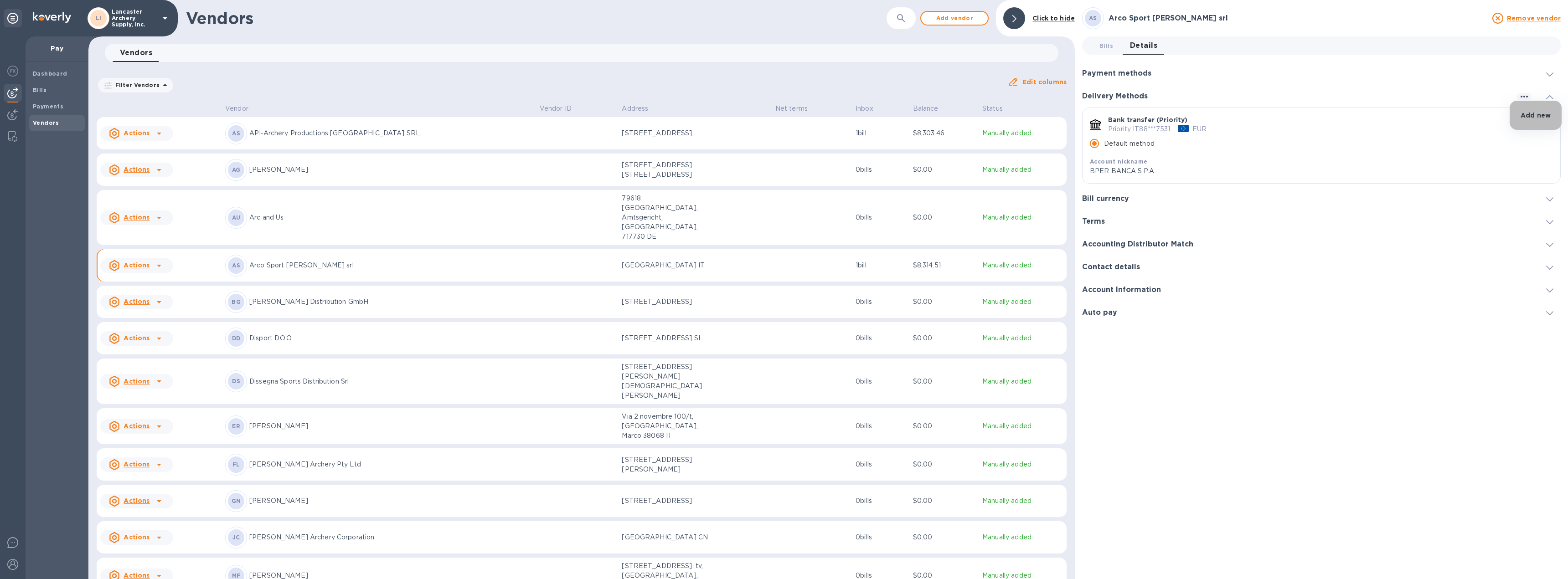
click at [1528, 113] on p "Add new" at bounding box center [1535, 115] width 30 height 9
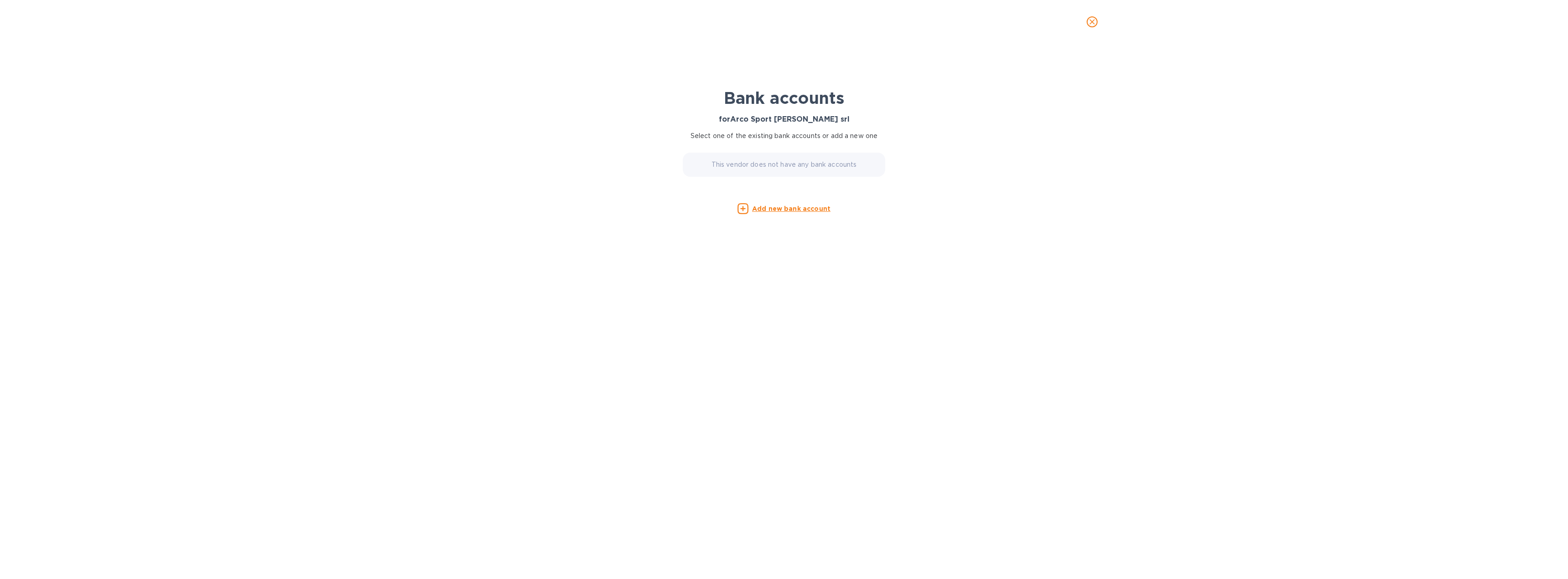
click at [774, 209] on u "Add new bank account" at bounding box center [791, 209] width 79 height 7
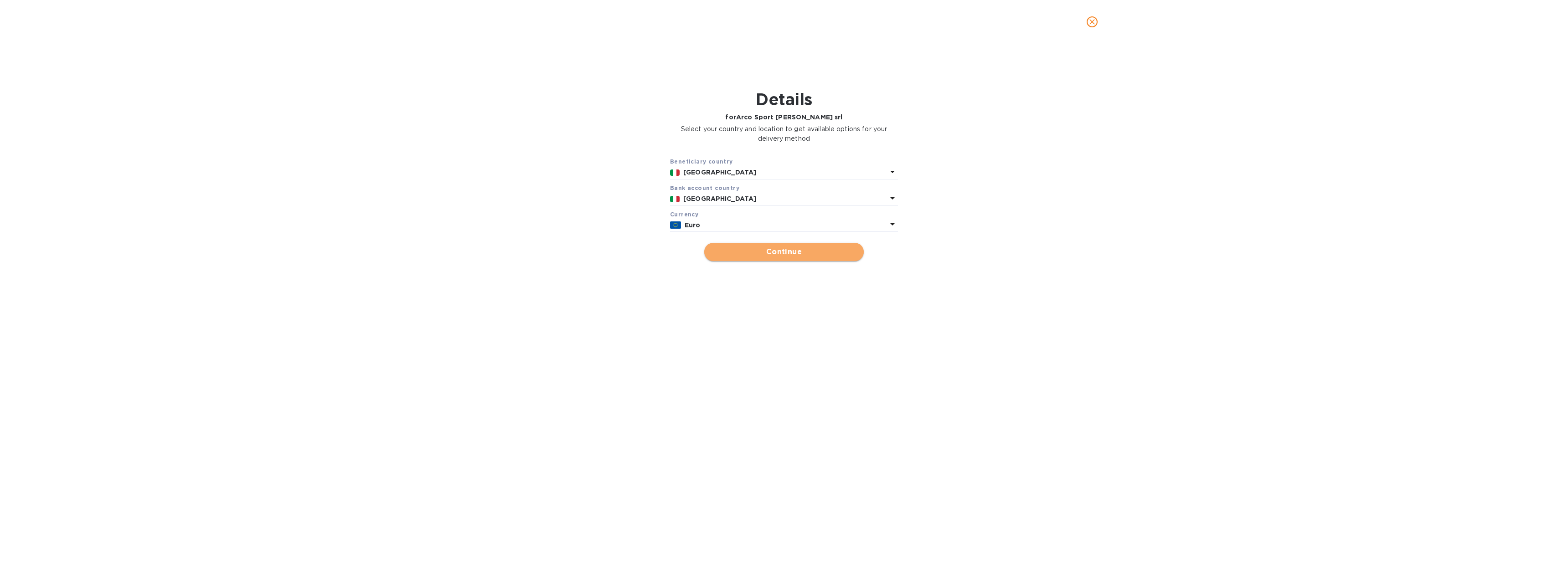
click at [793, 253] on span "Continue" at bounding box center [784, 252] width 145 height 11
type input "Arco Sport [PERSON_NAME] srl"
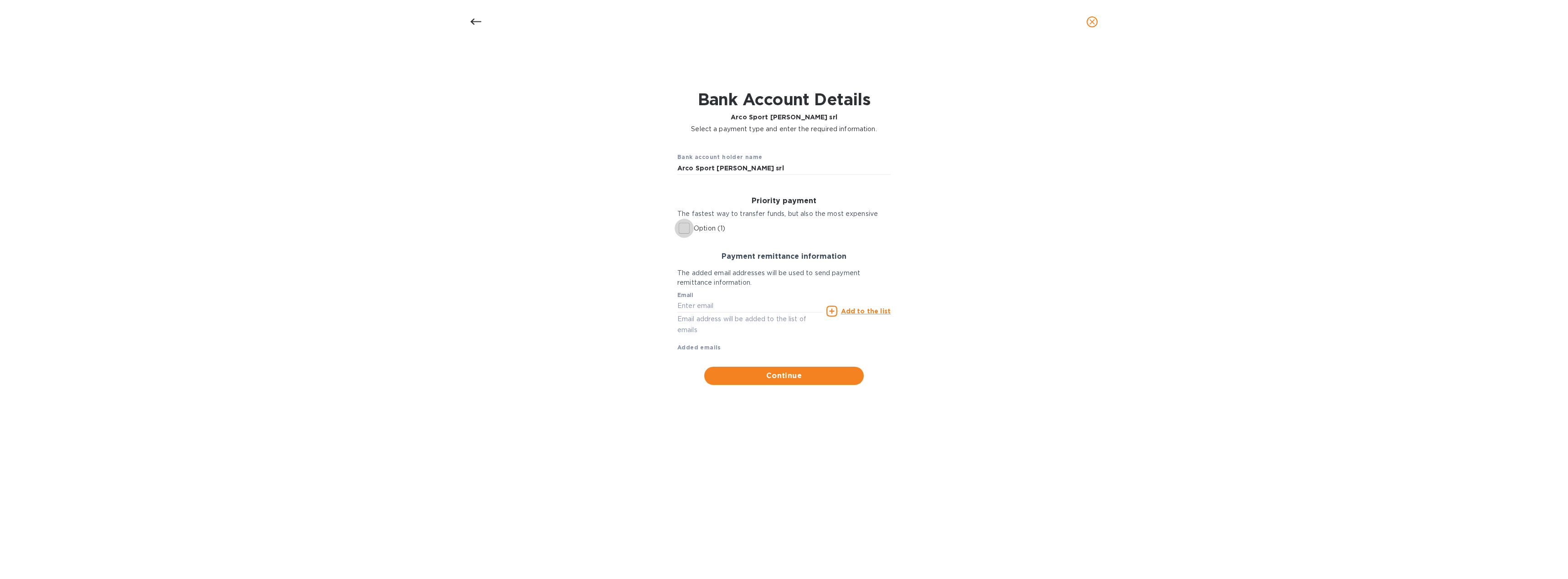
click at [684, 227] on input "Option (1)" at bounding box center [684, 227] width 19 height 19
checkbox input "true"
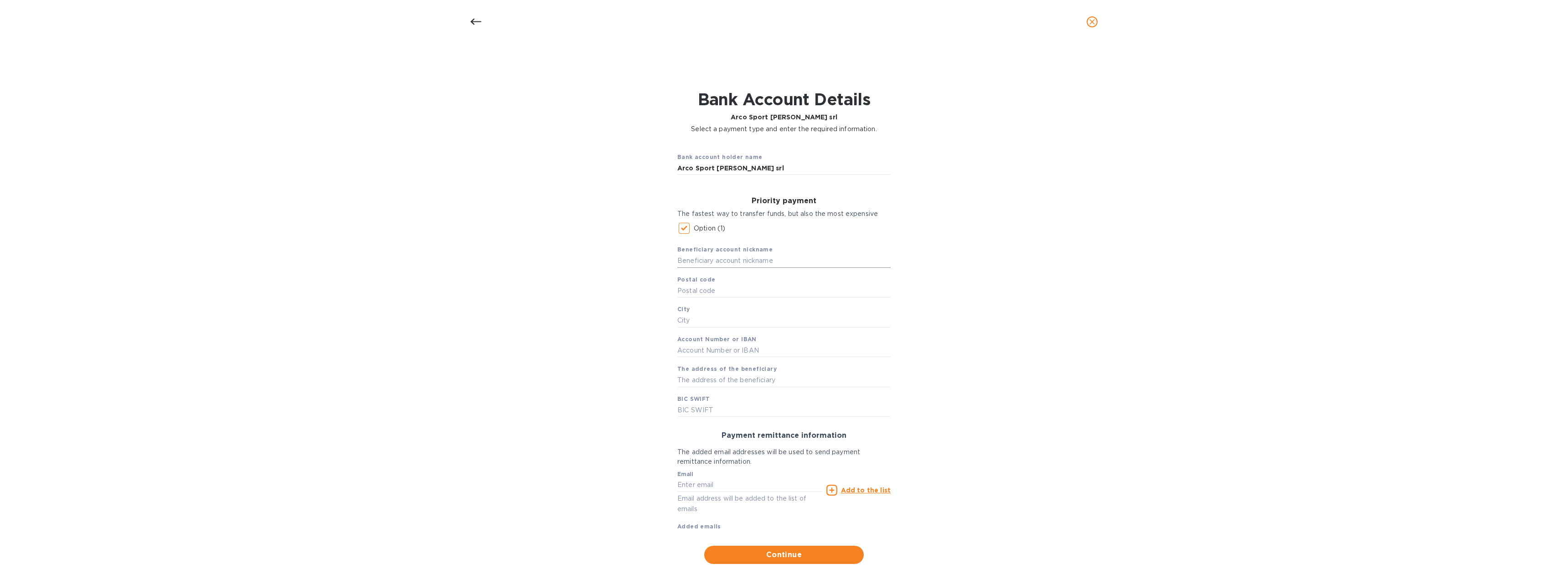
click at [698, 257] on input "text" at bounding box center [784, 261] width 213 height 13
type input "B"
type input "BPER"
click at [1270, 479] on div "Bank account holder name Arco Sport [PERSON_NAME] srl Priority payment The fast…" at bounding box center [783, 354] width 1544 height 430
click at [1287, 517] on div "Bank account holder name Arco Sport [PERSON_NAME] srl Priority payment The fast…" at bounding box center [783, 354] width 1544 height 430
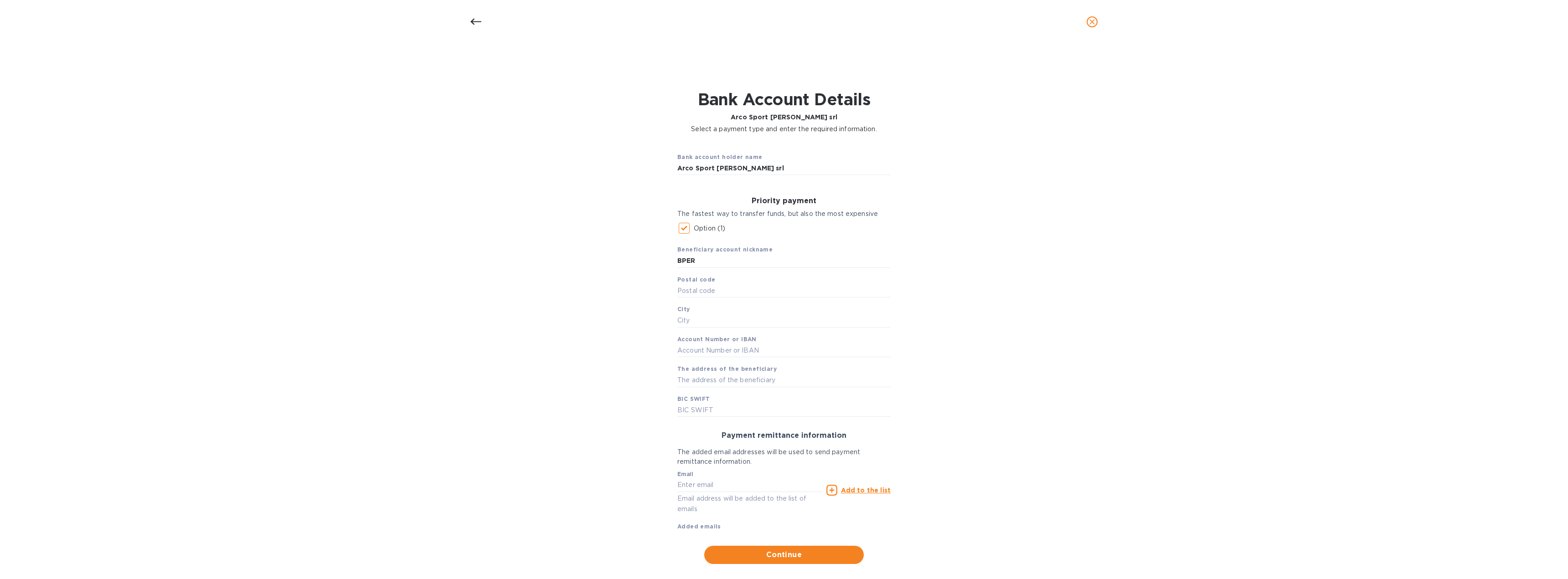
click at [1266, 226] on div "Bank account holder name Arco Sport [PERSON_NAME] srl Priority payment The fast…" at bounding box center [783, 354] width 1544 height 430
click at [1113, 281] on div "Bank account holder name Arco Sport [PERSON_NAME] srl Priority payment The fast…" at bounding box center [783, 354] width 1544 height 430
drag, startPoint x: 1188, startPoint y: 105, endPoint x: 1211, endPoint y: 98, distance: 24.0
click at [1211, 99] on div "Bank Account Details Arco Sport [PERSON_NAME] srl Select a payment type and ent…" at bounding box center [783, 112] width 1544 height 55
click at [1089, 19] on icon "close" at bounding box center [1092, 21] width 9 height 9
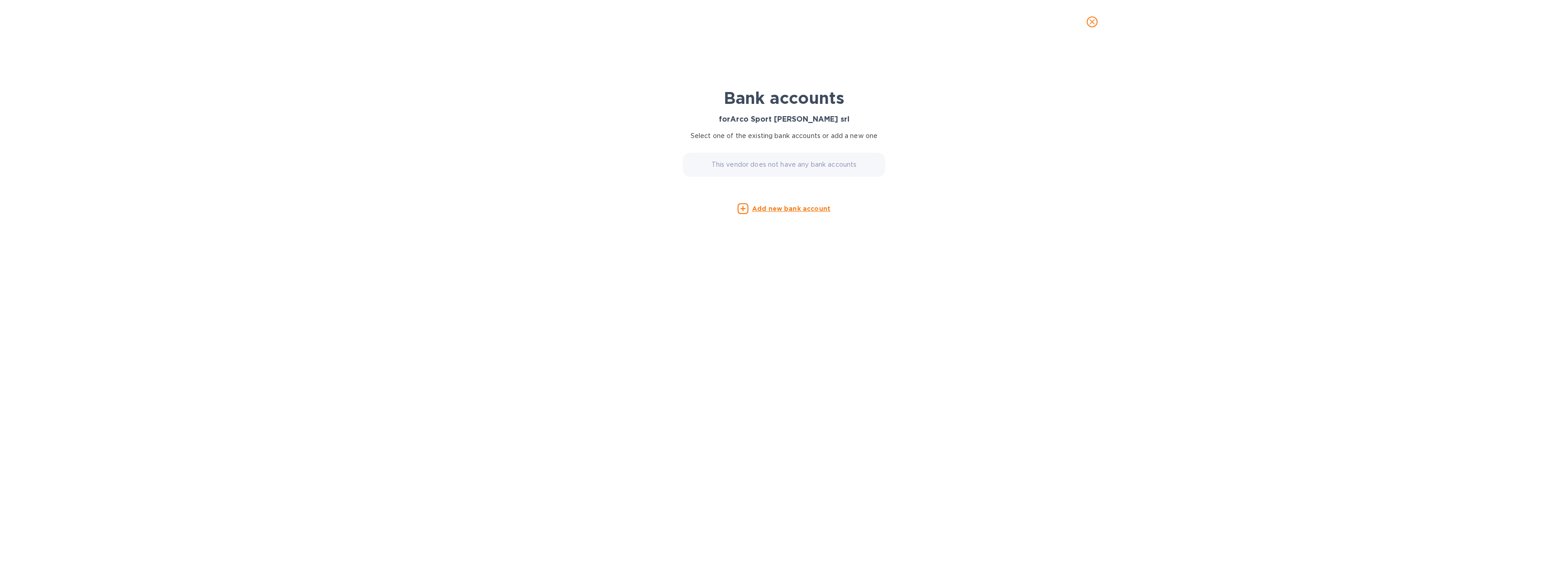
click at [1089, 21] on icon "close" at bounding box center [1092, 21] width 9 height 9
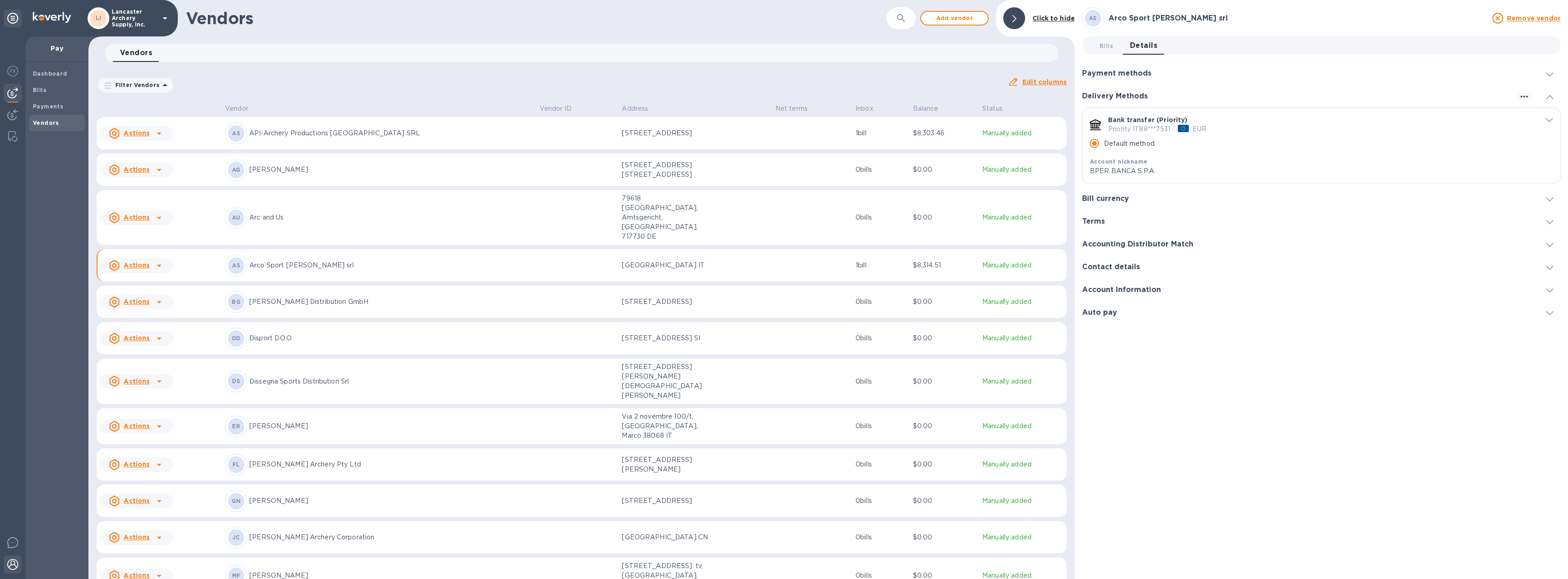
click at [19, 563] on div at bounding box center [13, 565] width 18 height 20
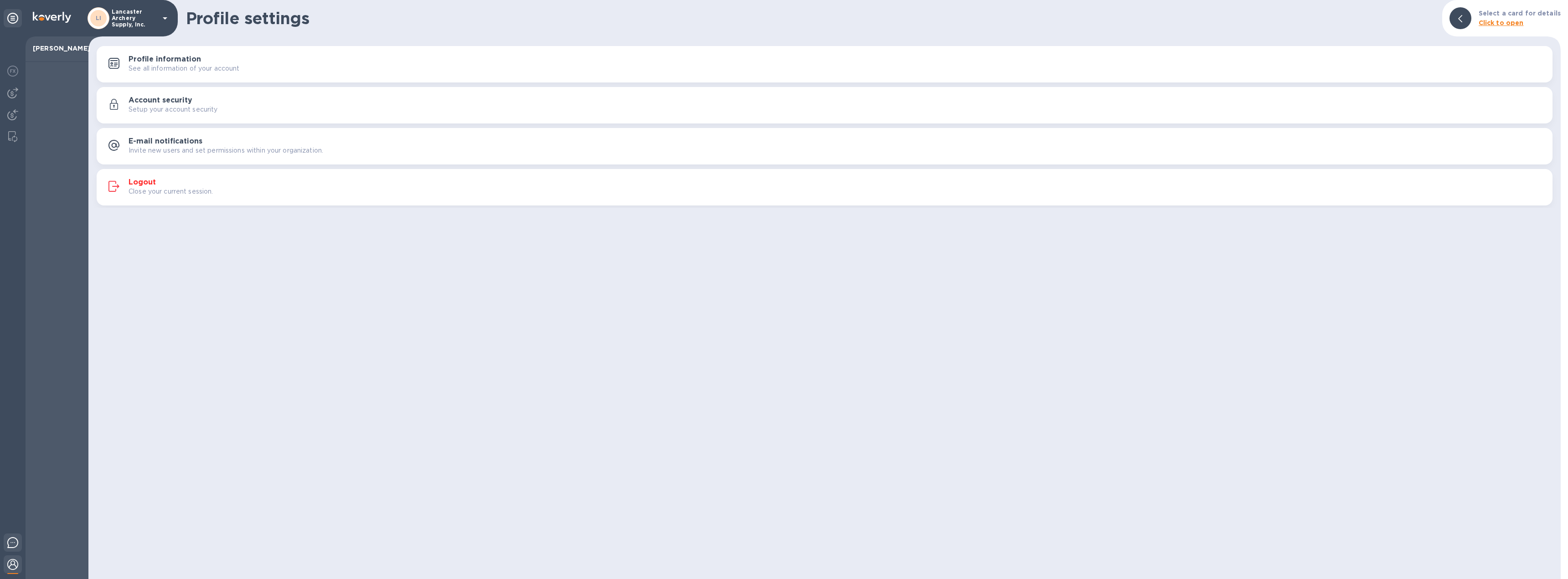
click at [4, 539] on div at bounding box center [13, 544] width 18 height 21
click at [12, 567] on img at bounding box center [13, 564] width 11 height 11
click at [12, 563] on img at bounding box center [13, 564] width 11 height 11
click at [12, 135] on img at bounding box center [12, 137] width 9 height 11
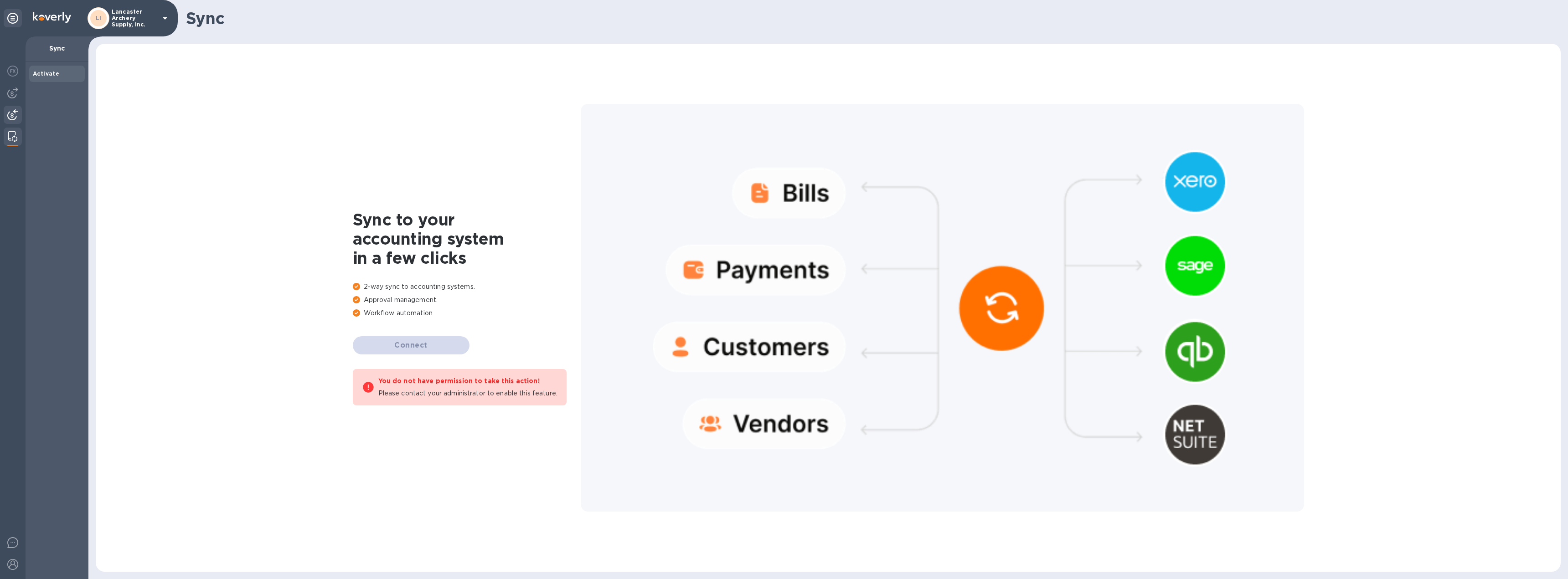
click at [10, 109] on div at bounding box center [13, 116] width 18 height 20
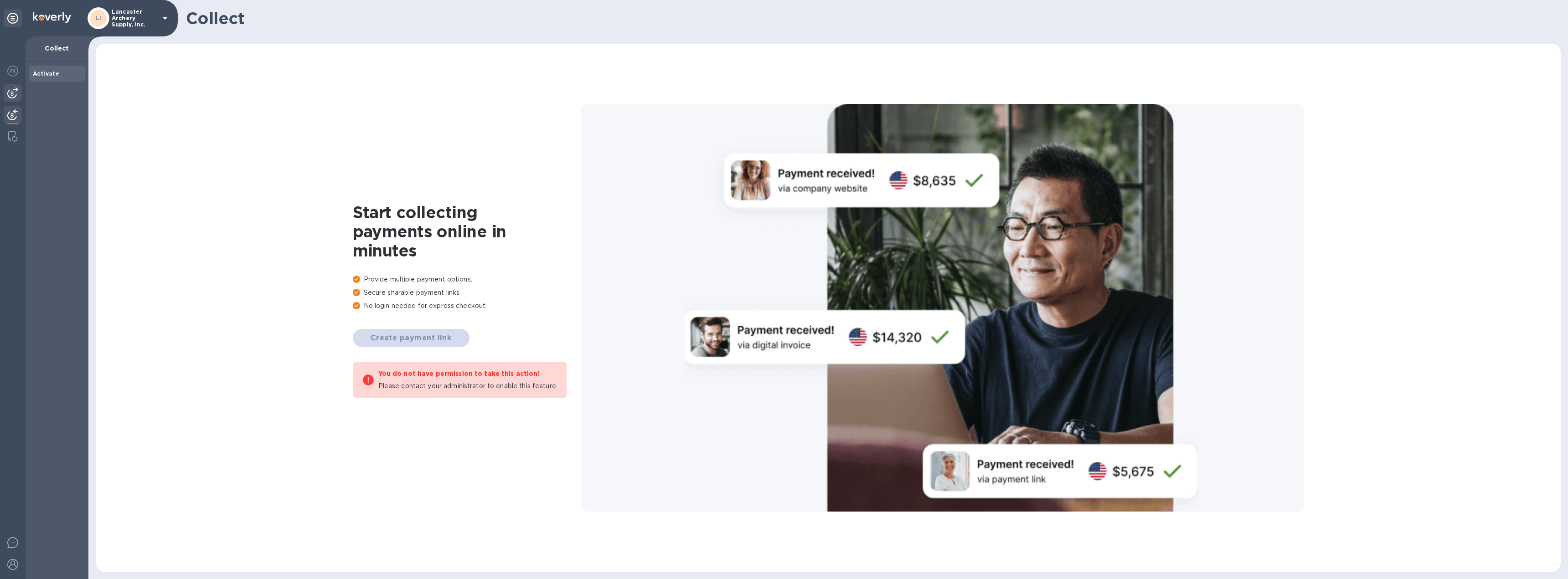
click at [10, 90] on img at bounding box center [13, 93] width 11 height 11
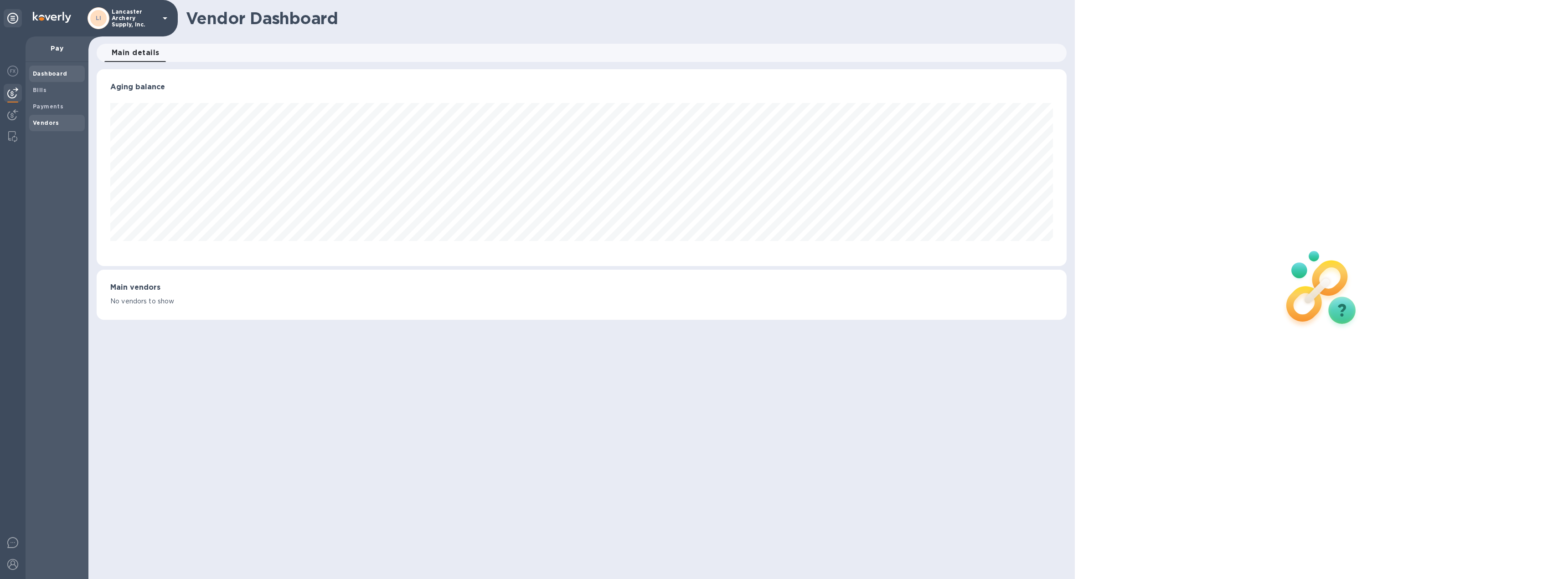
scroll to position [196, 970]
click at [41, 117] on div "Vendors" at bounding box center [57, 123] width 55 height 16
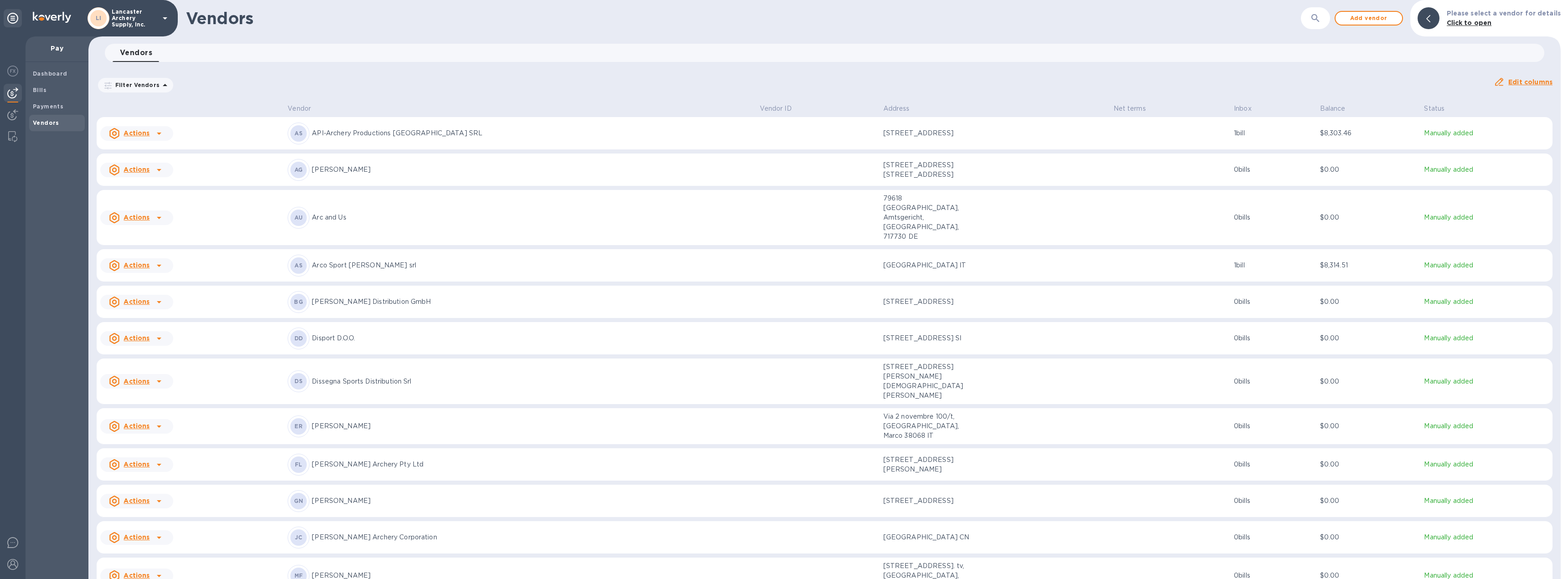
click at [1110, 249] on td at bounding box center [1170, 266] width 121 height 33
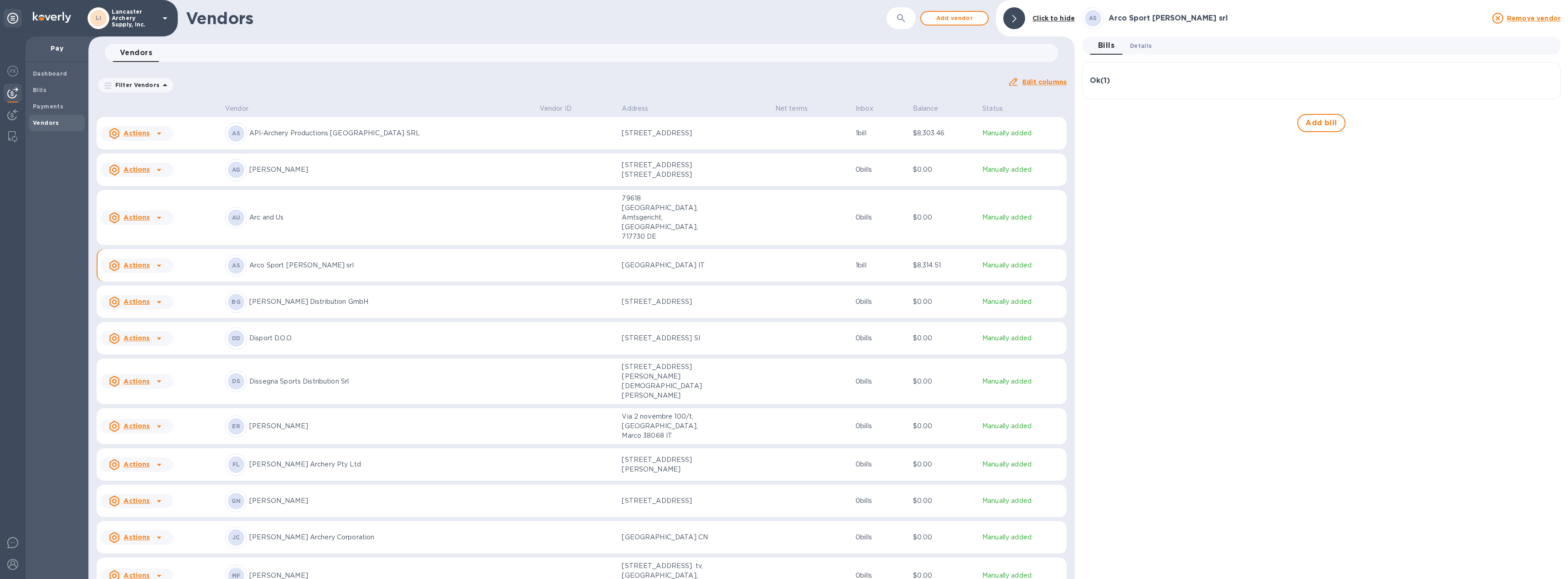
click at [1144, 45] on span "Details 0" at bounding box center [1141, 46] width 22 height 10
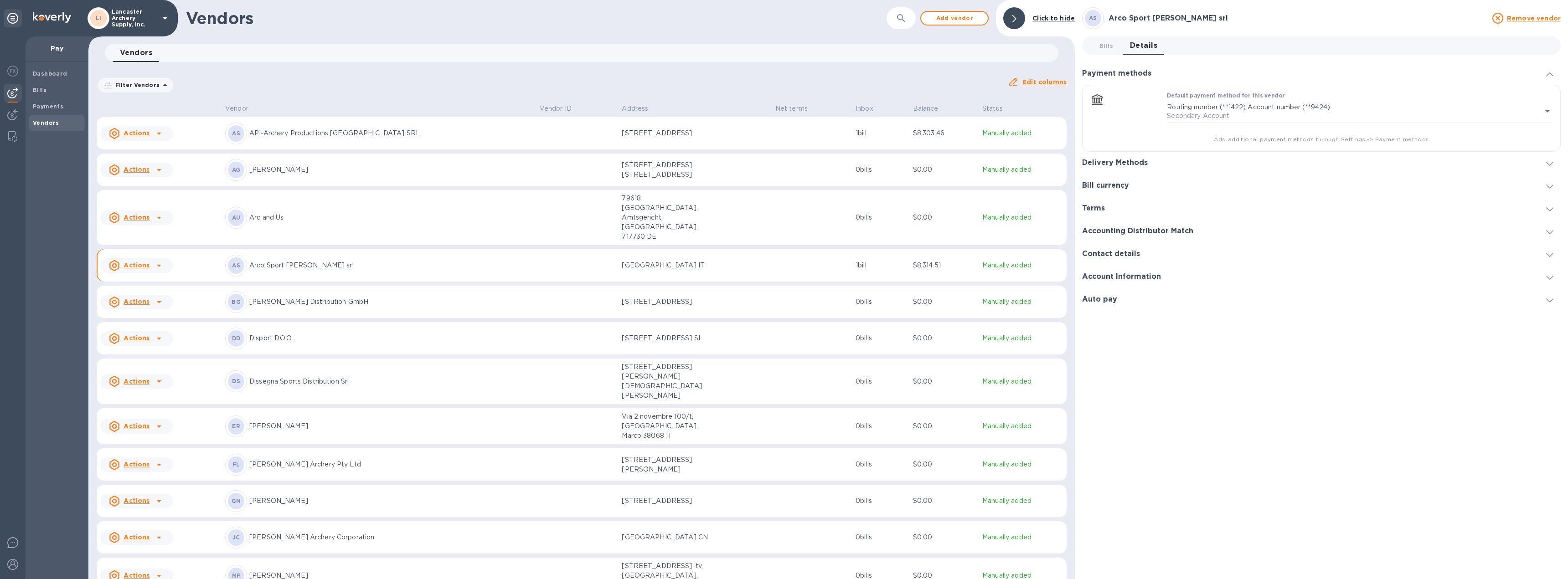
click at [1547, 164] on icon at bounding box center [1550, 164] width 7 height 4
click at [1521, 96] on icon "button" at bounding box center [1524, 96] width 7 height 2
click at [1522, 114] on p "Add new" at bounding box center [1535, 115] width 30 height 9
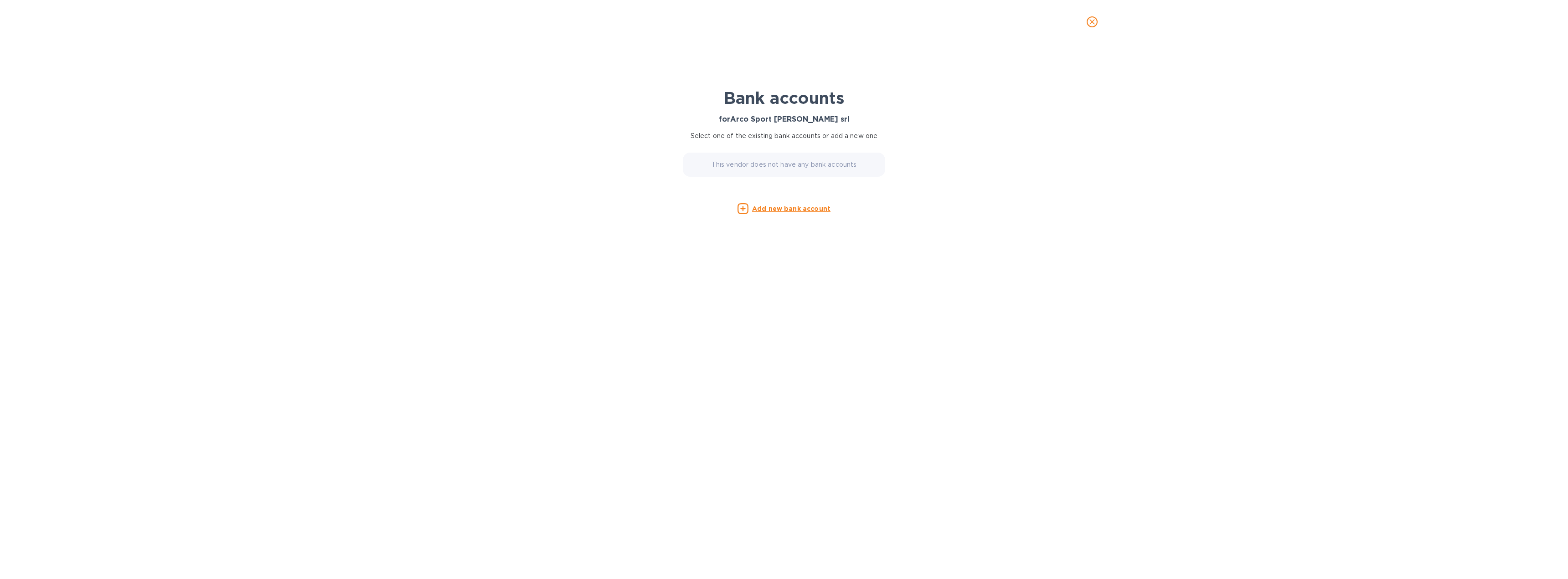
click at [773, 209] on u "Add new bank account" at bounding box center [791, 209] width 79 height 7
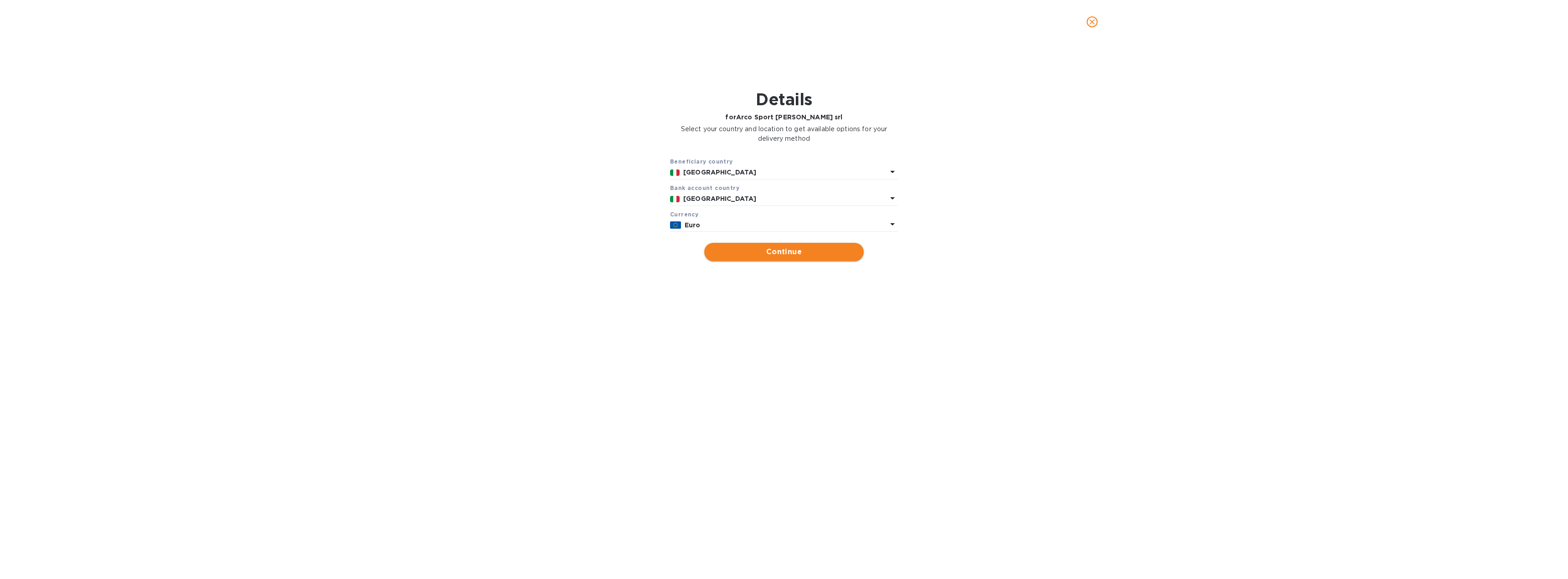
click at [779, 255] on span "Continue" at bounding box center [784, 252] width 145 height 11
type input "Arco Sport [PERSON_NAME] srl"
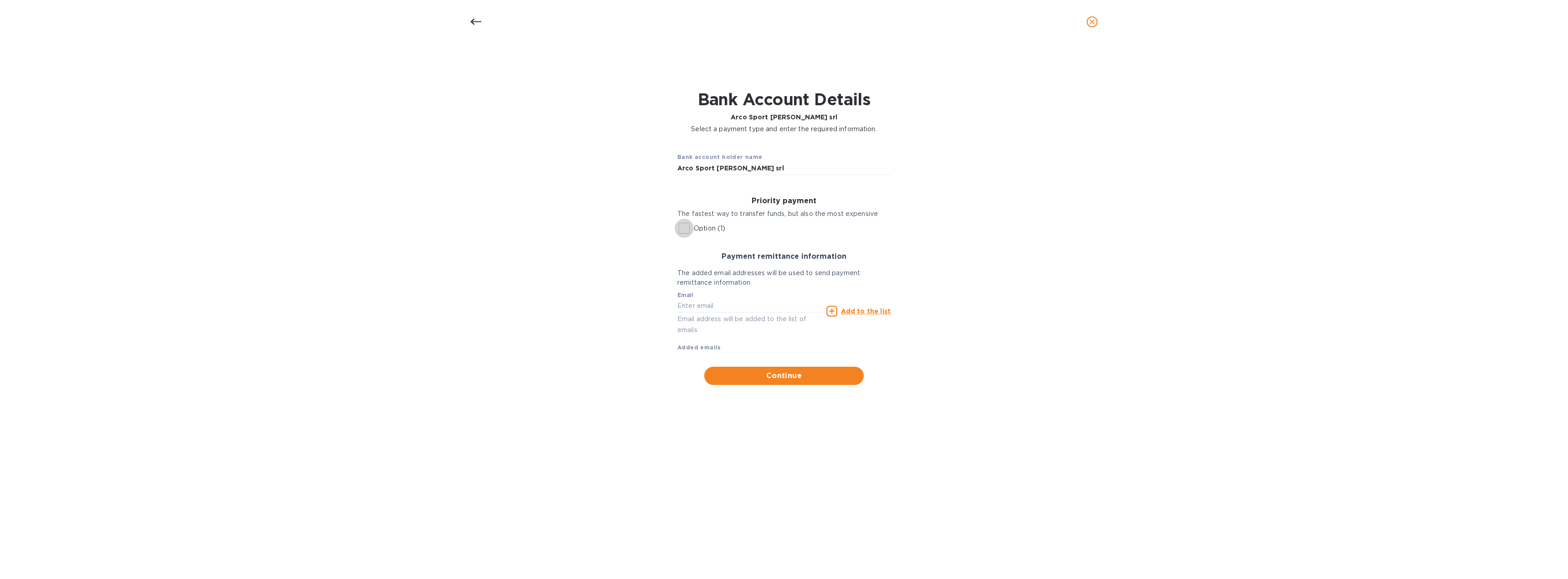
click at [685, 228] on input "Option (1)" at bounding box center [684, 227] width 19 height 19
checkbox input "true"
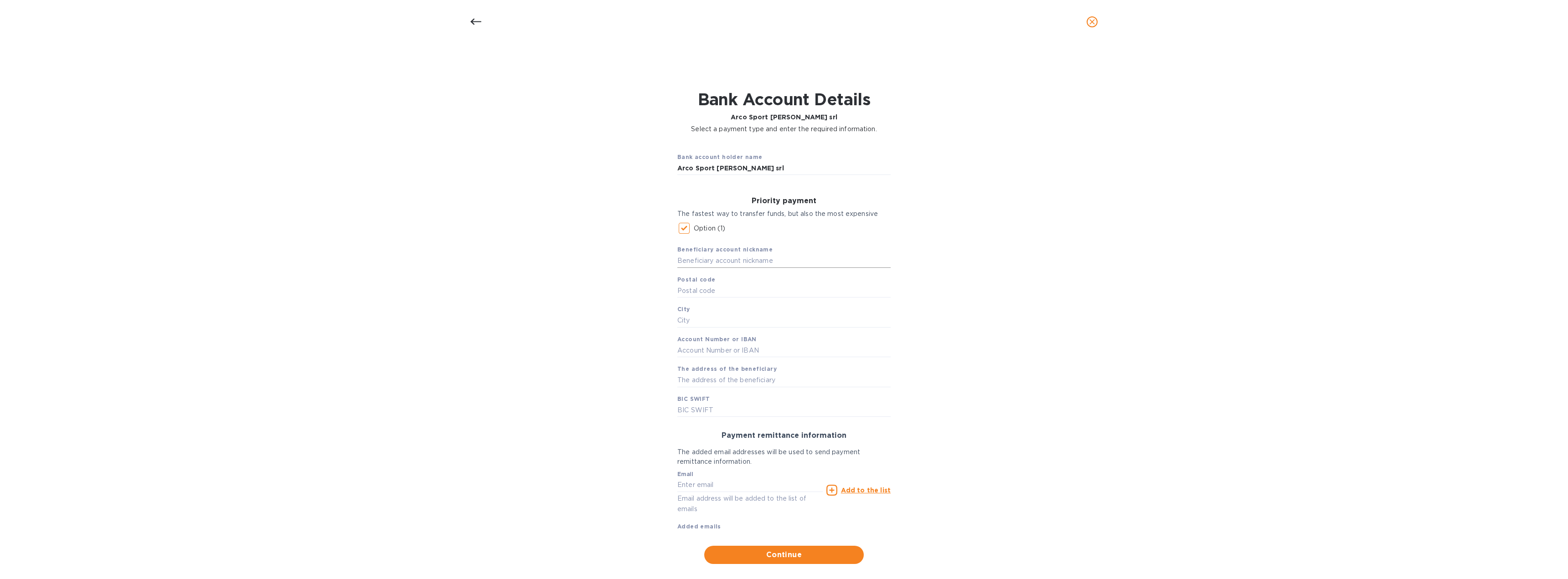
click at [712, 262] on input "text" at bounding box center [784, 261] width 213 height 13
type input ""BPER BANCA S.P.A."
click at [707, 292] on input "text" at bounding box center [784, 291] width 213 height 13
type input "41121"
type input "Modena"
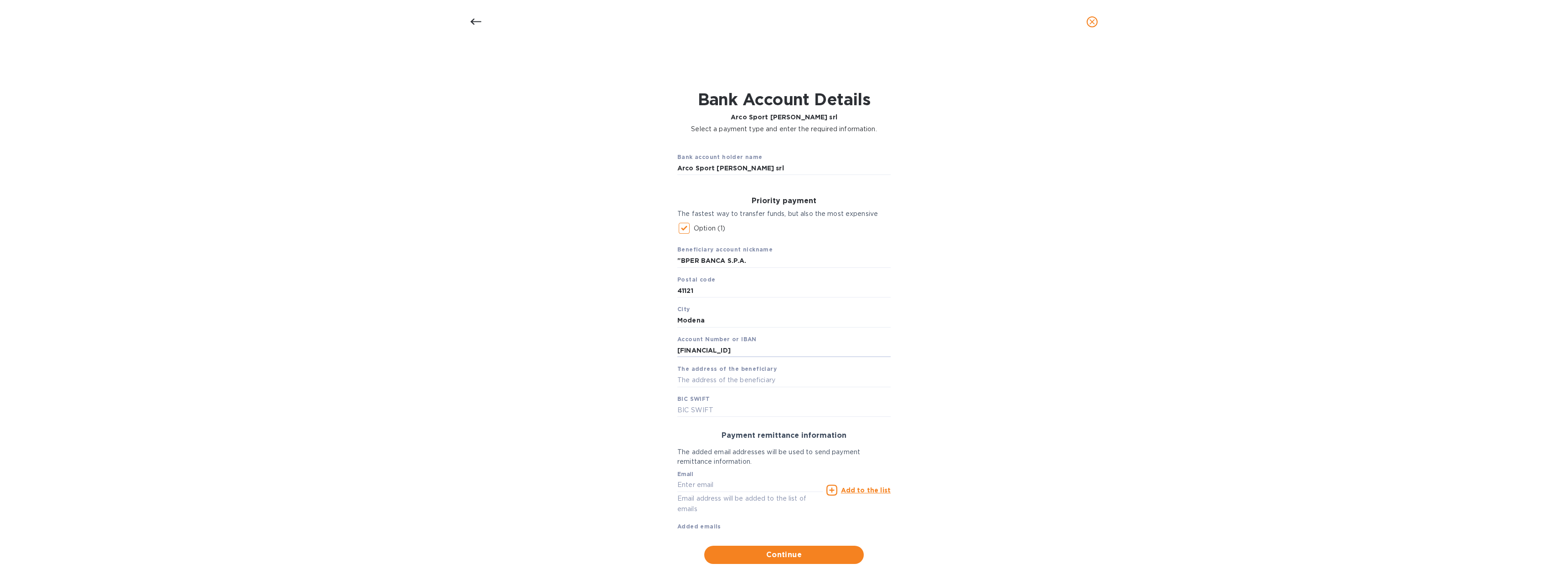
type input "[FINANCIAL_ID]"
type input "[STREET_ADDRESS]"
click at [698, 411] on input "text" at bounding box center [784, 410] width 213 height 13
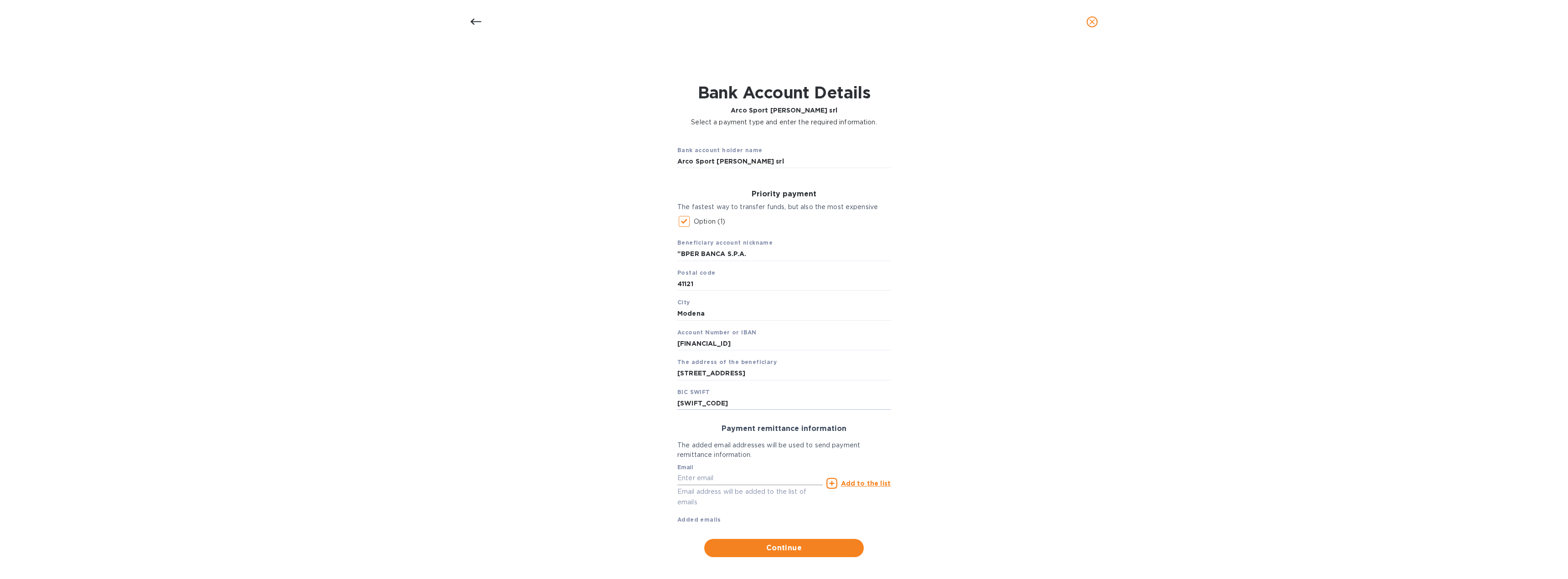
scroll to position [13, 0]
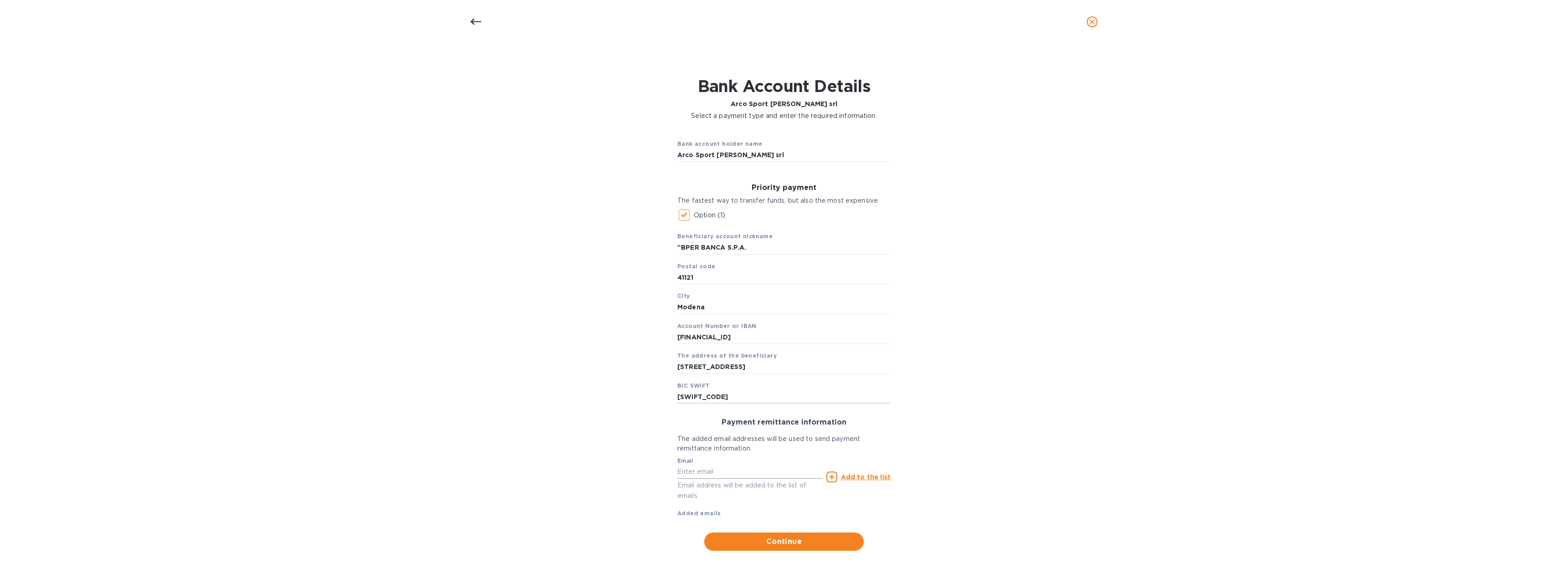
type input "[SWIFT_CODE]"
click at [710, 474] on input "text" at bounding box center [750, 472] width 145 height 13
type input "[EMAIL_ADDRESS][DOMAIN_NAME]"
click at [848, 476] on u "Add to the list" at bounding box center [866, 477] width 50 height 7
click at [792, 556] on span "Continue" at bounding box center [784, 560] width 145 height 11
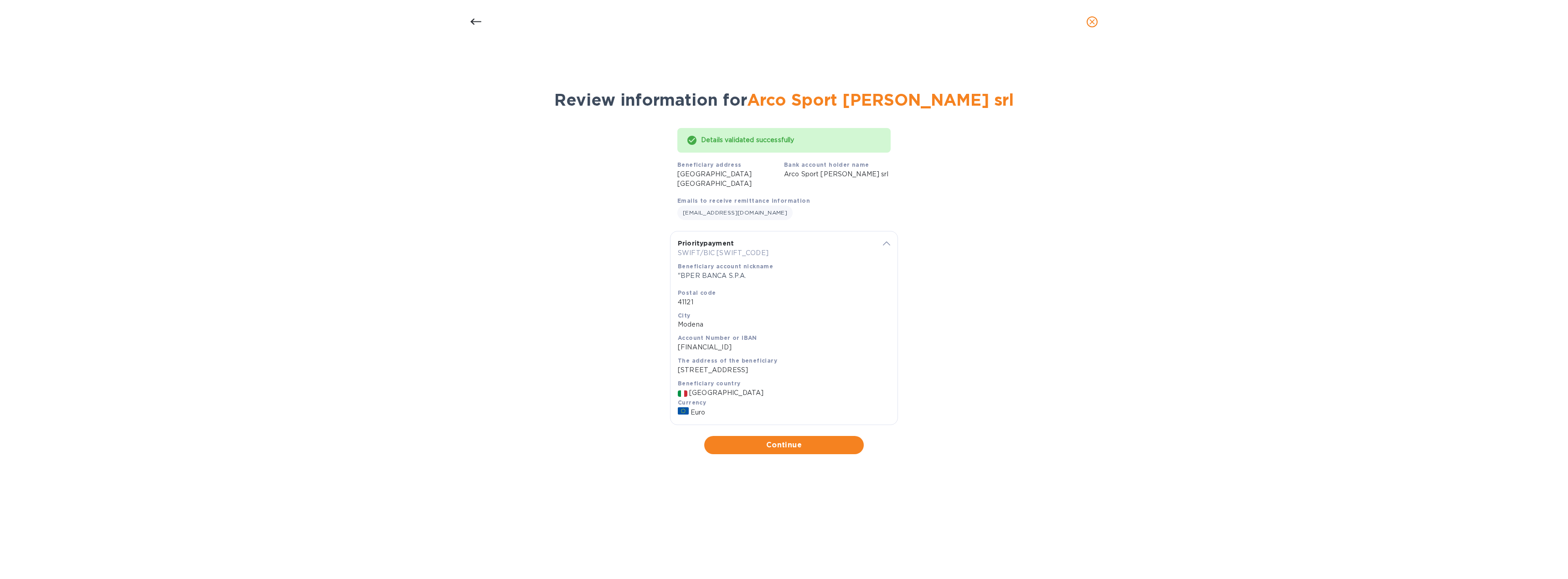
scroll to position [0, 0]
click at [1146, 378] on div "Details validated successfully Beneficiary address [STREET_ADDRESS] Bank accoun…" at bounding box center [783, 287] width 1544 height 344
click at [788, 446] on span "Continue" at bounding box center [784, 445] width 145 height 11
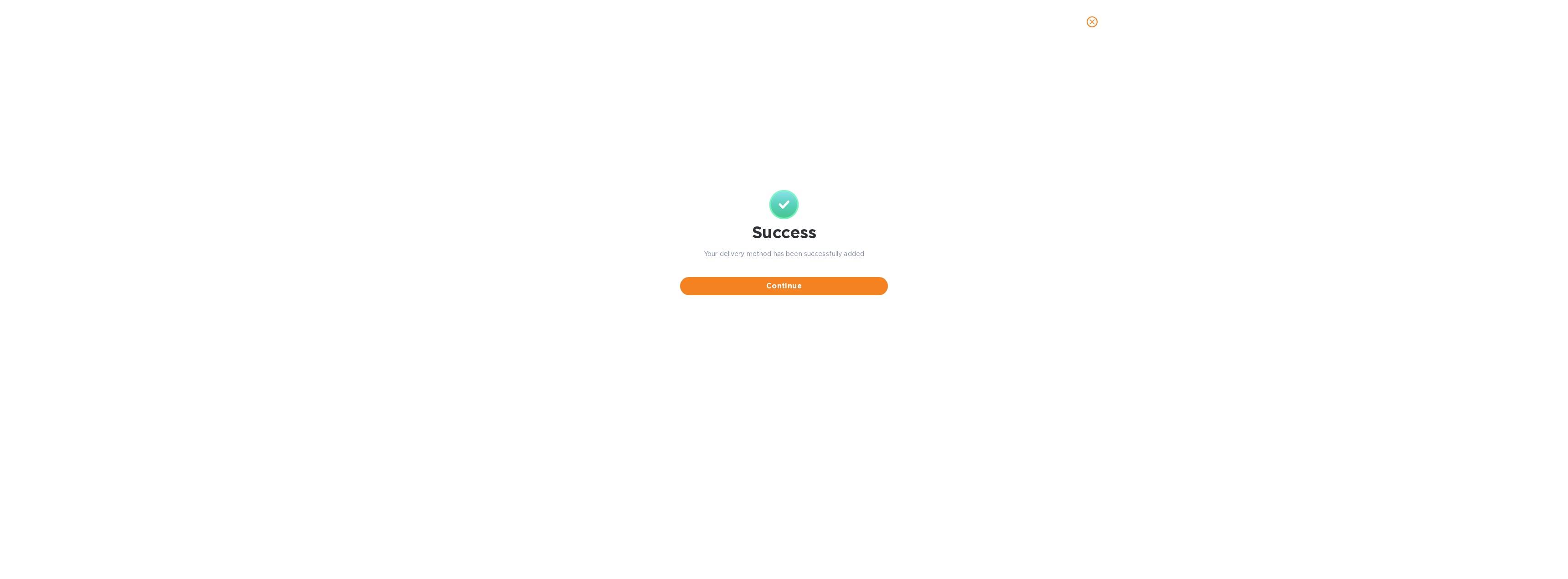
click at [1088, 22] on icon "close" at bounding box center [1092, 21] width 9 height 9
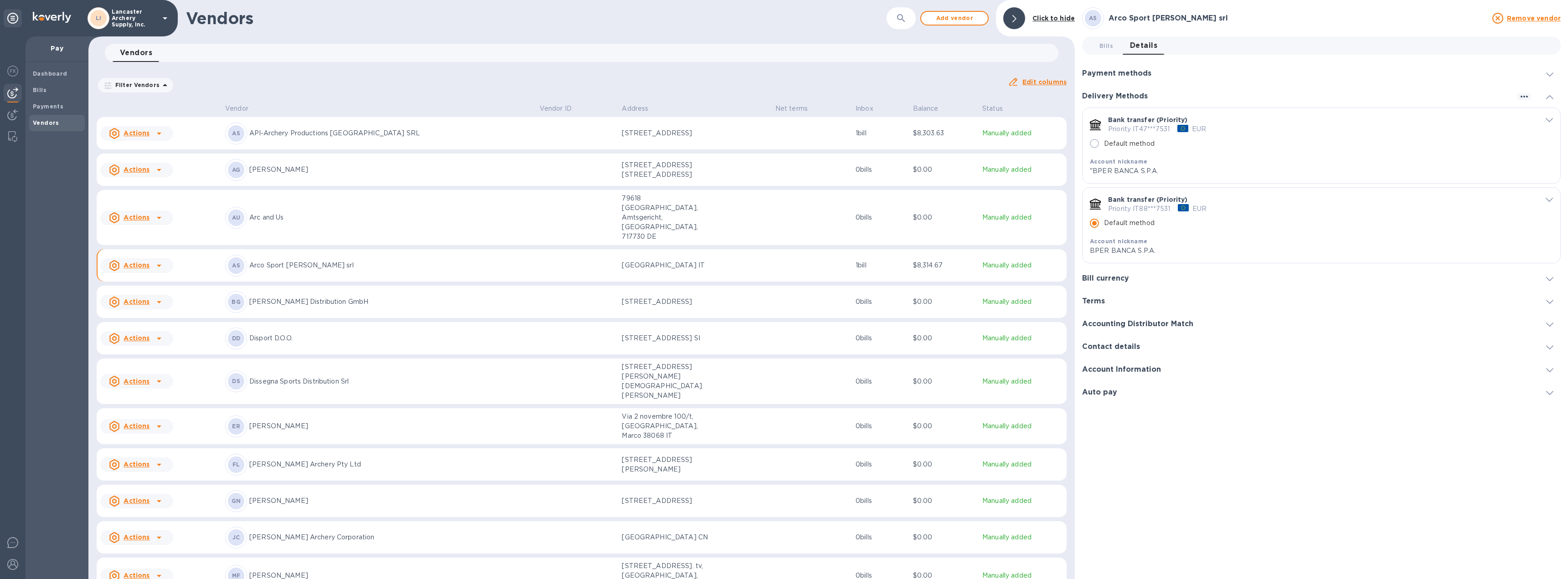
click at [1133, 400] on div "Auto pay" at bounding box center [1321, 392] width 478 height 23
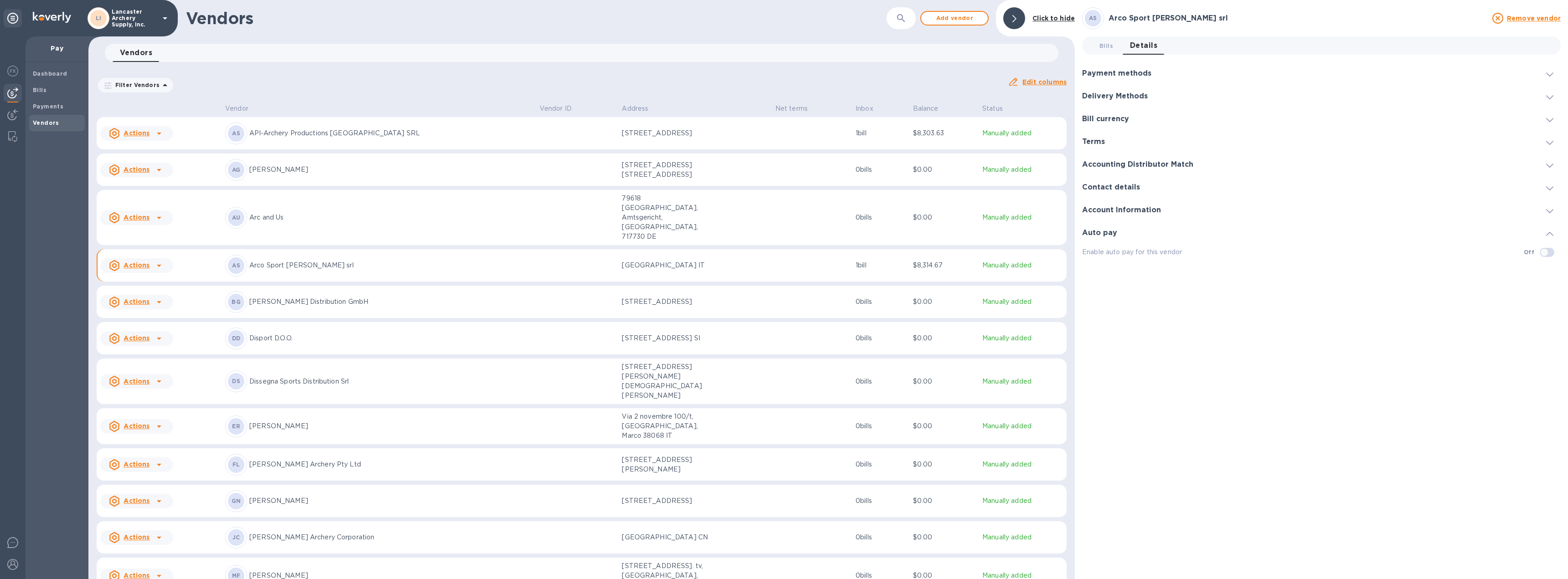
click at [1245, 366] on div "AS Arco Sport [PERSON_NAME] srl Remove vendor Bills 0 Details 0 Payment methods…" at bounding box center [1321, 290] width 478 height 564
click at [10, 545] on img at bounding box center [13, 543] width 11 height 11
click at [12, 539] on img at bounding box center [13, 543] width 11 height 11
click at [341, 257] on div "AS Arco Sport [PERSON_NAME] srl" at bounding box center [379, 266] width 307 height 22
click at [1553, 123] on div at bounding box center [1550, 119] width 22 height 9
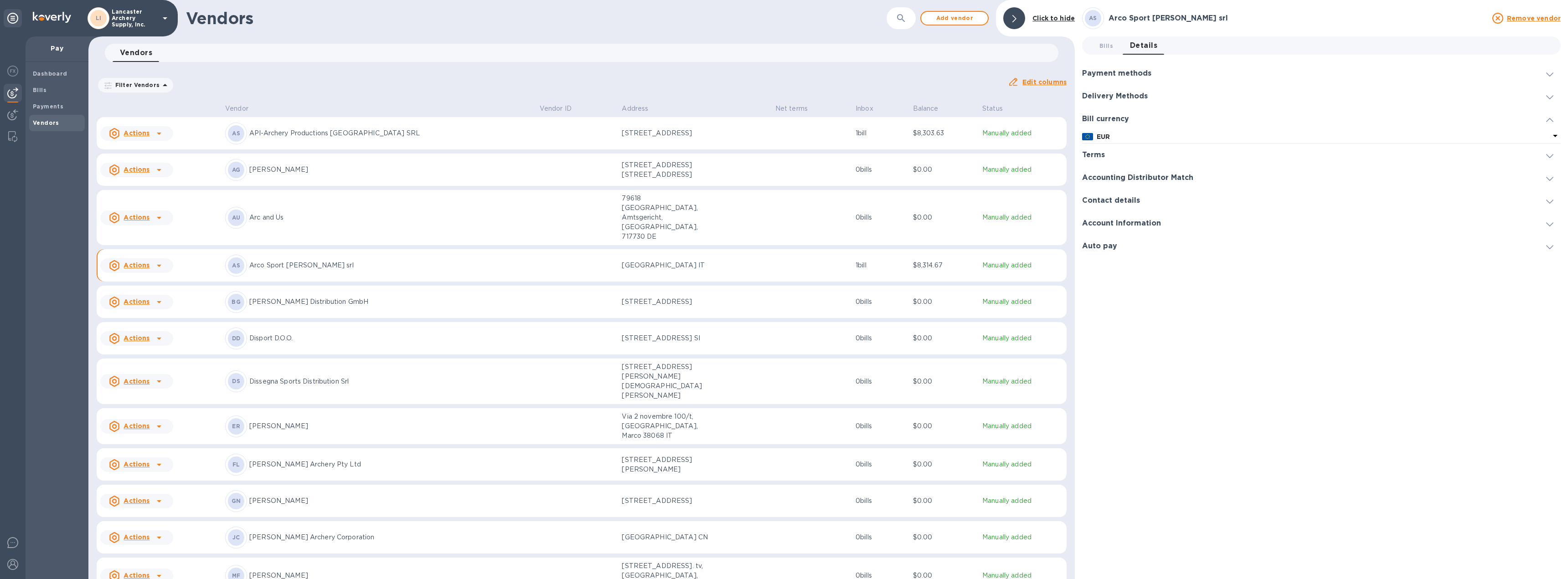
click at [1550, 97] on icon at bounding box center [1550, 97] width 7 height 4
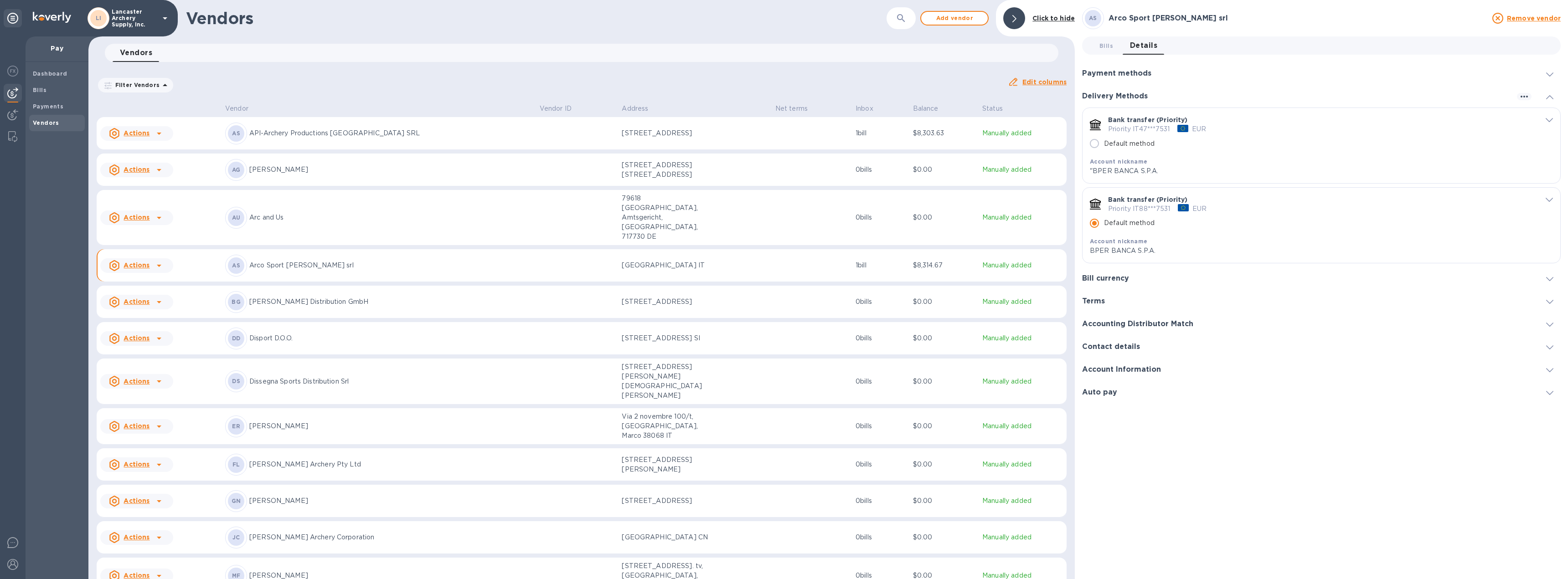
click at [1550, 200] on icon "default-method" at bounding box center [1549, 199] width 7 height 4
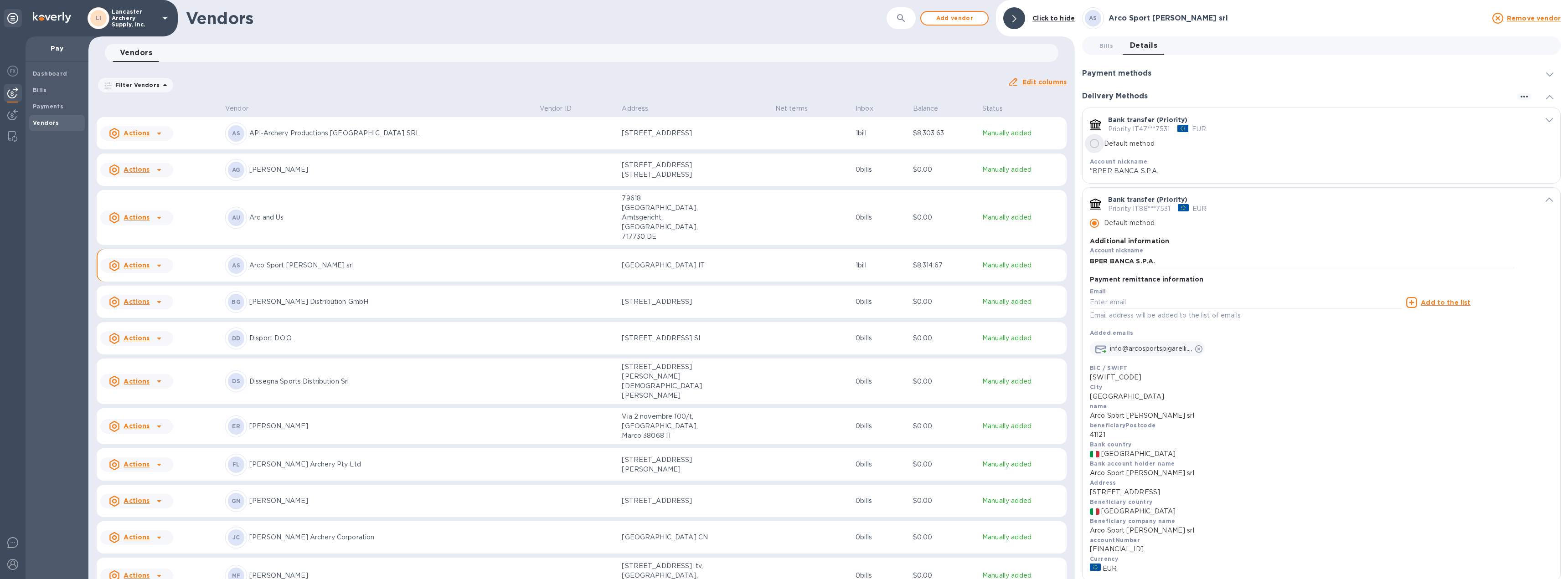
click at [1099, 142] on input "Default method" at bounding box center [1094, 143] width 19 height 19
radio input "false"
radio input "true"
click at [1546, 99] on icon at bounding box center [1550, 97] width 7 height 4
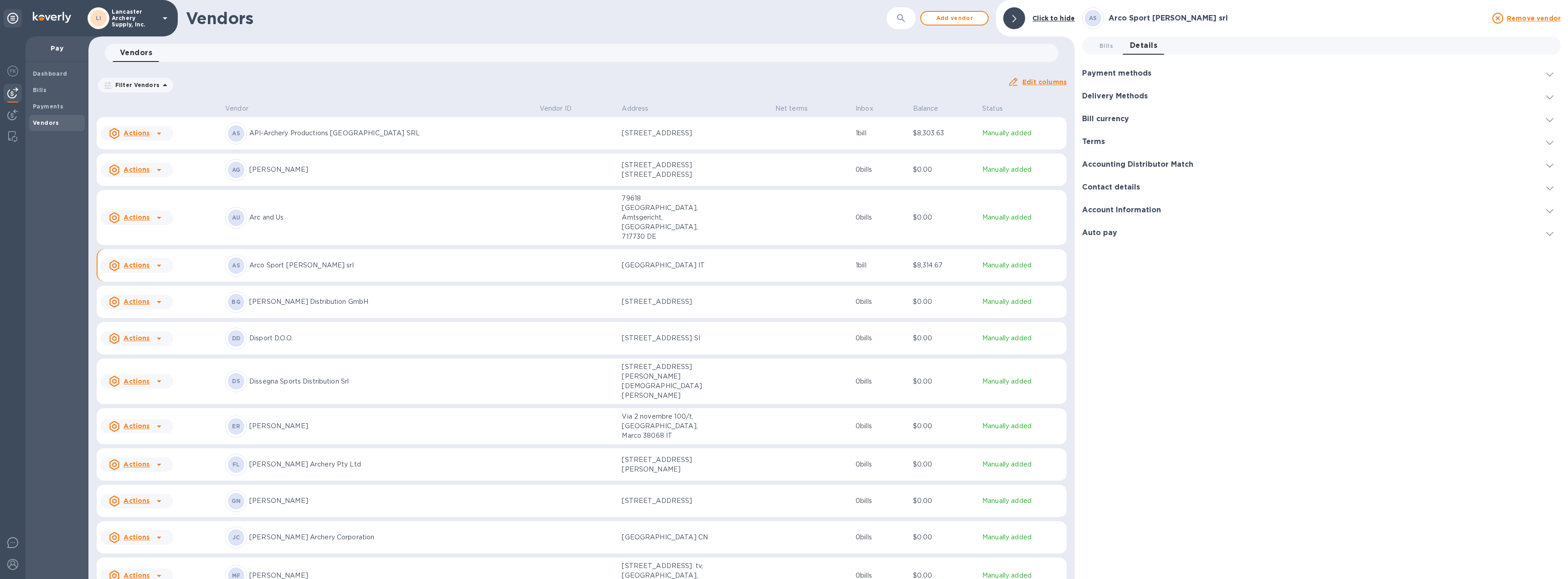
drag, startPoint x: 1549, startPoint y: 95, endPoint x: 1549, endPoint y: 102, distance: 7.0
click at [1550, 95] on icon at bounding box center [1550, 97] width 7 height 4
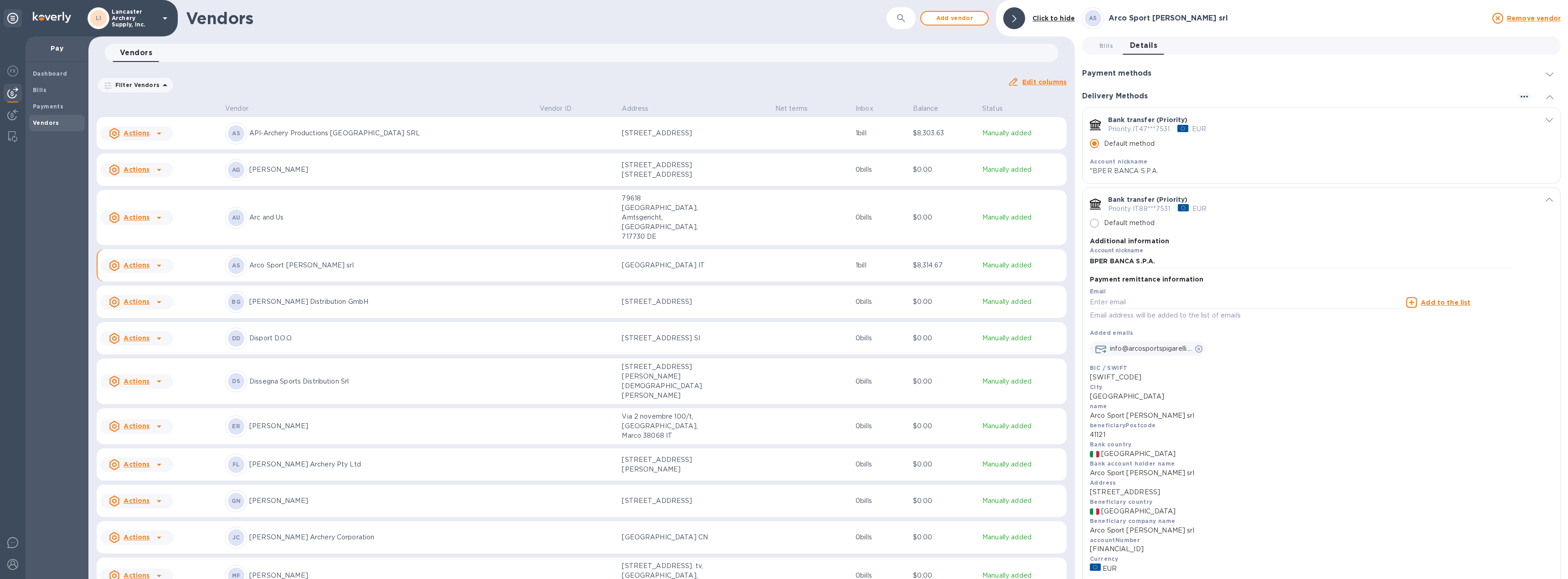
click at [1547, 97] on icon at bounding box center [1550, 97] width 7 height 4
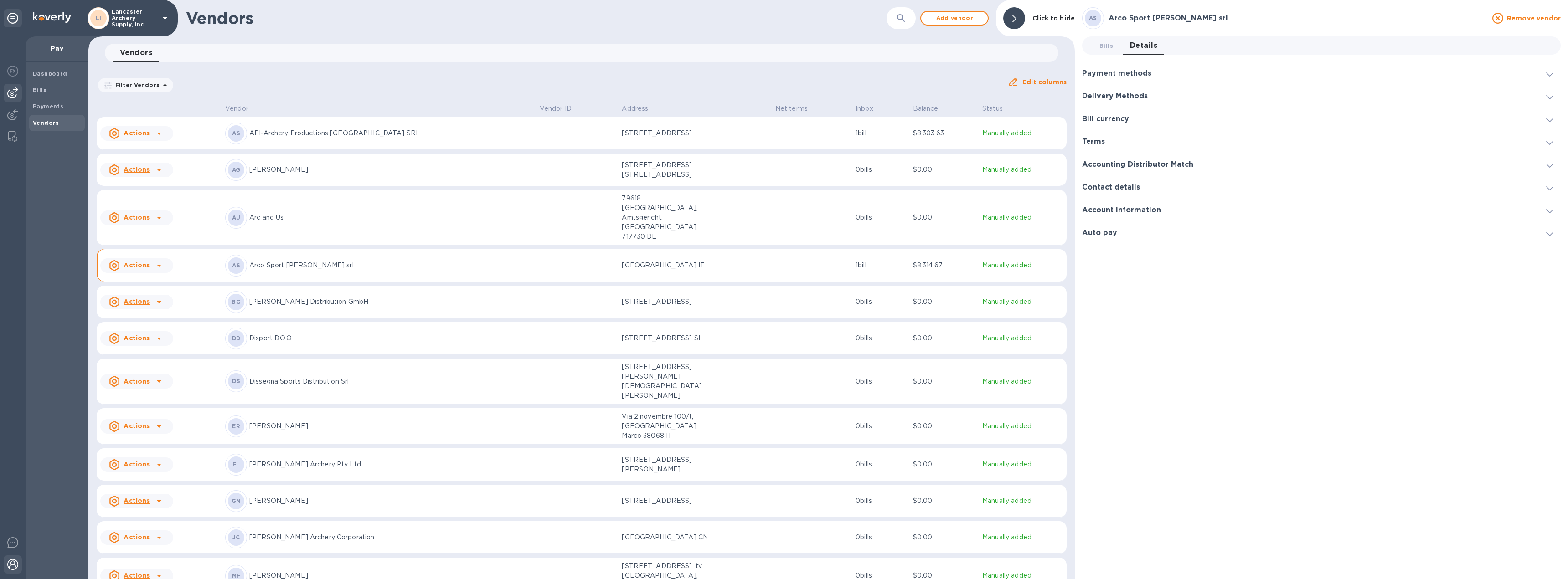
click at [19, 562] on div at bounding box center [13, 565] width 18 height 20
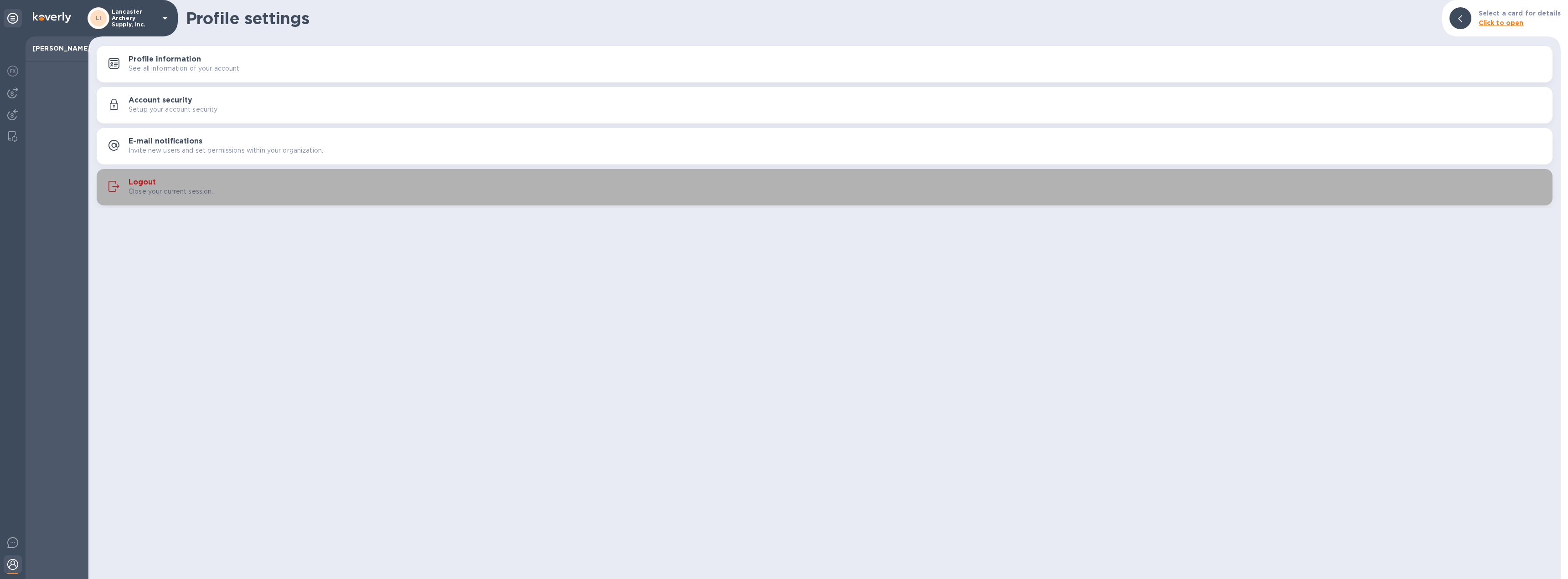
click at [148, 179] on h3 "Logout" at bounding box center [142, 182] width 27 height 9
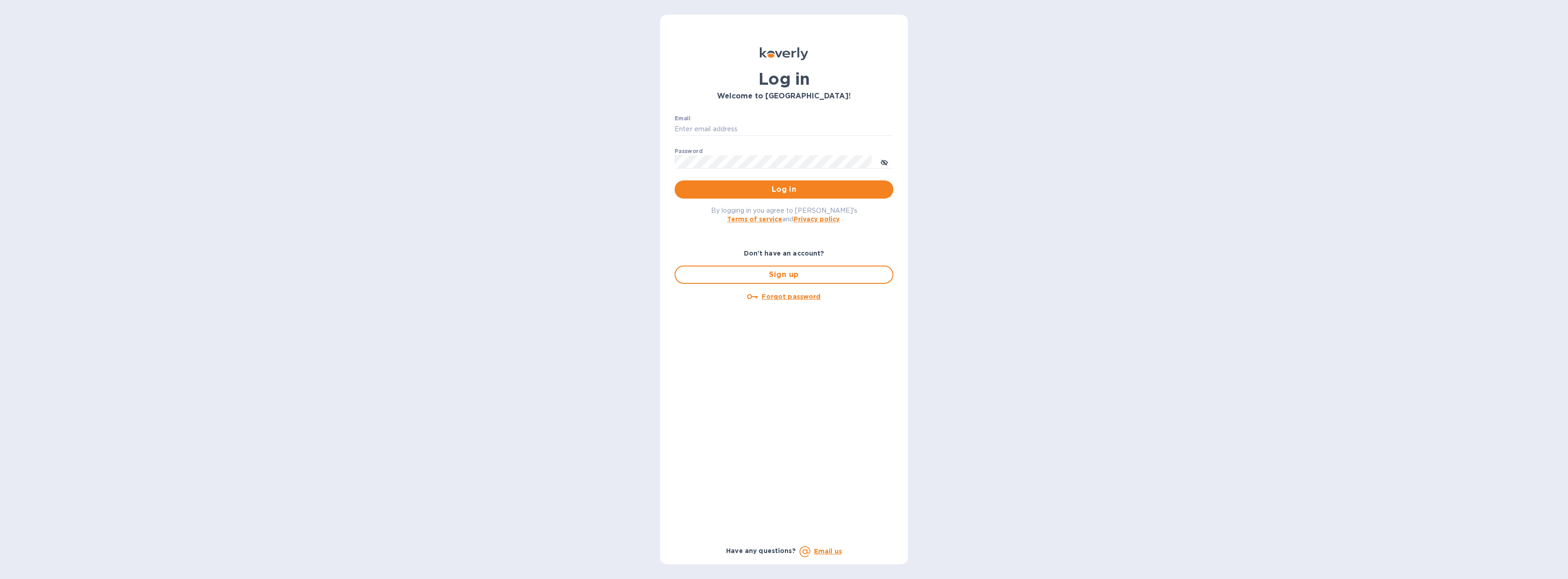
type input "[EMAIL_ADDRESS][DOMAIN_NAME]"
